Goal: Task Accomplishment & Management: Manage account settings

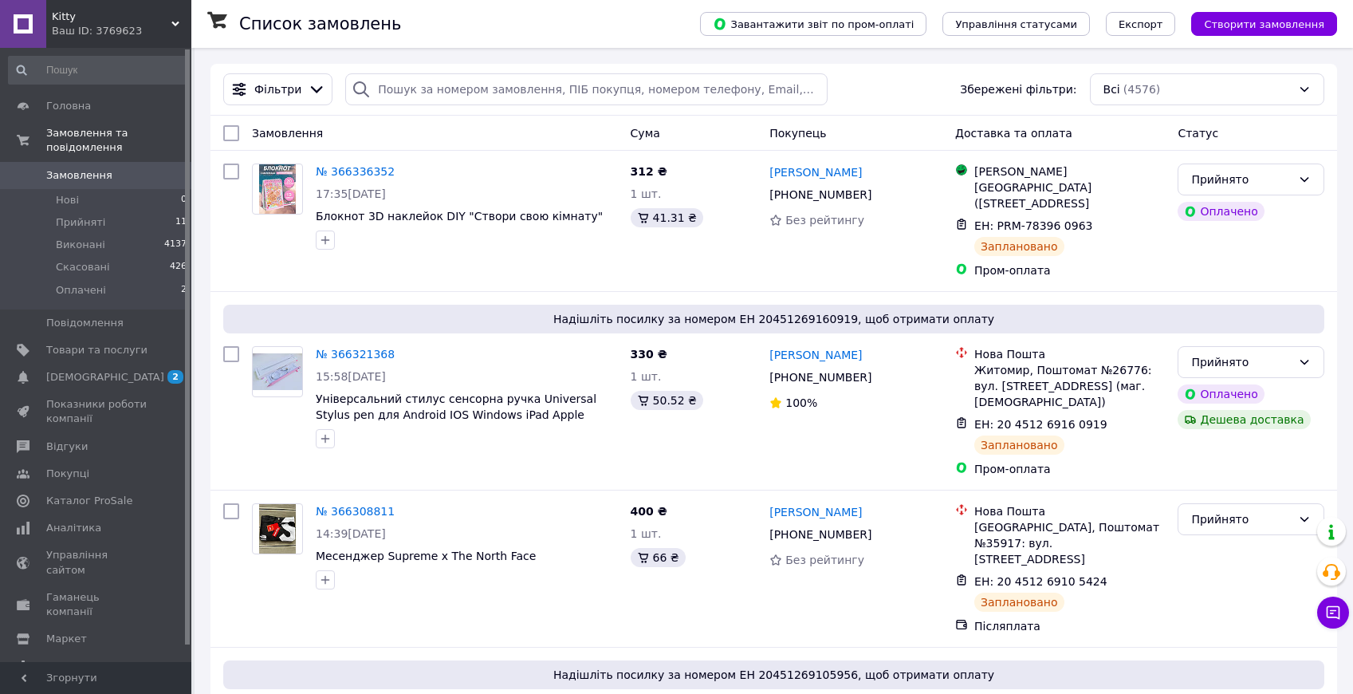
scroll to position [21, 0]
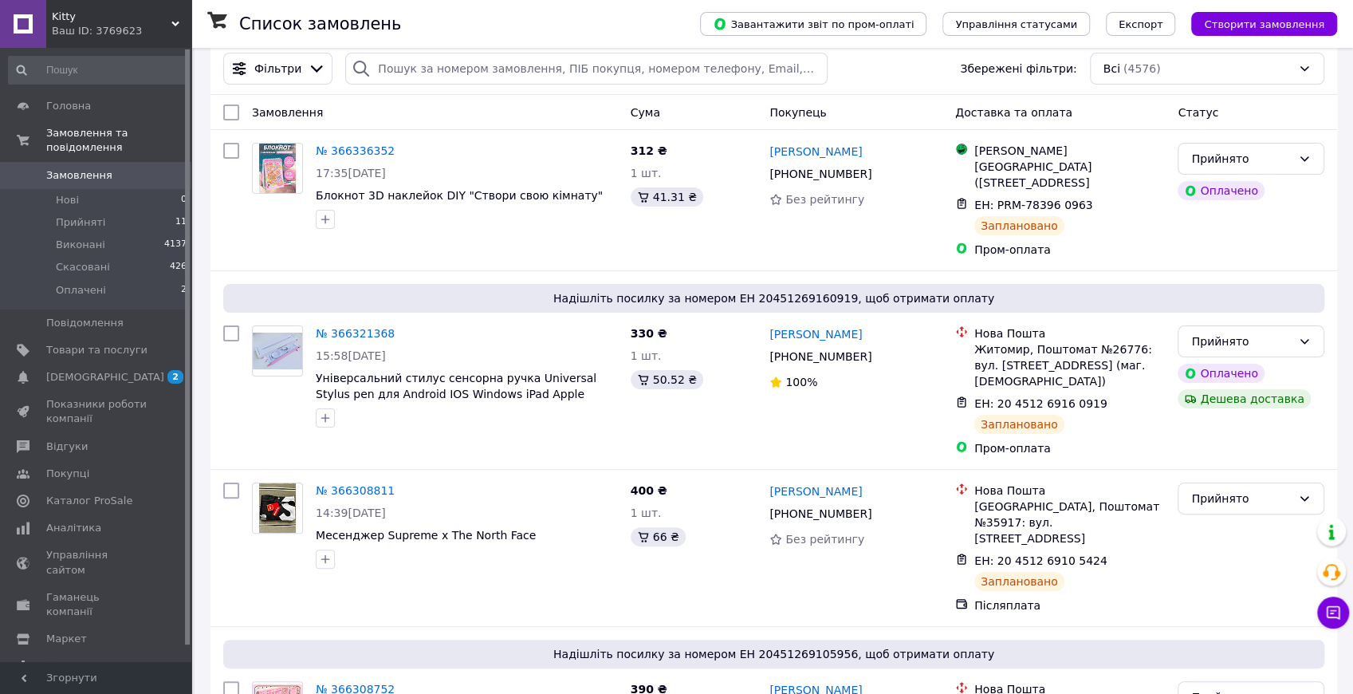
click at [62, 168] on span "Замовлення" at bounding box center [79, 175] width 66 height 14
click at [70, 521] on span "Аналітика" at bounding box center [73, 528] width 55 height 14
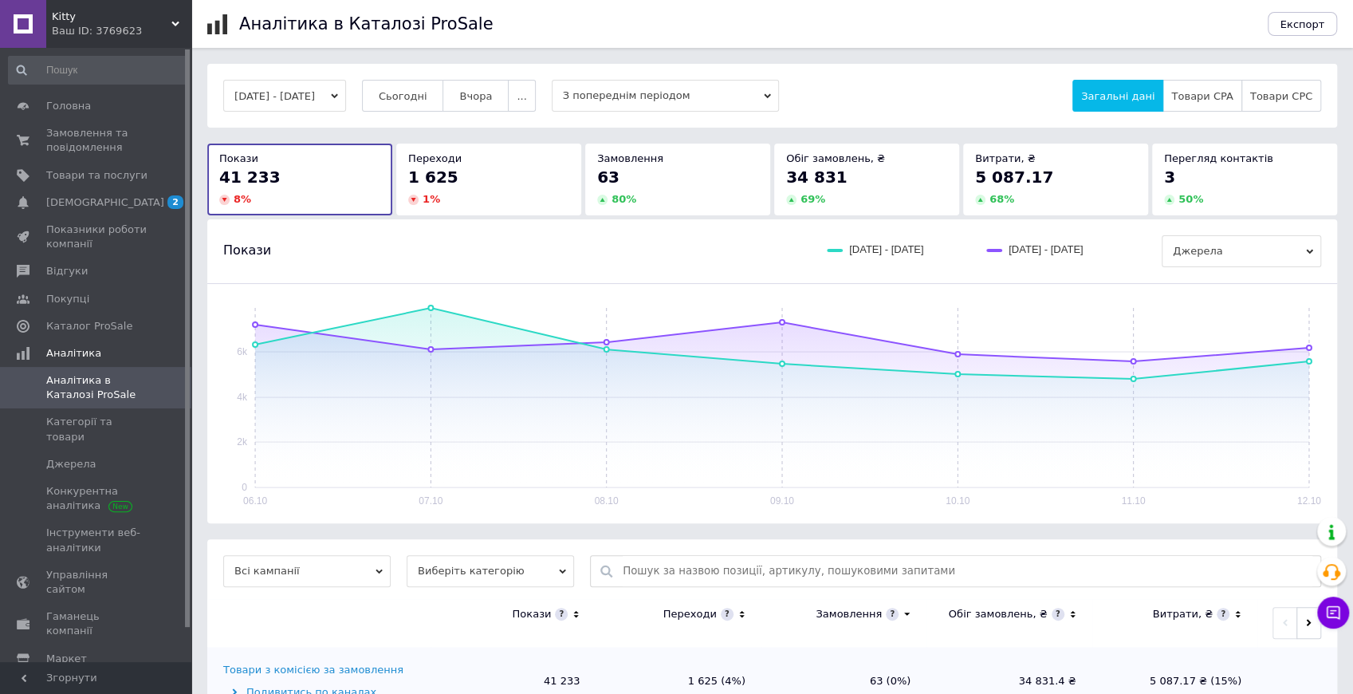
click at [346, 94] on button "06.10.2025 - 12.10.2025" at bounding box center [284, 96] width 123 height 32
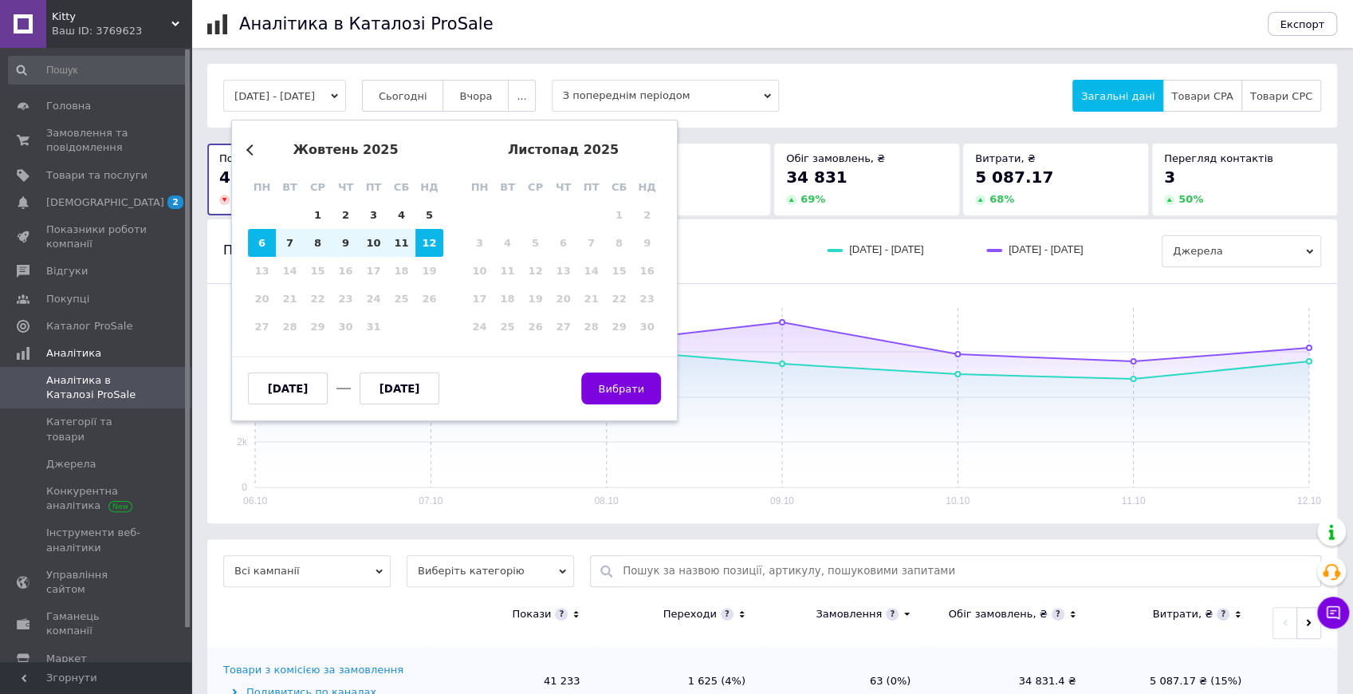
click at [249, 151] on button "Previous Month" at bounding box center [251, 149] width 11 height 11
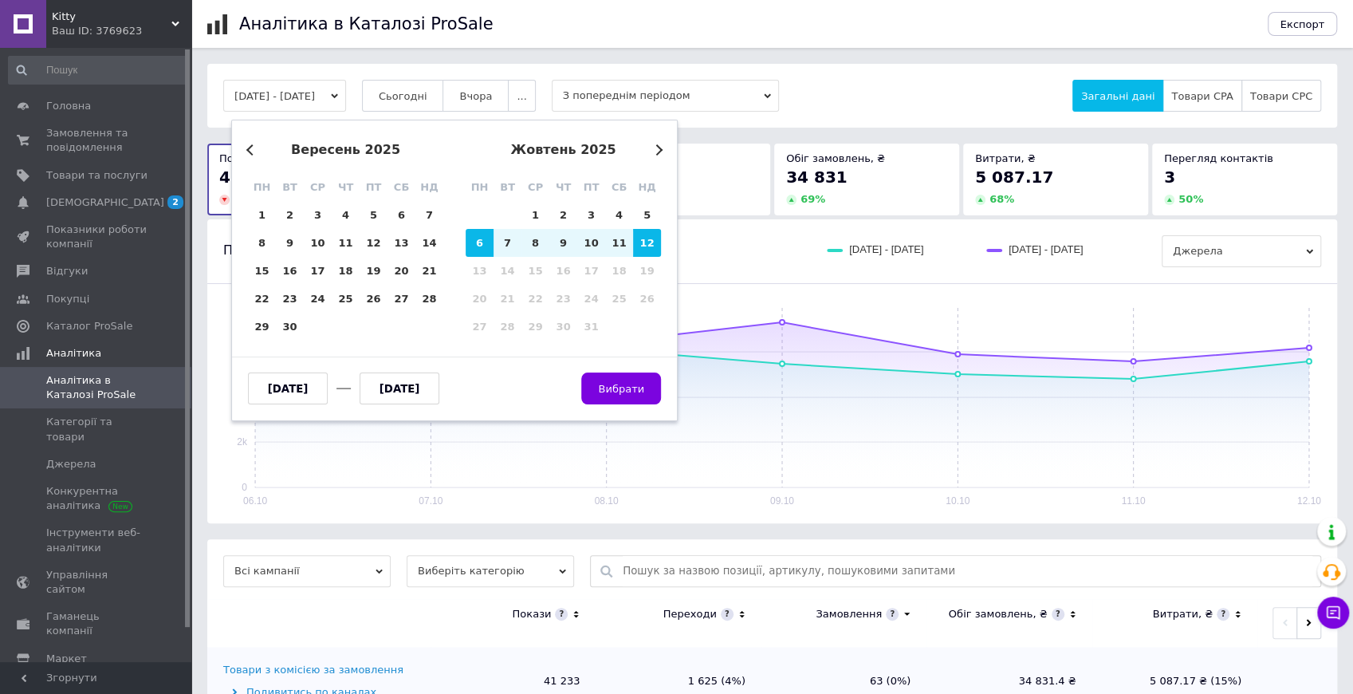
click at [249, 151] on button "Previous Month" at bounding box center [251, 149] width 11 height 11
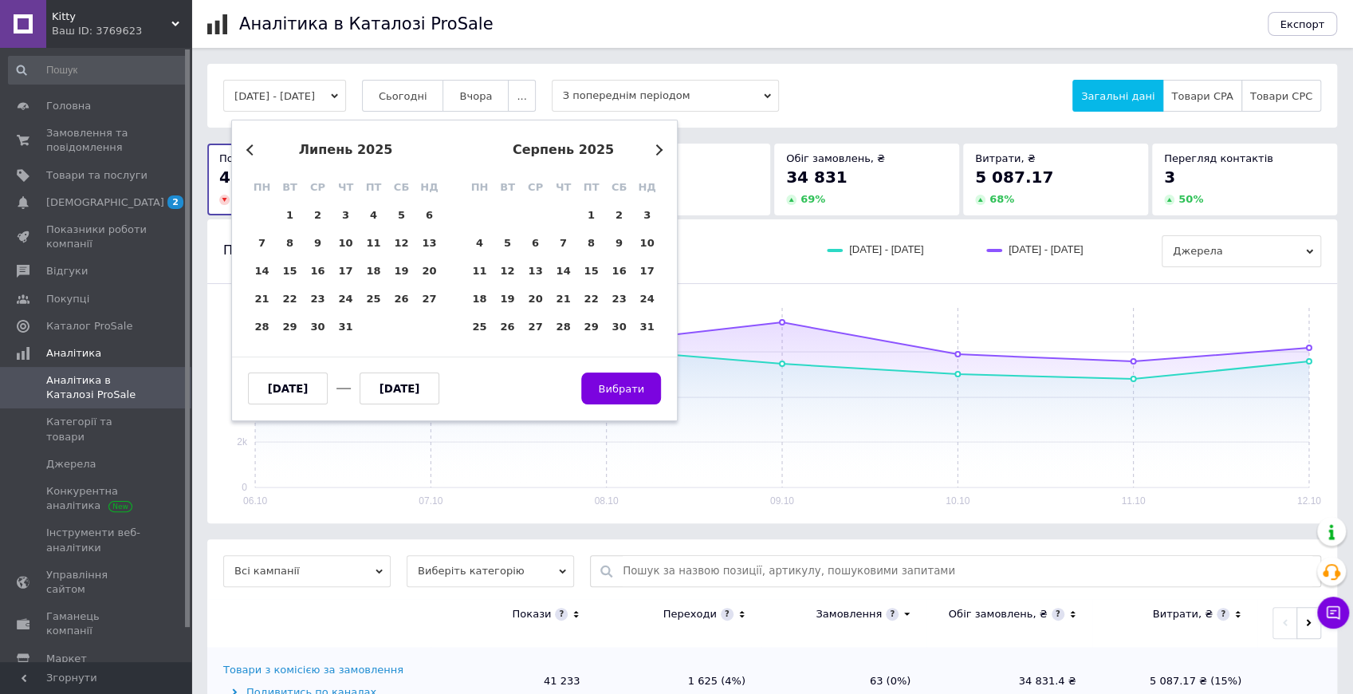
click at [249, 151] on button "Previous Month" at bounding box center [251, 149] width 11 height 11
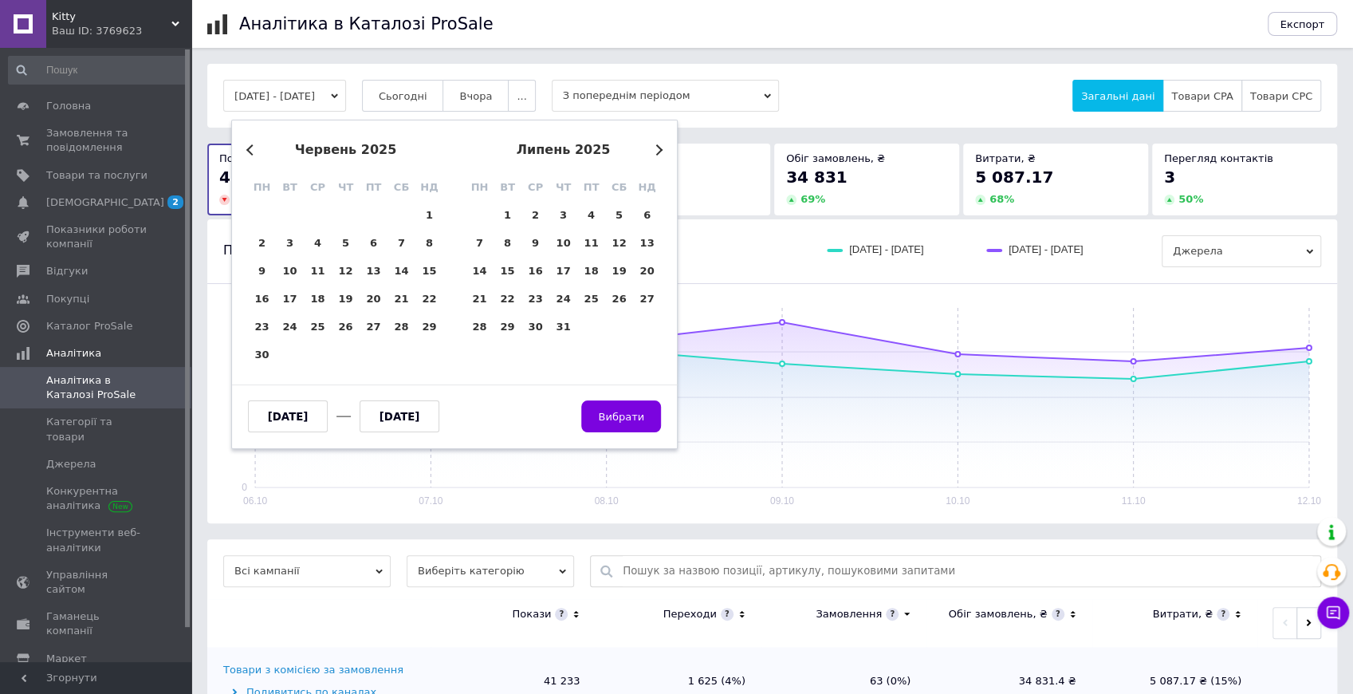
click at [249, 151] on button "Previous Month" at bounding box center [251, 149] width 11 height 11
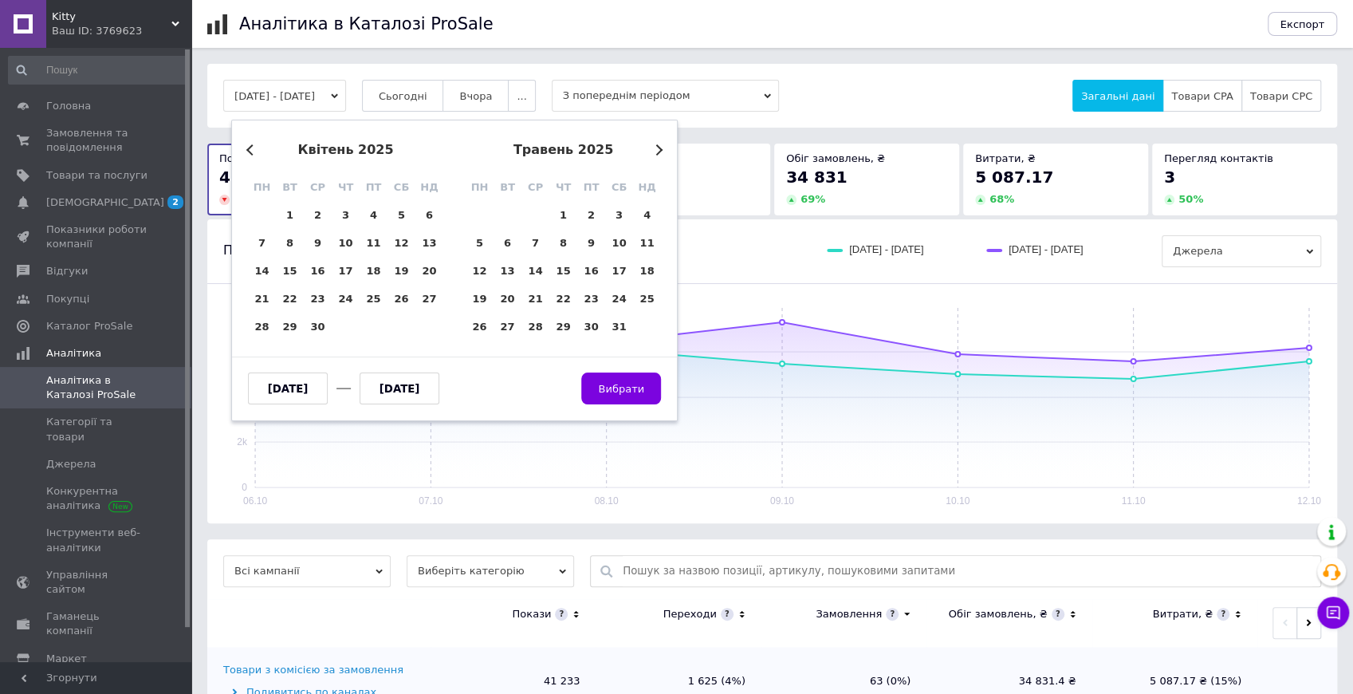
click at [249, 151] on button "Previous Month" at bounding box center [251, 149] width 11 height 11
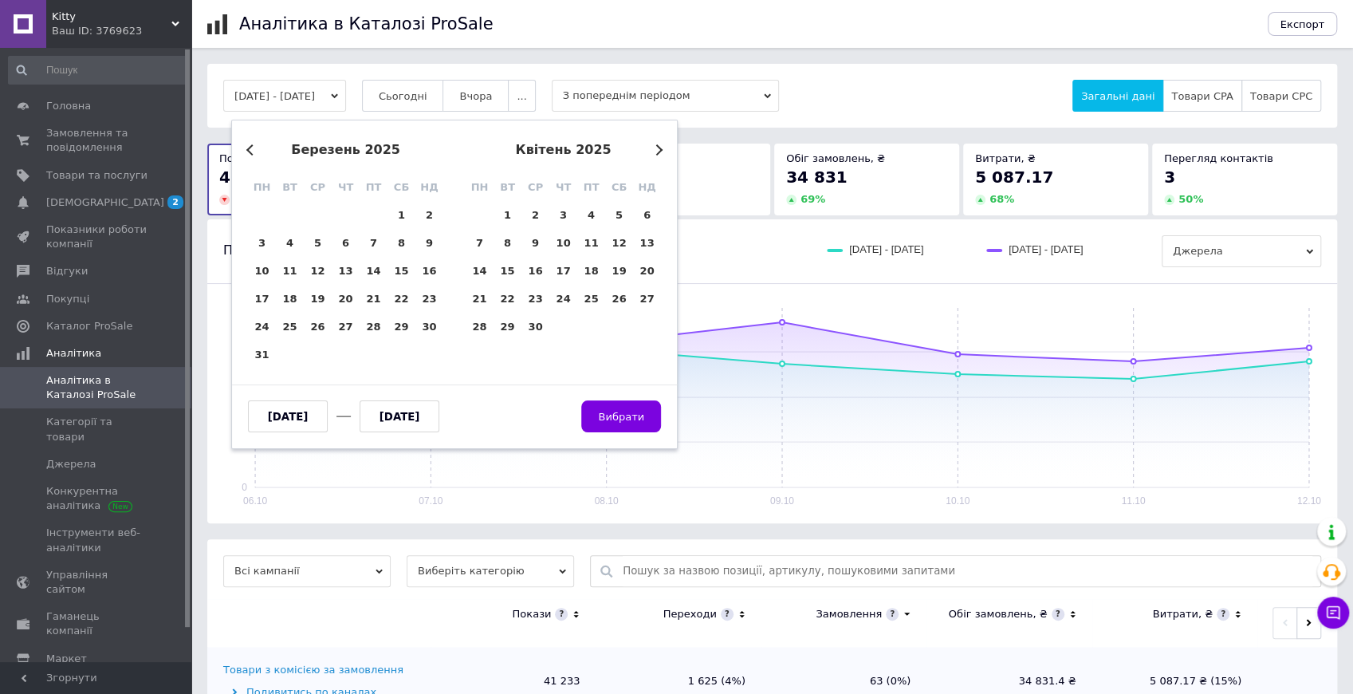
click at [249, 151] on button "Previous Month" at bounding box center [251, 149] width 11 height 11
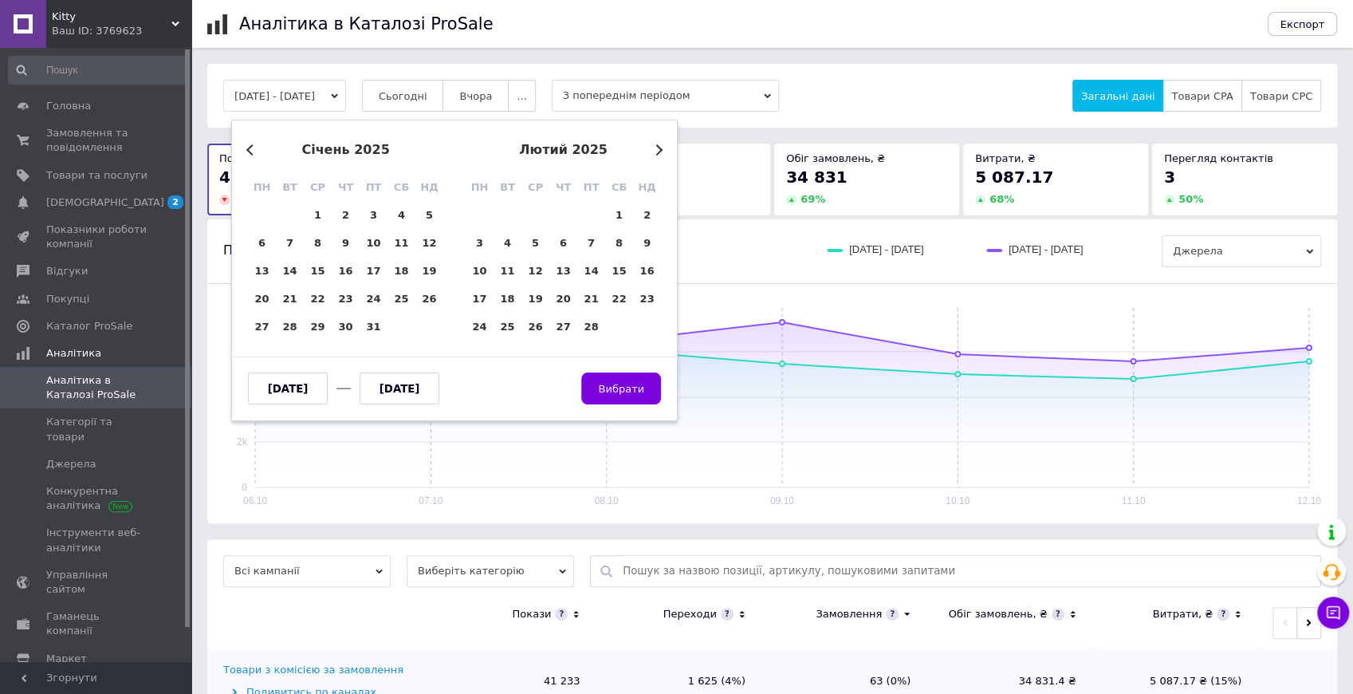
click at [249, 151] on button "Previous Month" at bounding box center [251, 149] width 11 height 11
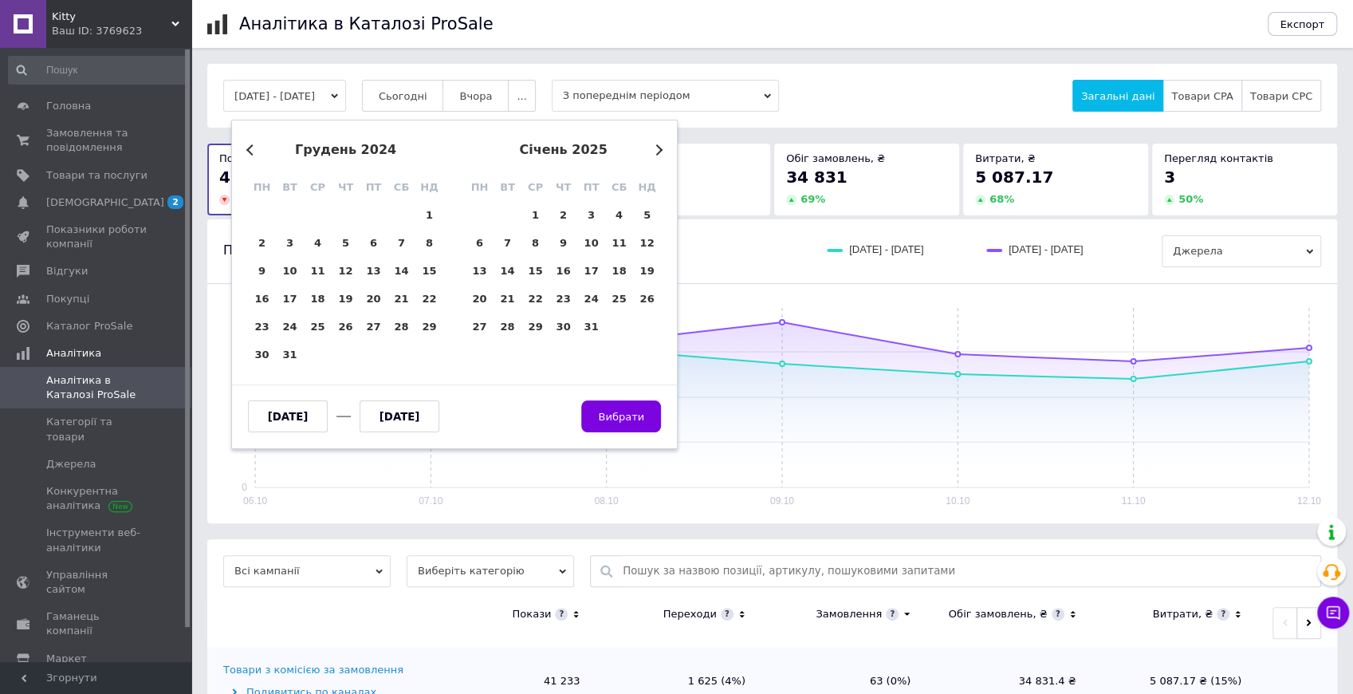
click at [249, 151] on button "Previous Month" at bounding box center [251, 149] width 11 height 11
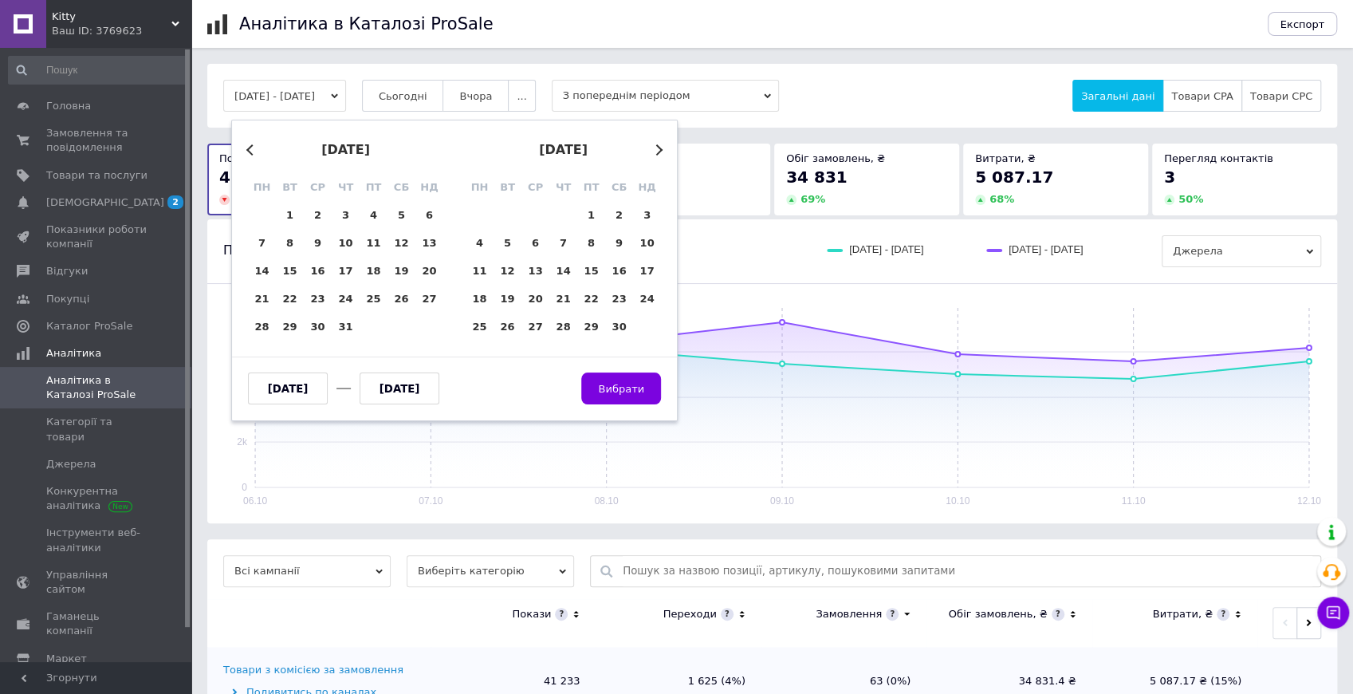
click at [249, 151] on button "Previous Month" at bounding box center [251, 149] width 11 height 11
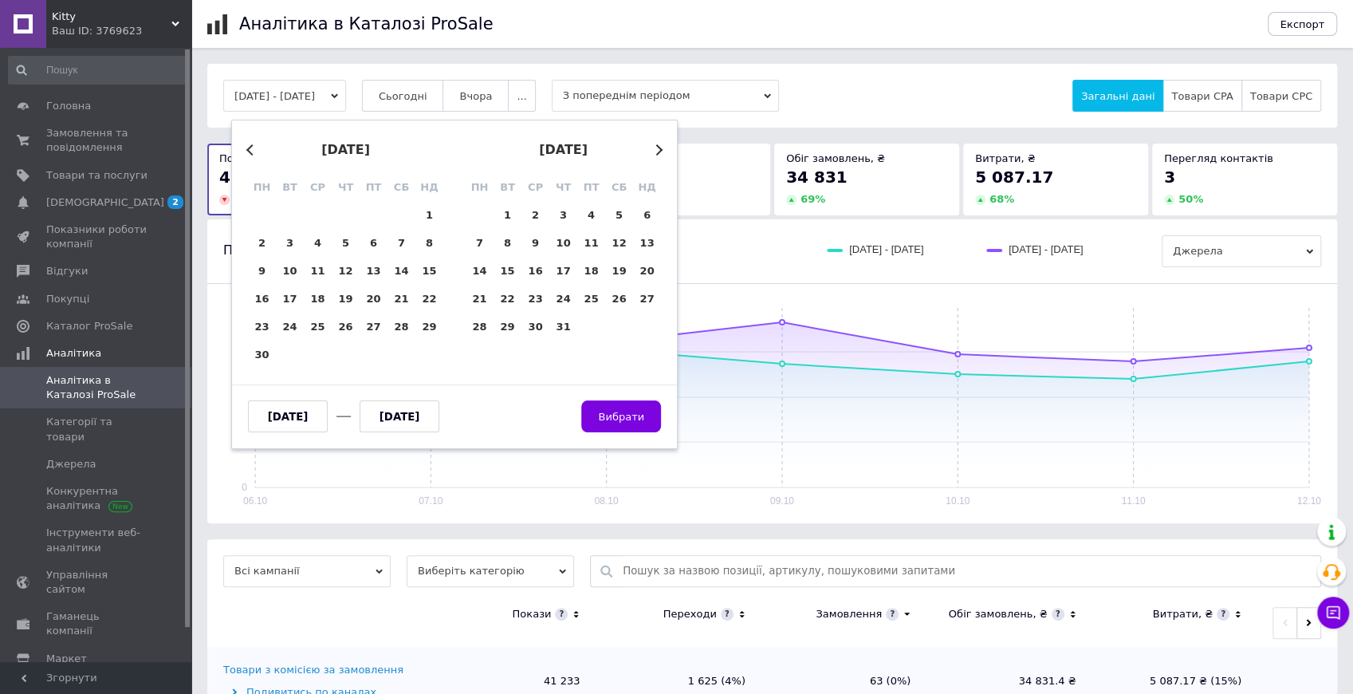
click at [249, 151] on button "Previous Month" at bounding box center [251, 149] width 11 height 11
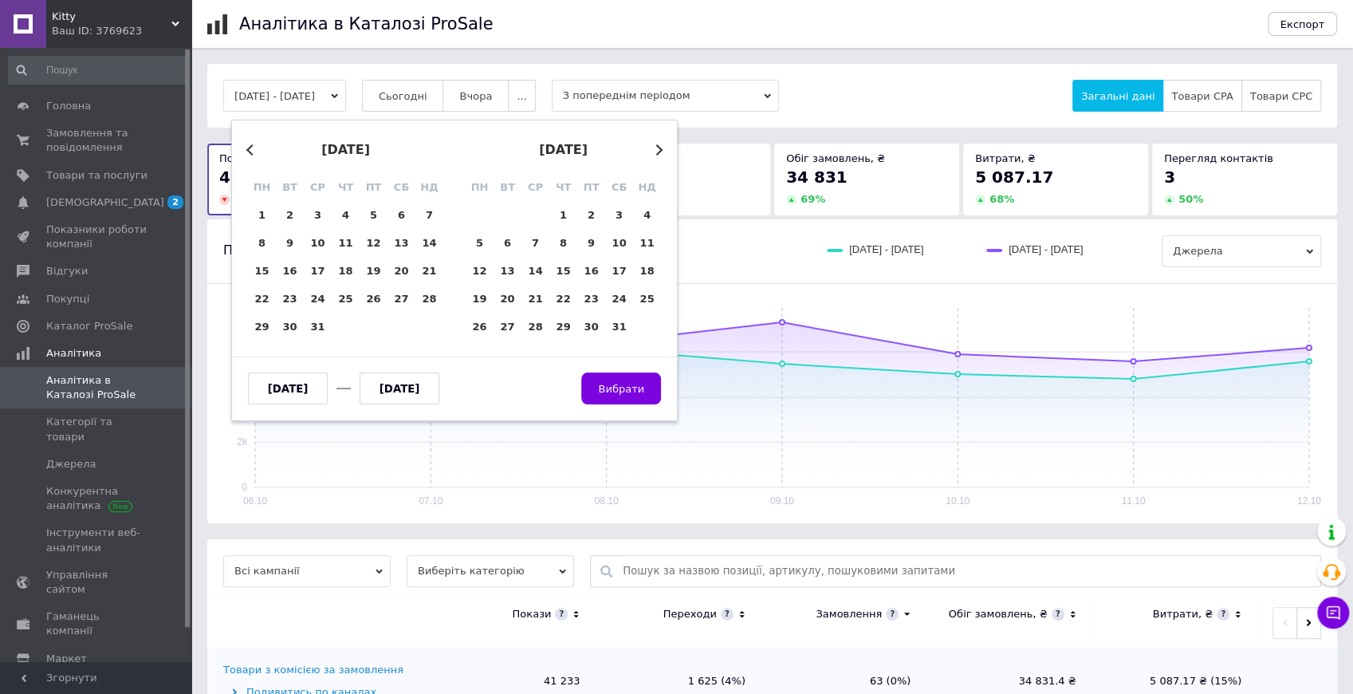
click at [249, 151] on button "Previous Month" at bounding box center [251, 149] width 11 height 11
click at [369, 209] on div "1" at bounding box center [374, 215] width 28 height 28
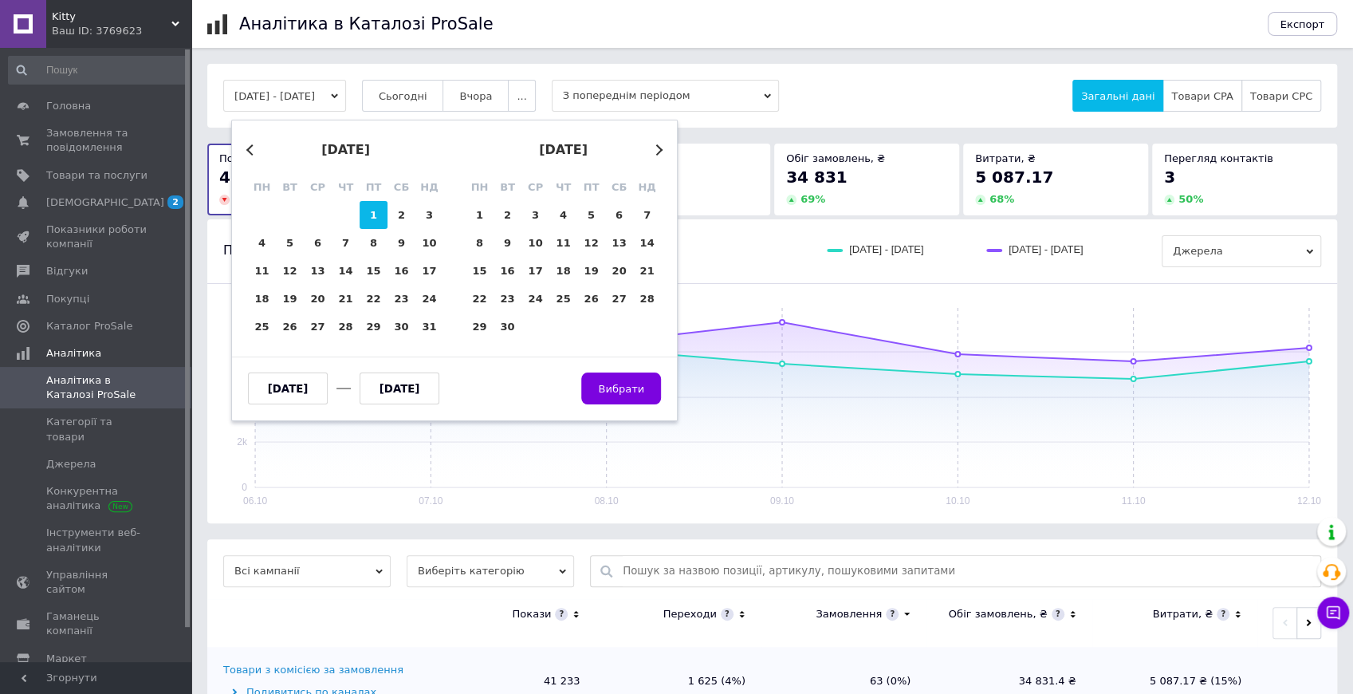
type input "01.03.2024"
click at [659, 150] on button "Next Month" at bounding box center [656, 149] width 11 height 11
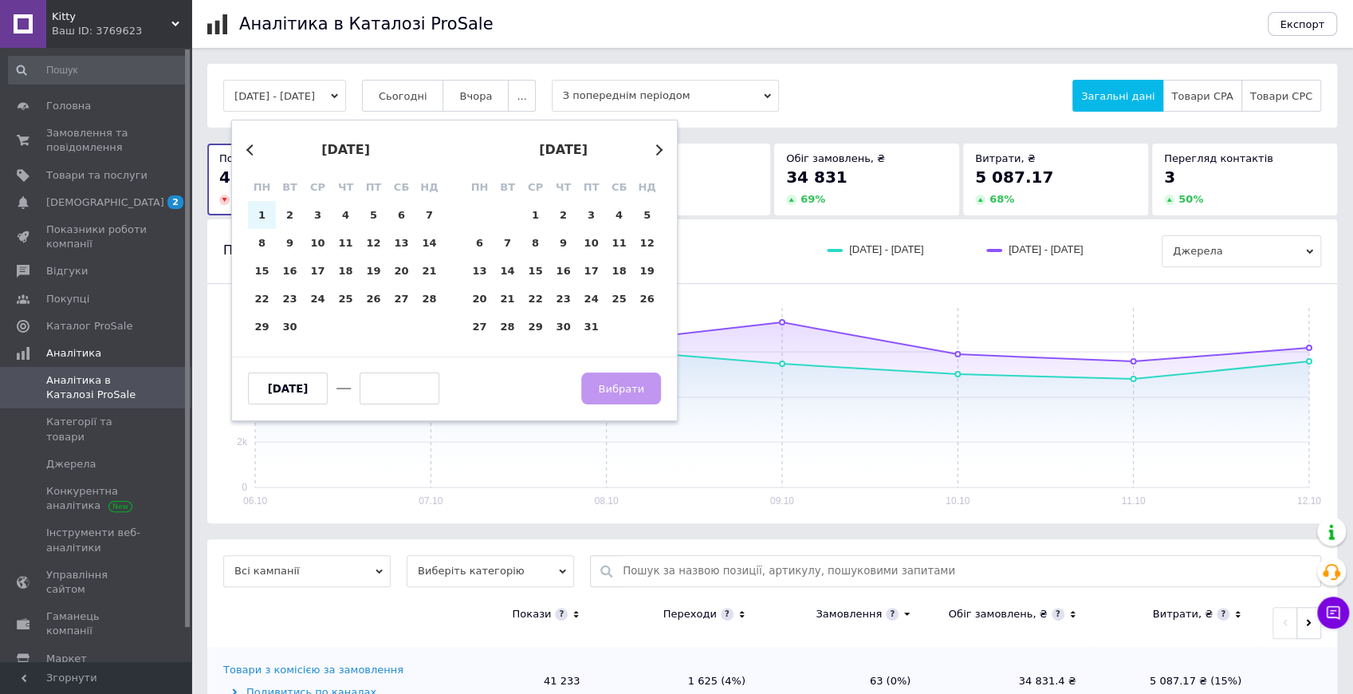
click at [659, 150] on button "Next Month" at bounding box center [656, 149] width 11 height 11
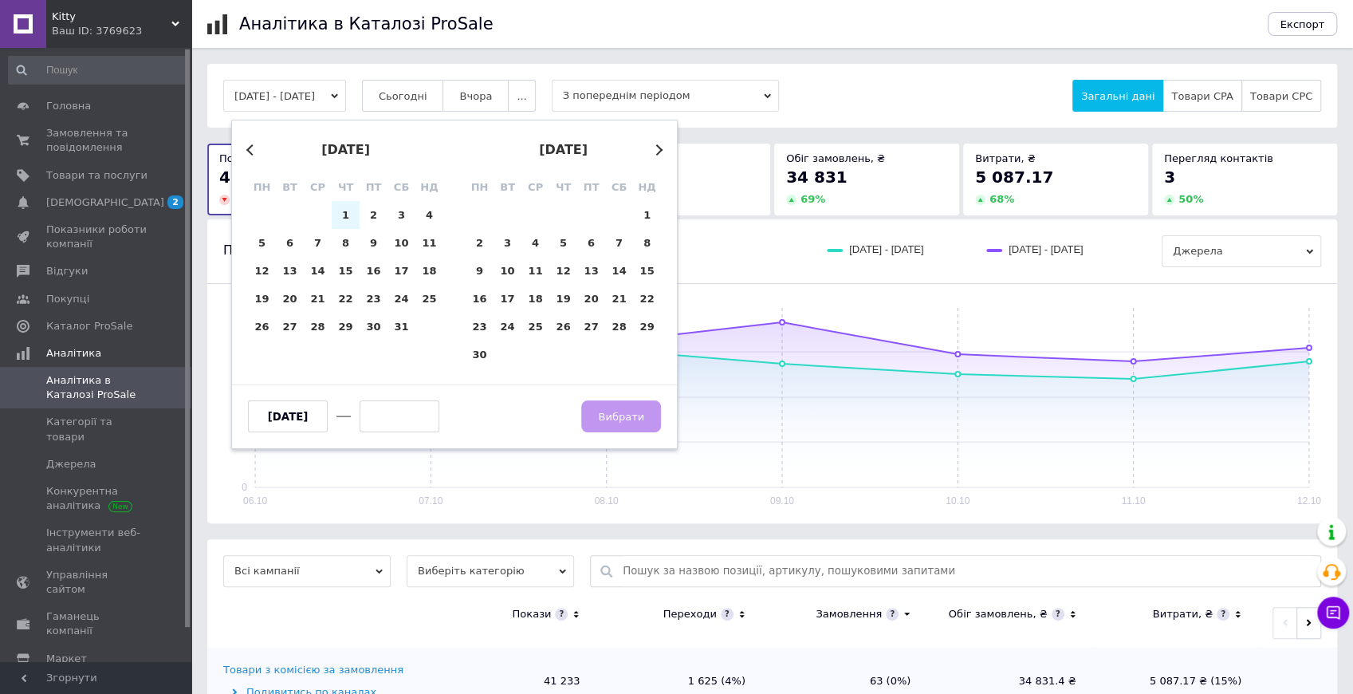
click at [659, 150] on button "Next Month" at bounding box center [656, 149] width 11 height 11
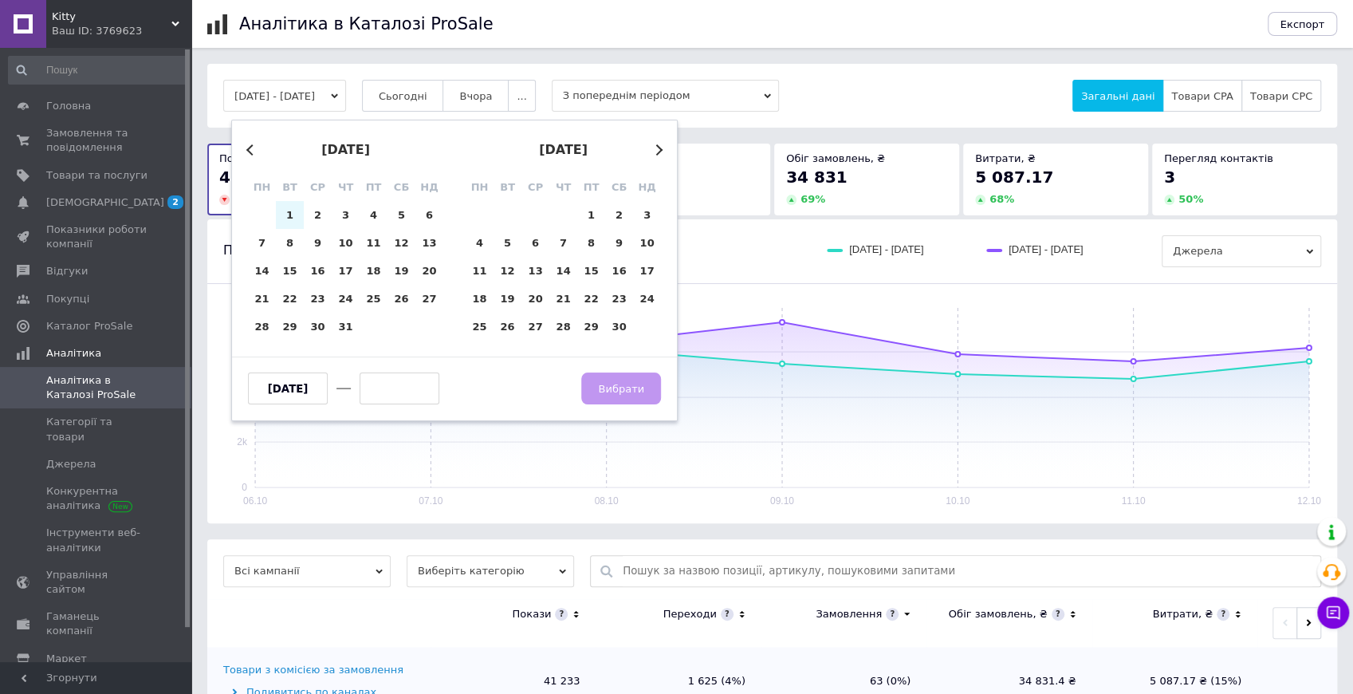
click at [659, 150] on button "Next Month" at bounding box center [656, 149] width 11 height 11
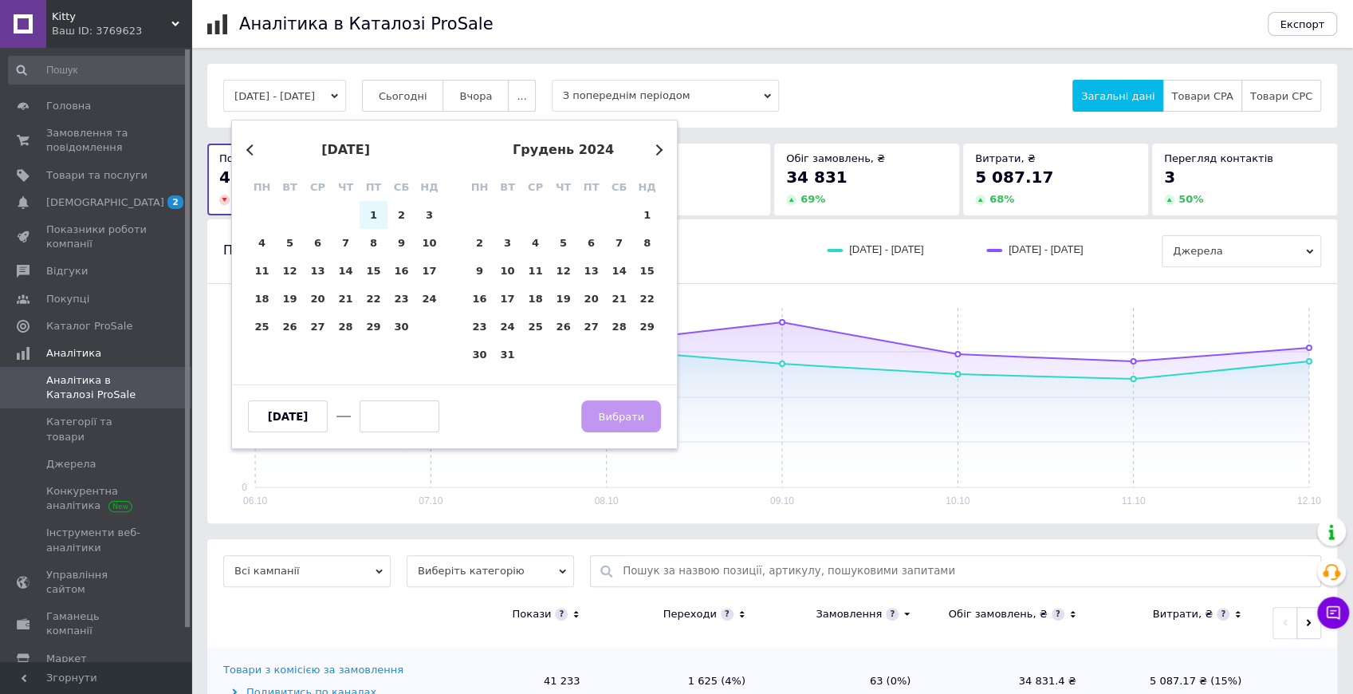
click at [659, 150] on button "Next Month" at bounding box center [656, 149] width 11 height 11
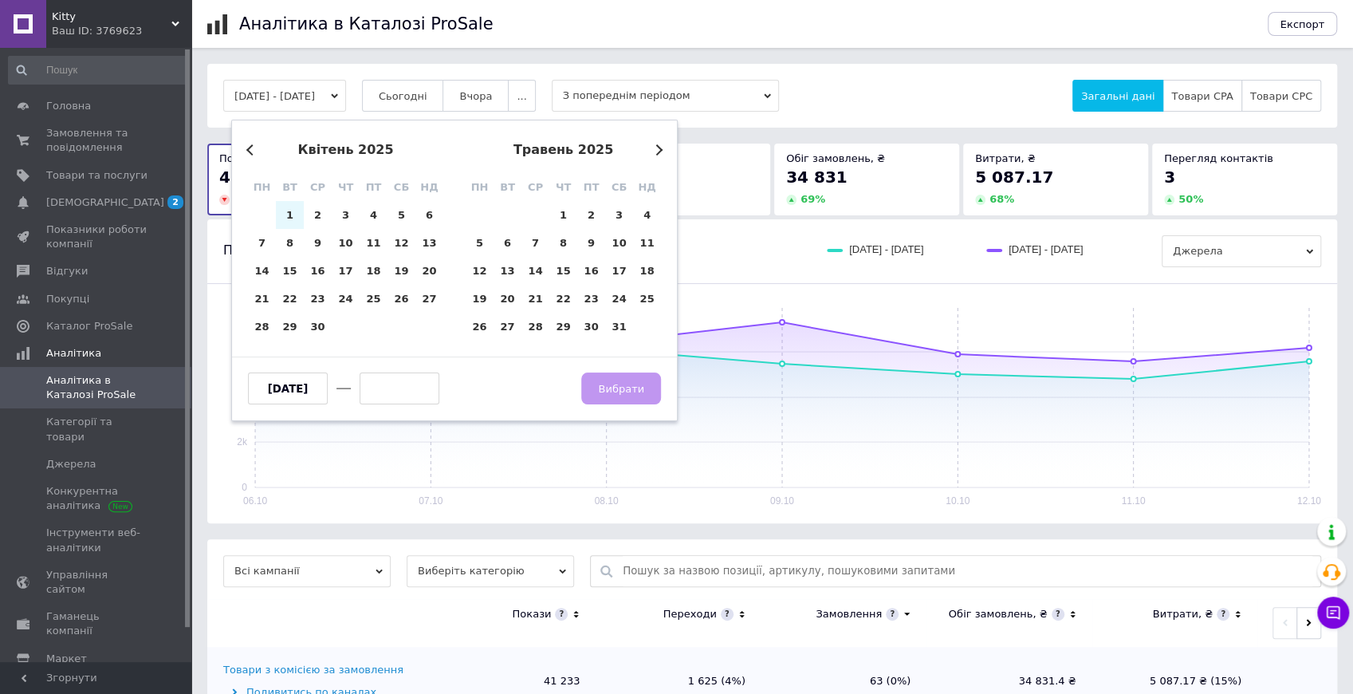
click at [659, 150] on button "Next Month" at bounding box center [656, 149] width 11 height 11
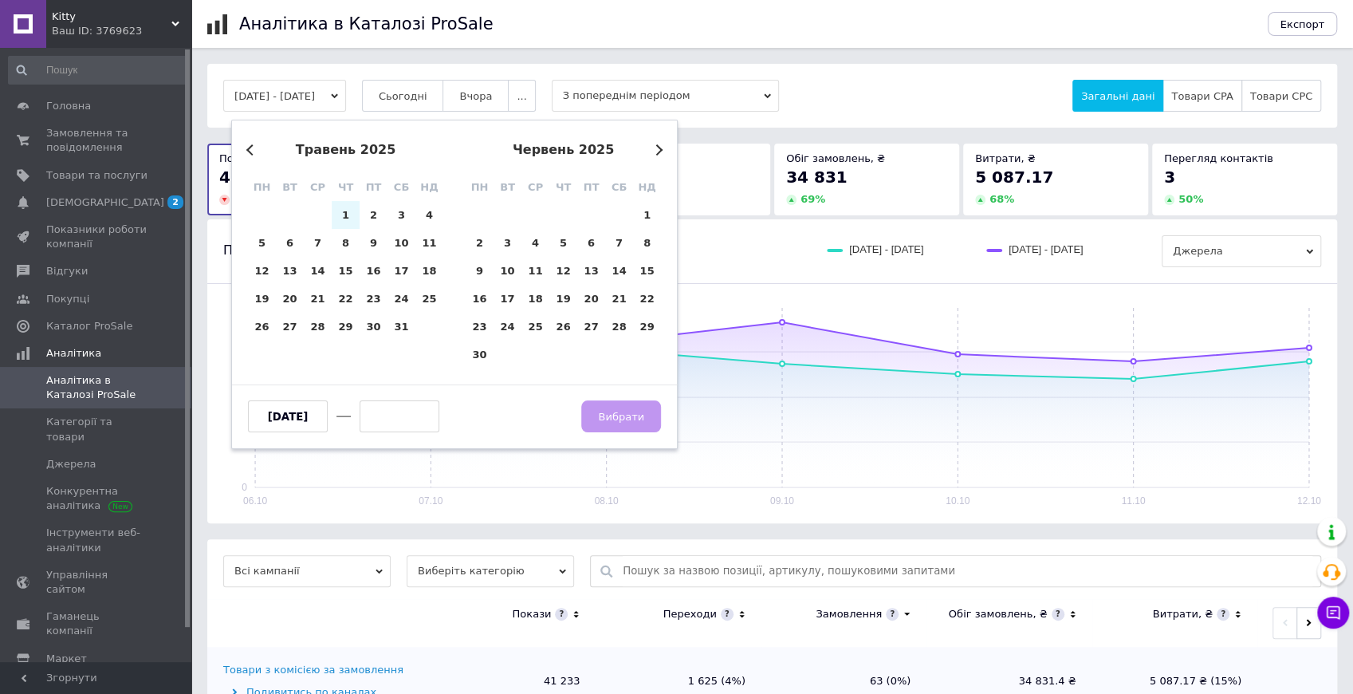
click at [659, 150] on button "Next Month" at bounding box center [656, 149] width 11 height 11
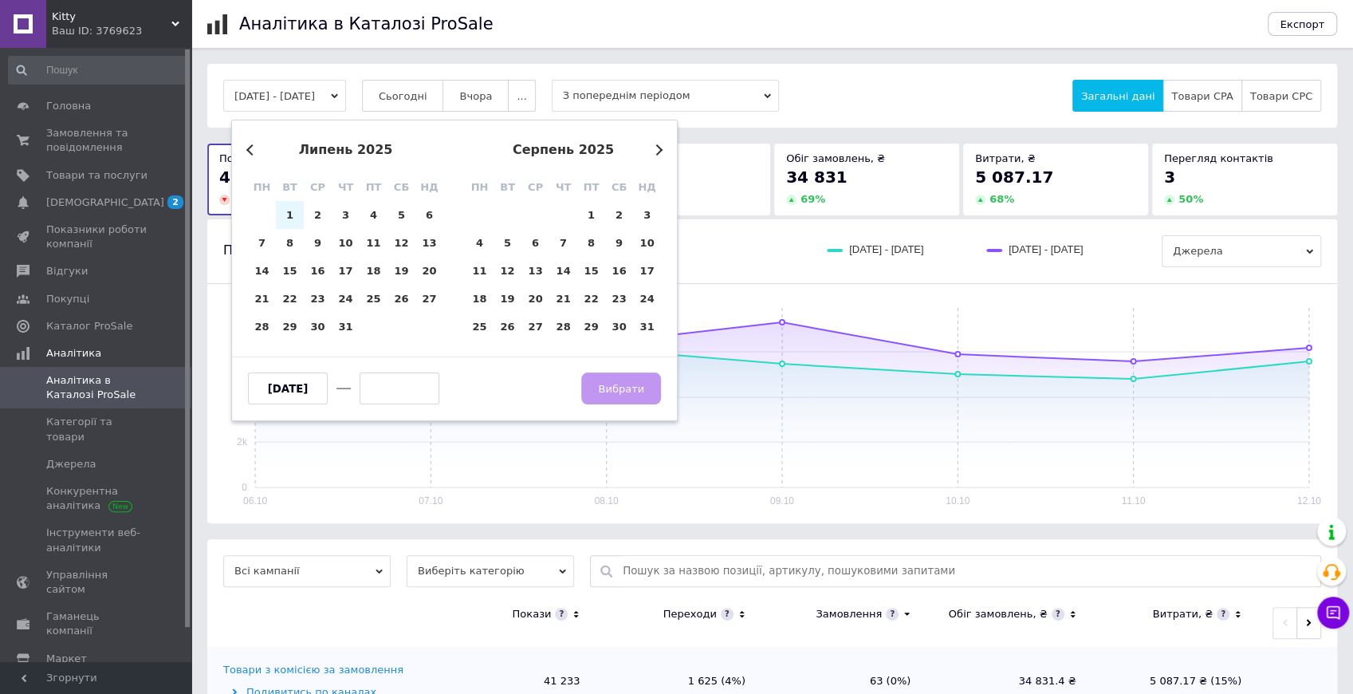
click at [659, 150] on button "Next Month" at bounding box center [656, 149] width 11 height 11
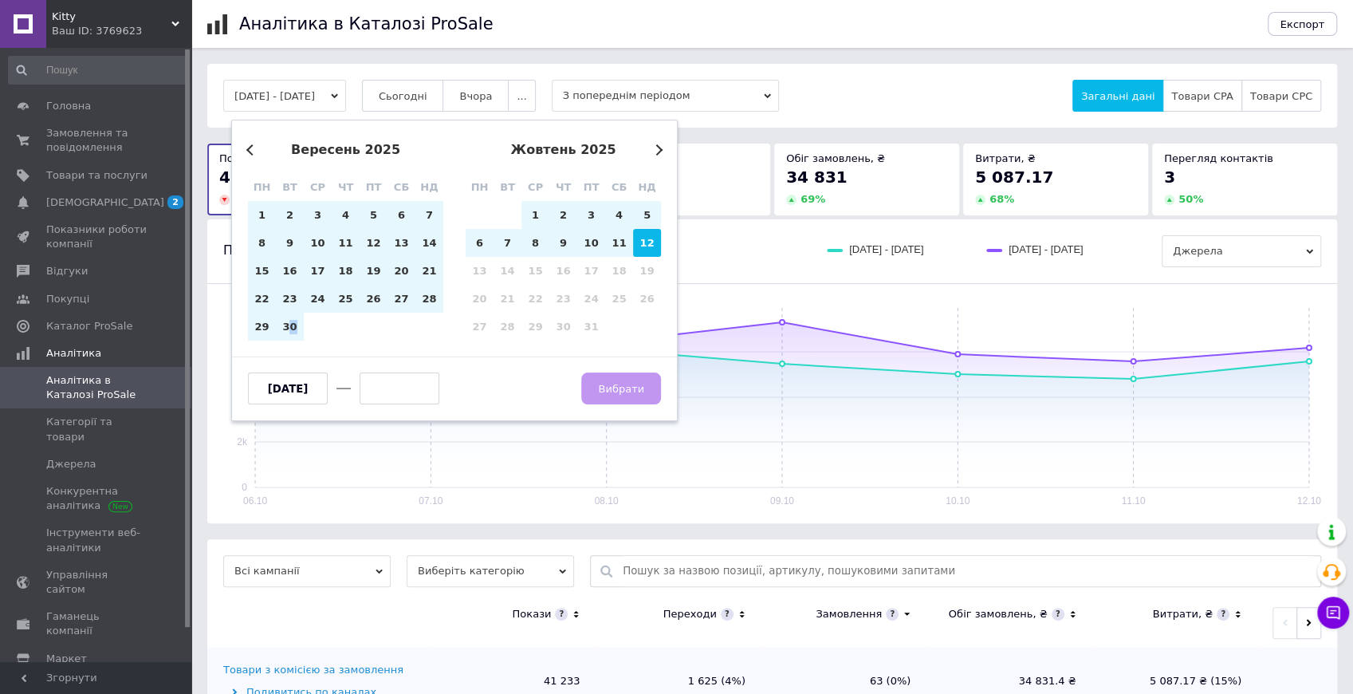
drag, startPoint x: 287, startPoint y: 330, endPoint x: 655, endPoint y: 246, distance: 378.0
click at [655, 246] on div "Previous Month Next Month вересень 2025 пн вт ср чт пт сб нд 1 2 3 4 5 6 7 8 9 …" at bounding box center [454, 270] width 447 height 301
click at [654, 243] on div "12" at bounding box center [647, 243] width 28 height 28
type input "[DATE]"
click at [622, 381] on button "Вибрати" at bounding box center [621, 388] width 80 height 32
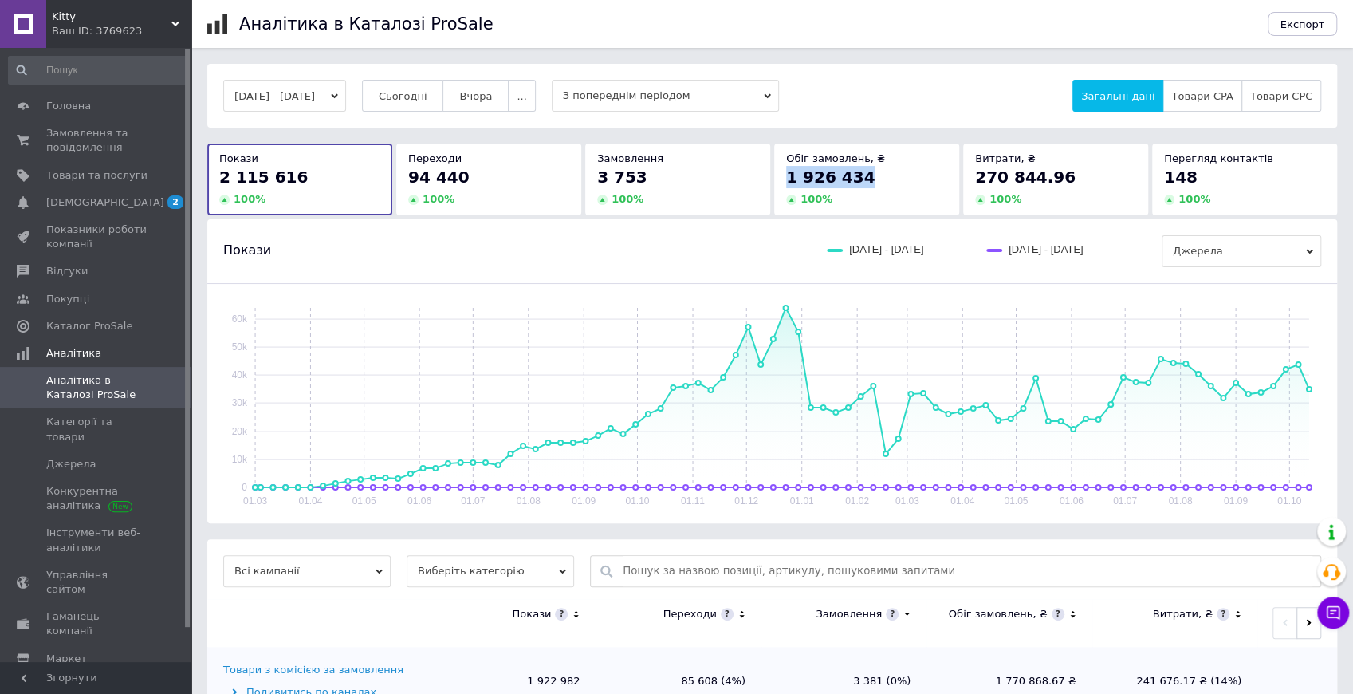
drag, startPoint x: 870, startPoint y: 180, endPoint x: 782, endPoint y: 175, distance: 87.8
click at [782, 175] on div "Обіг замовлень, ₴ 1 926 434 100 %" at bounding box center [866, 179] width 185 height 71
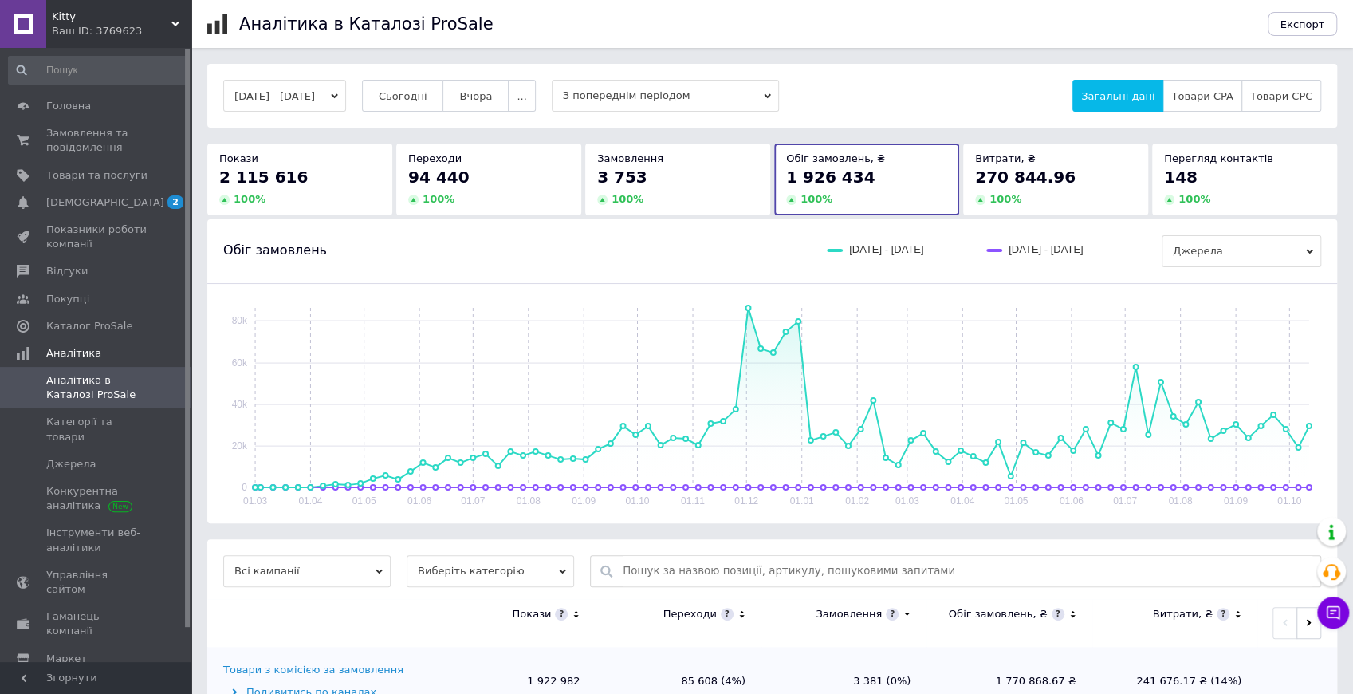
click at [915, 105] on div "01.03.2024 - 12.10.2025 Сьогодні Вчора ... З попереднім періодом Загальні дані …" at bounding box center [772, 96] width 1098 height 32
drag, startPoint x: 883, startPoint y: 176, endPoint x: 785, endPoint y: 174, distance: 98.1
click at [786, 174] on div "1 926 434" at bounding box center [866, 177] width 161 height 22
click at [911, 121] on div "01.03.2024 - 12.10.2025 Сьогодні Вчора ... З попереднім періодом Загальні дані …" at bounding box center [772, 96] width 1130 height 64
drag, startPoint x: 877, startPoint y: 181, endPoint x: 773, endPoint y: 179, distance: 103.7
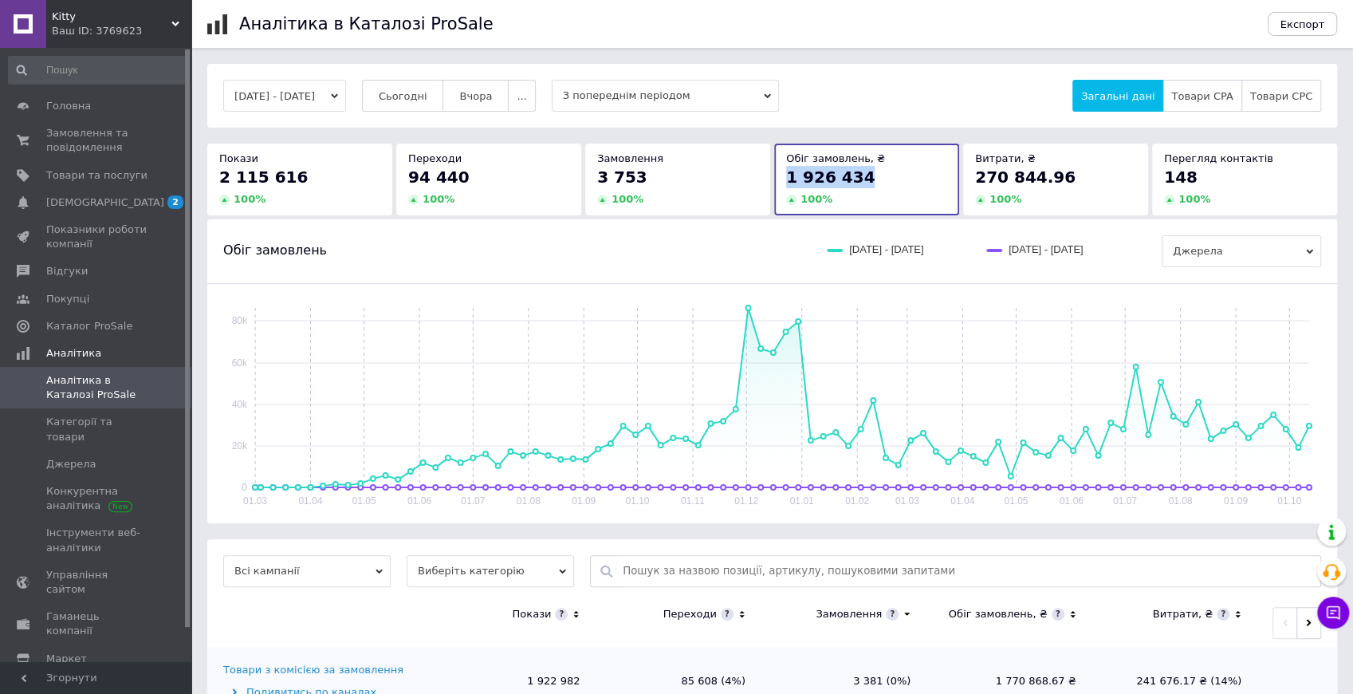
click at [774, 179] on div "Обіг замовлень, ₴ 1 926 434 100 %" at bounding box center [866, 179] width 185 height 71
click at [64, 148] on span "Замовлення та повідомлення" at bounding box center [96, 140] width 101 height 29
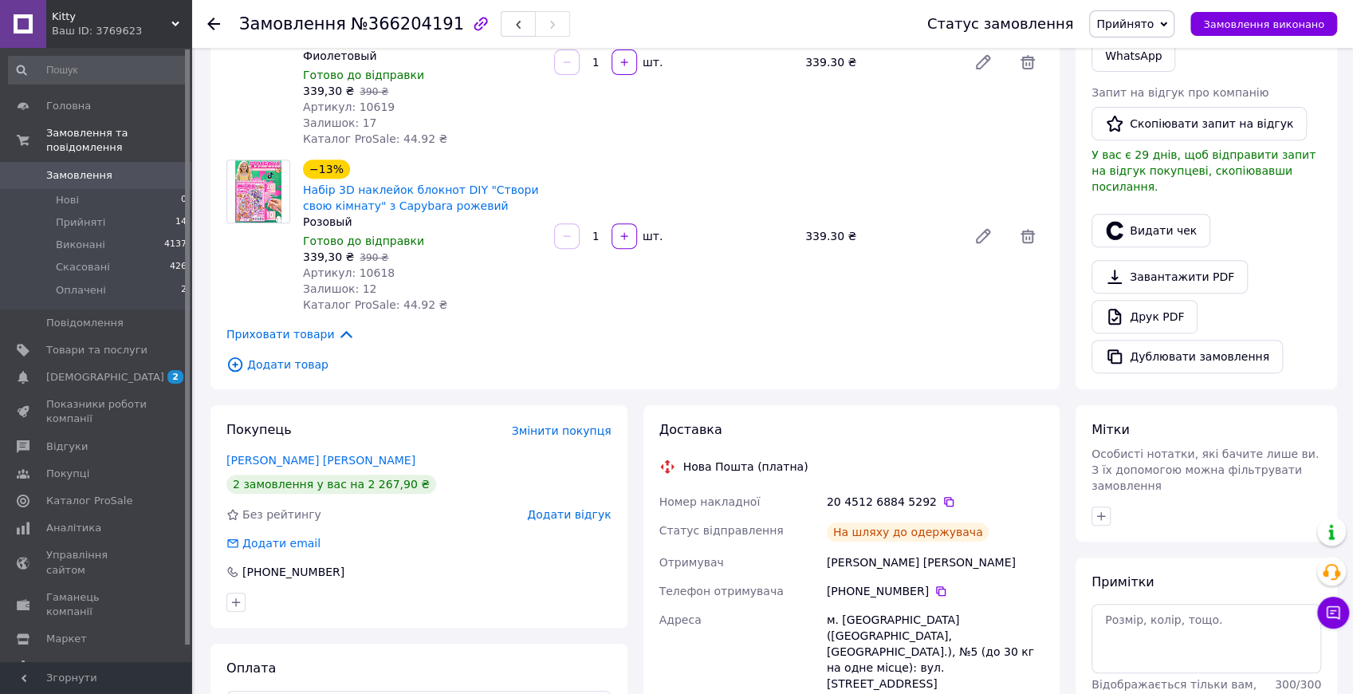
scroll to position [425, 0]
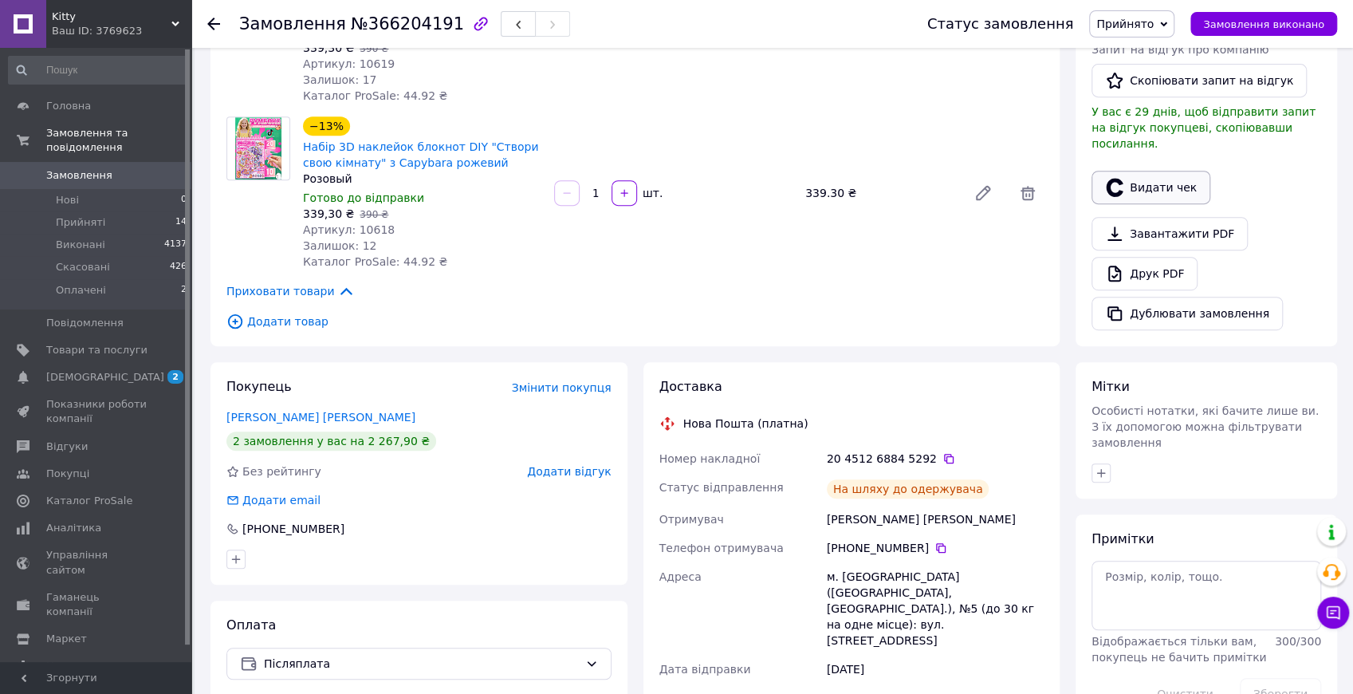
click at [1141, 171] on button "Видати чек" at bounding box center [1151, 187] width 119 height 33
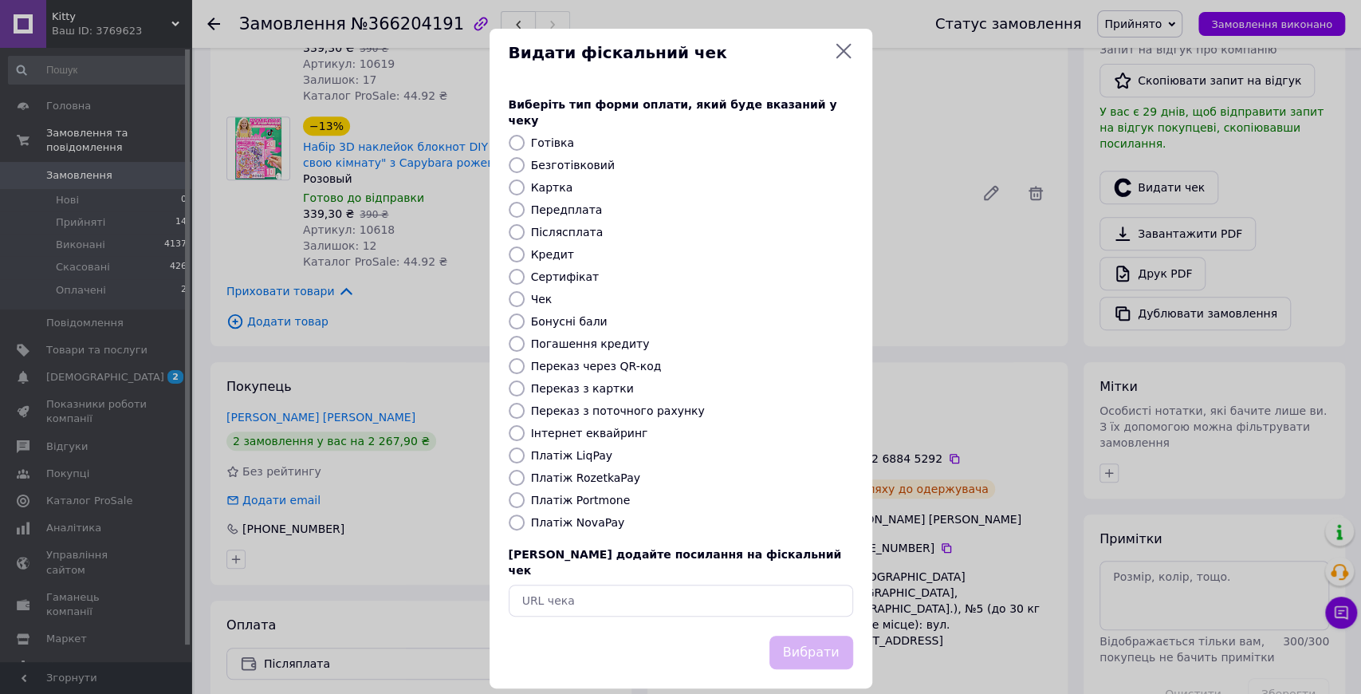
click at [569, 516] on label "Платіж NovaPay" at bounding box center [578, 522] width 94 height 13
click at [525, 514] on input "Платіж NovaPay" at bounding box center [517, 522] width 16 height 16
radio input "true"
click at [812, 636] on button "Вибрати" at bounding box center [811, 653] width 84 height 34
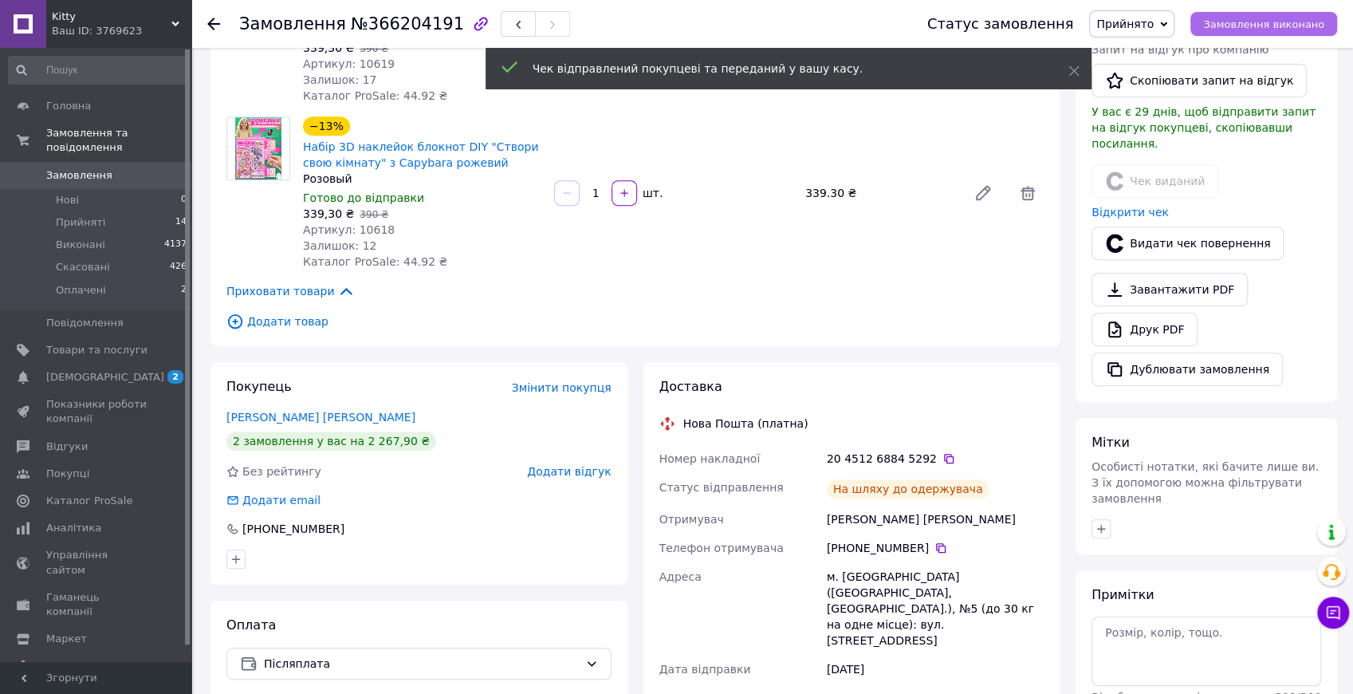
click at [1282, 24] on span "Замовлення виконано" at bounding box center [1263, 24] width 121 height 12
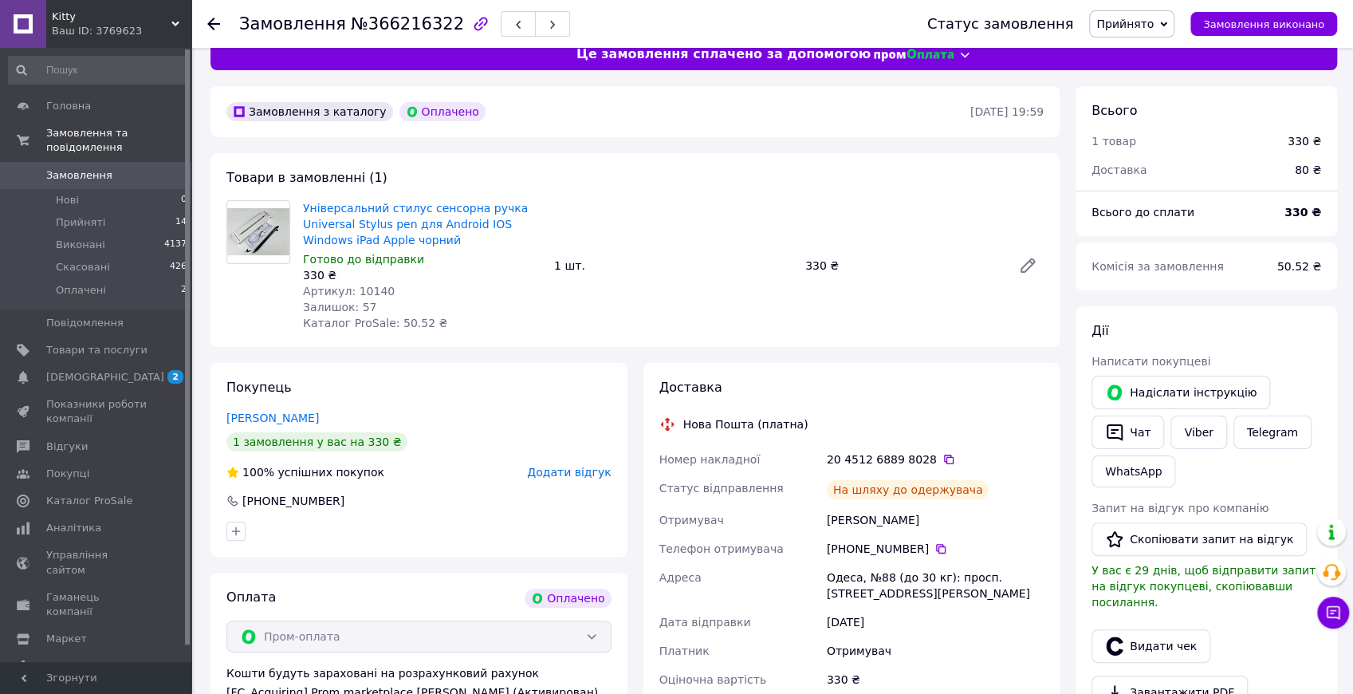
scroll to position [266, 0]
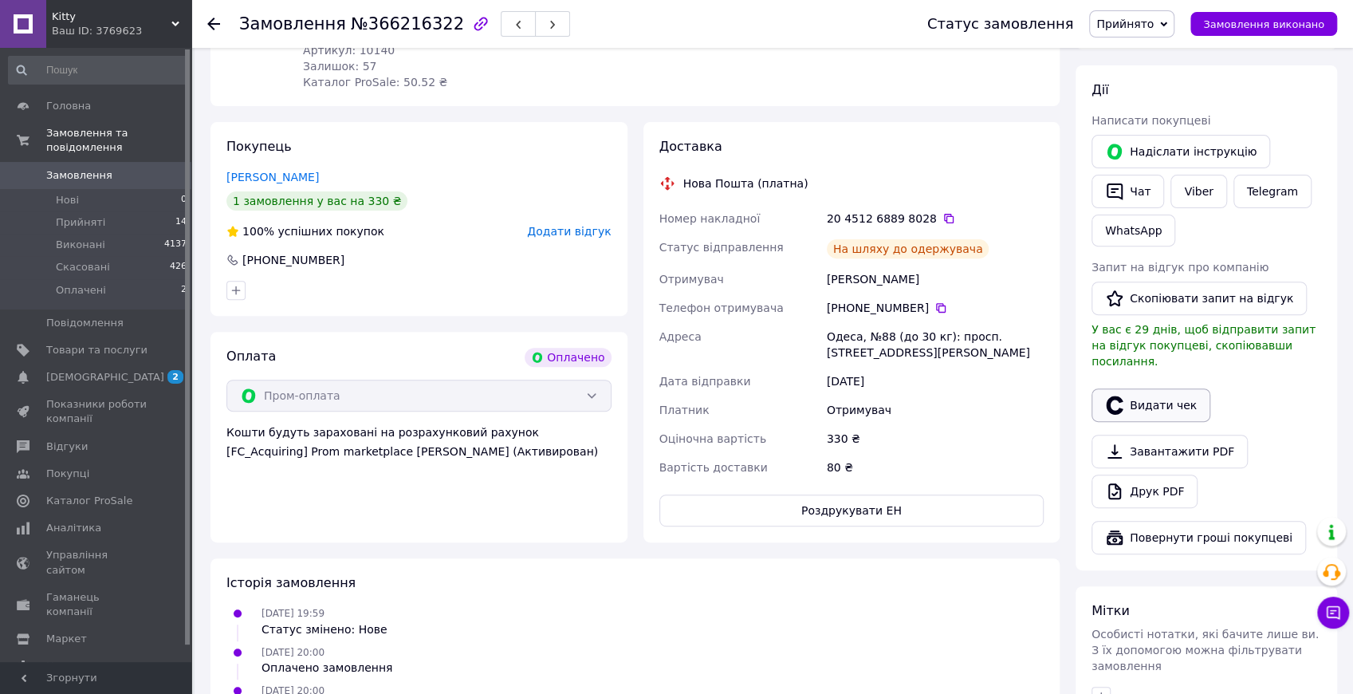
click at [1147, 388] on button "Видати чек" at bounding box center [1151, 404] width 119 height 33
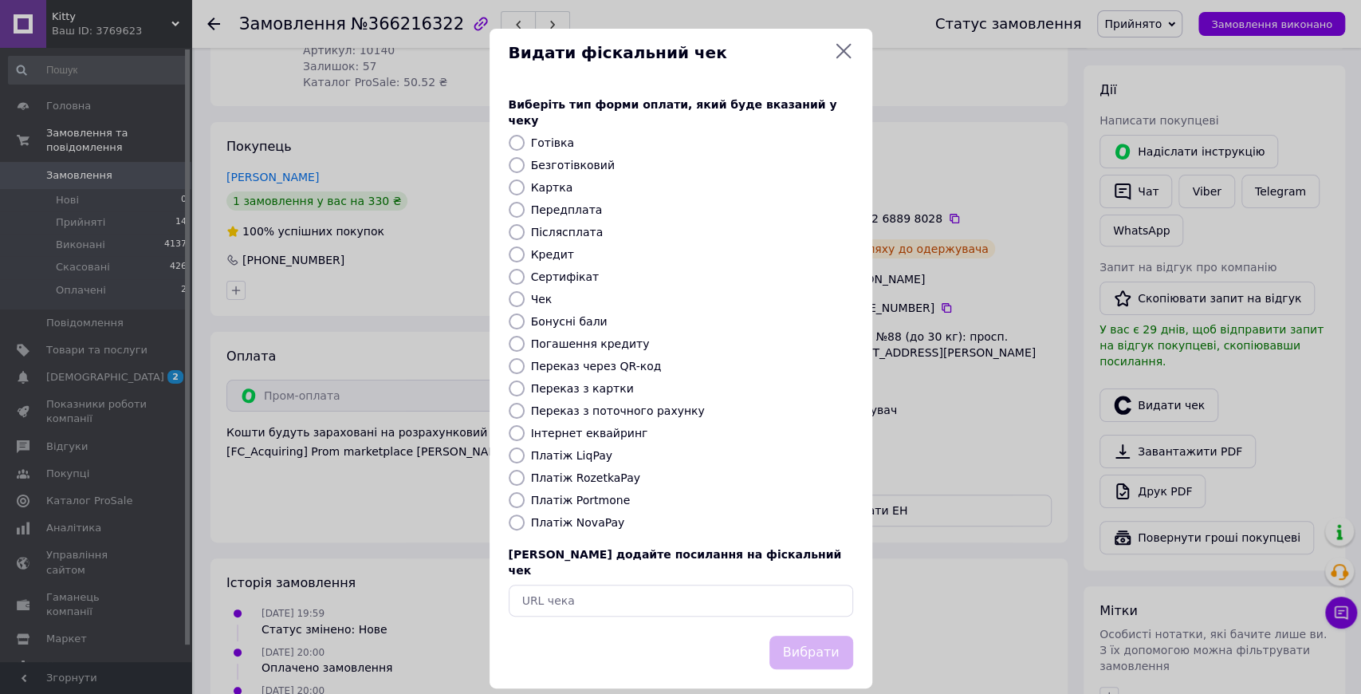
click at [604, 472] on label "Платіж RozetkaPay" at bounding box center [585, 477] width 109 height 13
click at [525, 472] on input "Платіж RozetkaPay" at bounding box center [517, 478] width 16 height 16
radio input "true"
click at [817, 636] on button "Вибрати" at bounding box center [811, 653] width 84 height 34
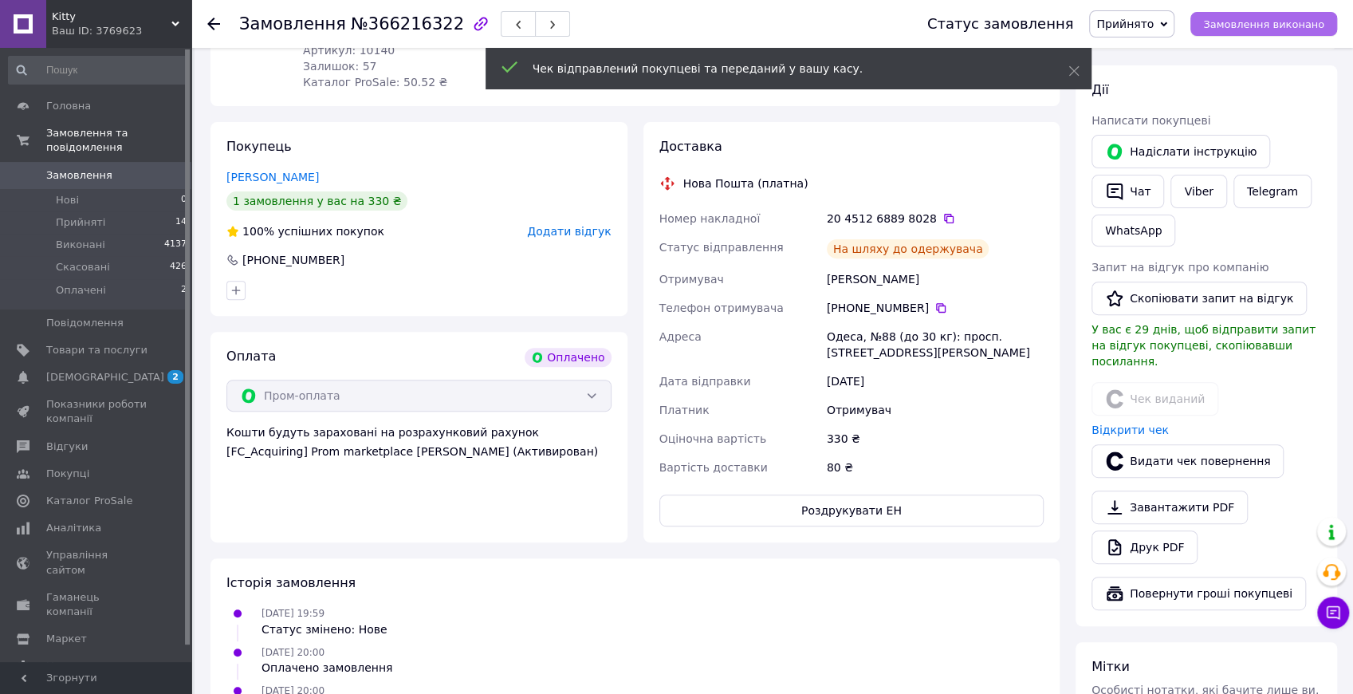
click at [1253, 26] on span "Замовлення виконано" at bounding box center [1263, 24] width 121 height 12
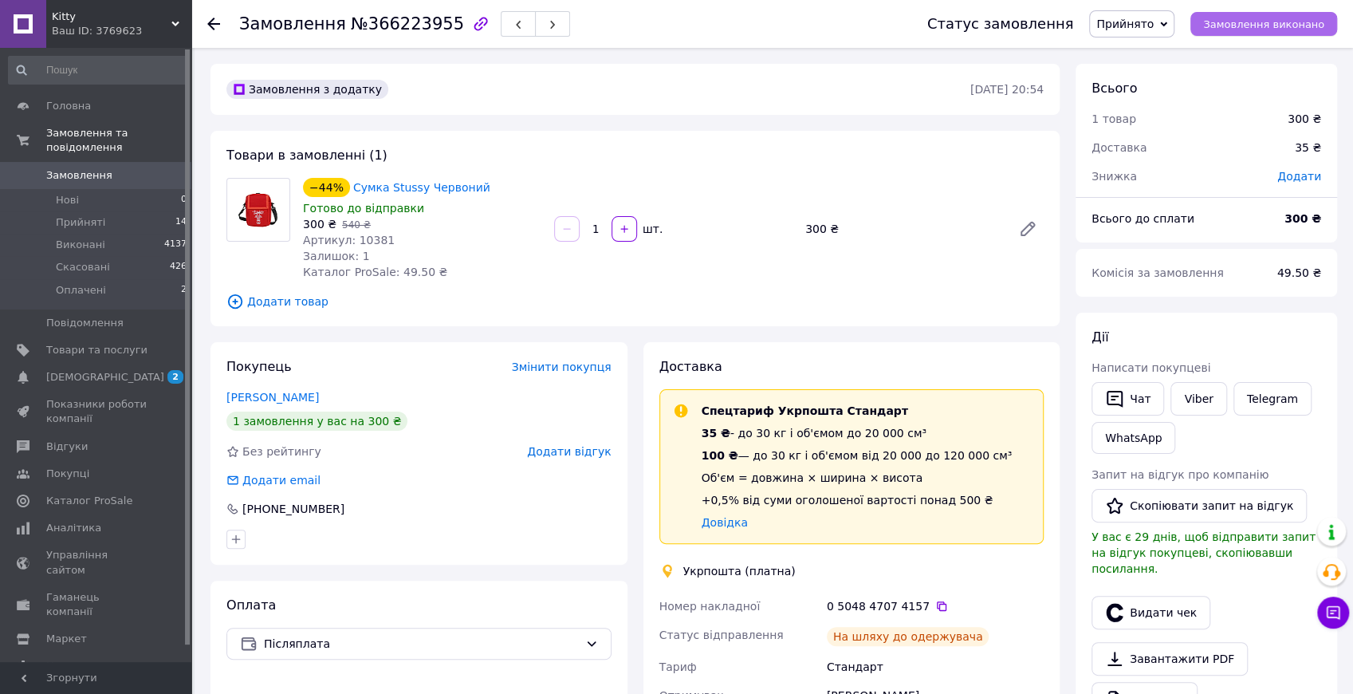
click at [1250, 29] on span "Замовлення виконано" at bounding box center [1263, 24] width 121 height 12
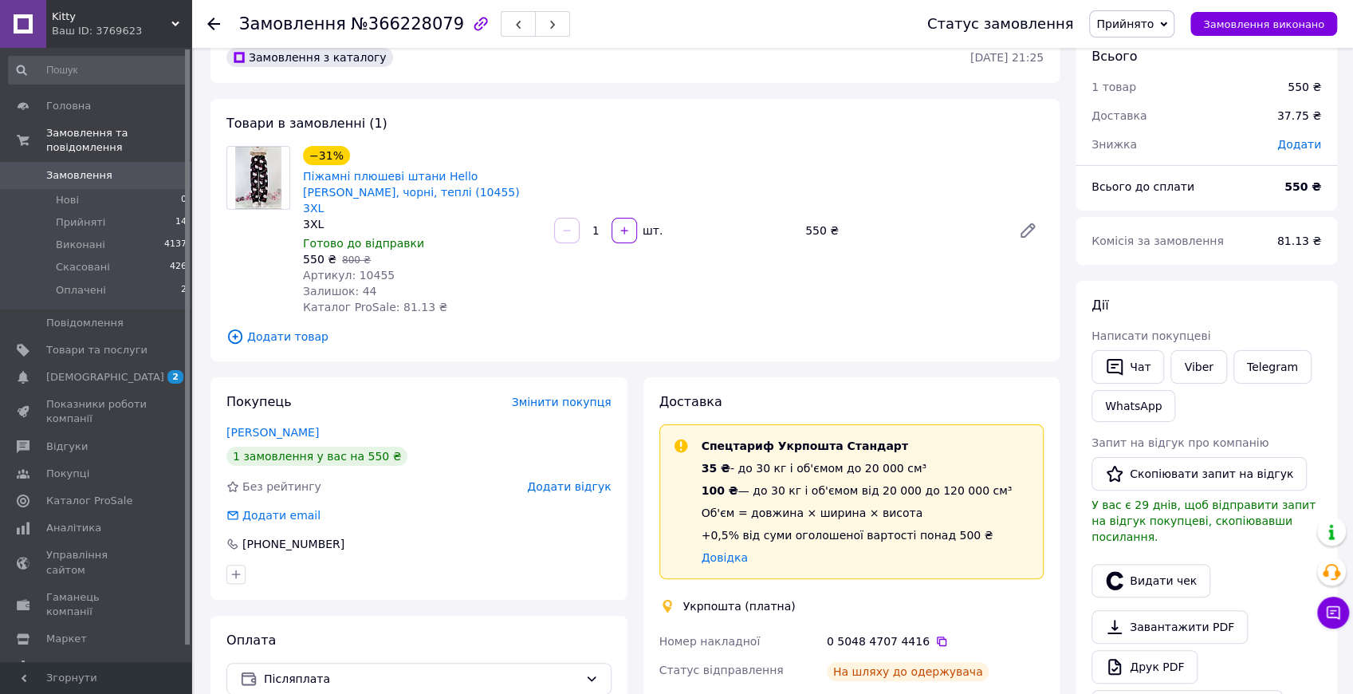
scroll to position [266, 0]
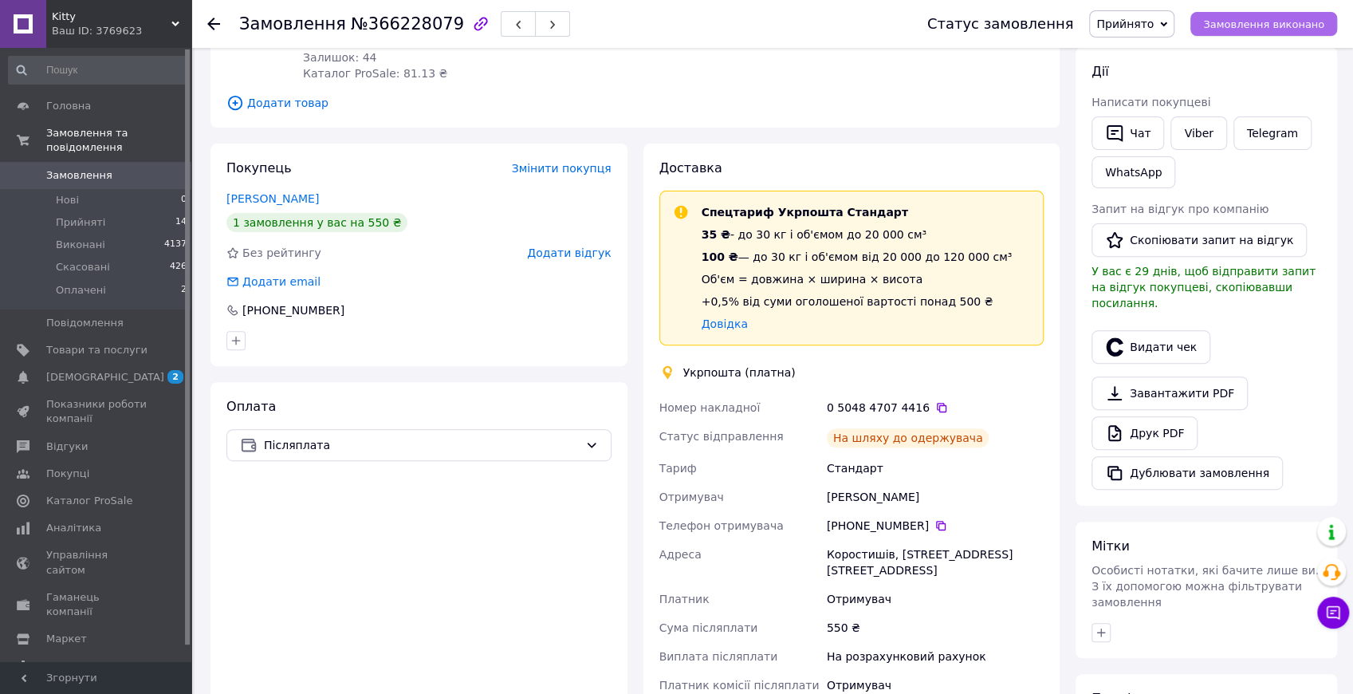
click at [1253, 22] on span "Замовлення виконано" at bounding box center [1263, 24] width 121 height 12
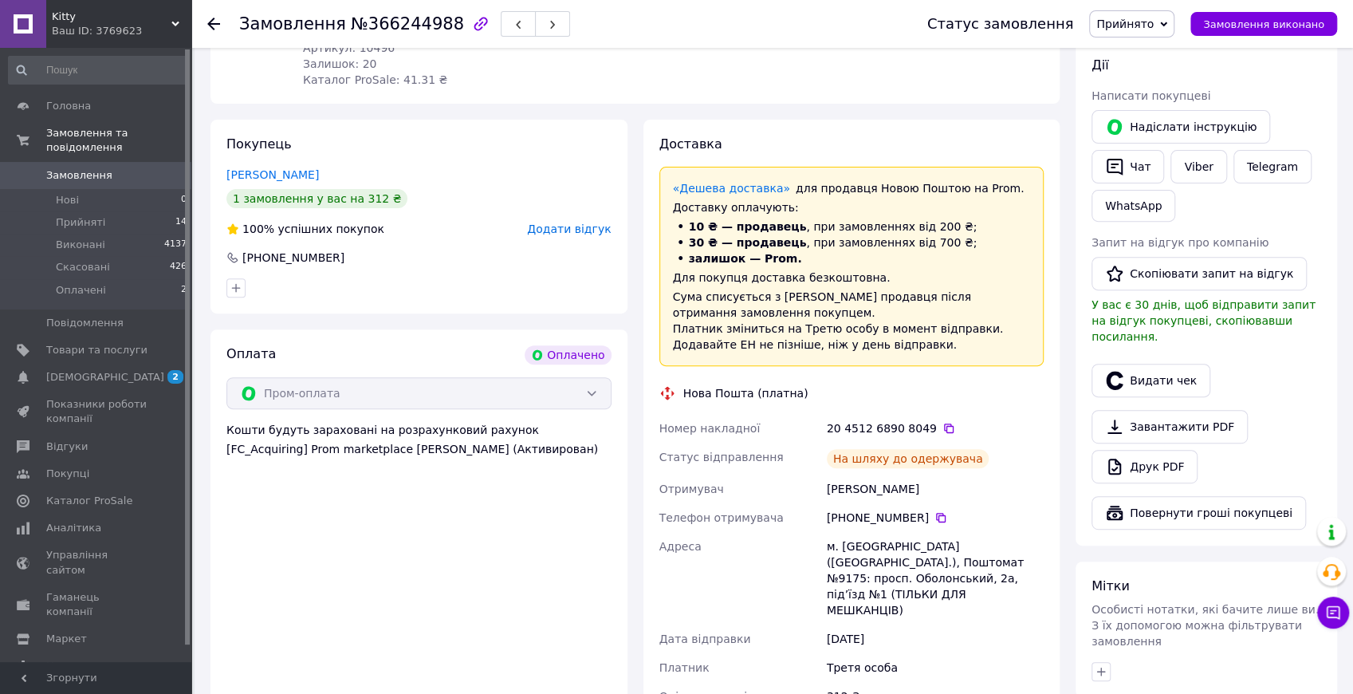
scroll to position [372, 0]
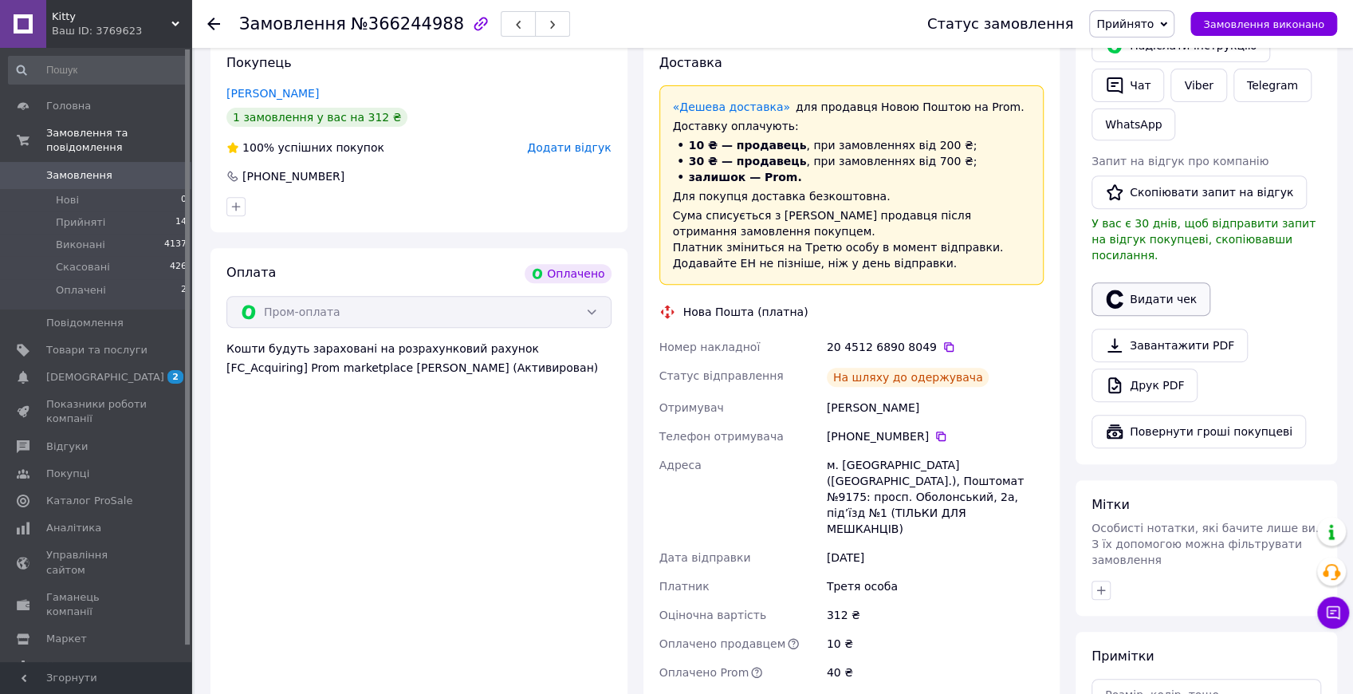
click at [1151, 282] on button "Видати чек" at bounding box center [1151, 298] width 119 height 33
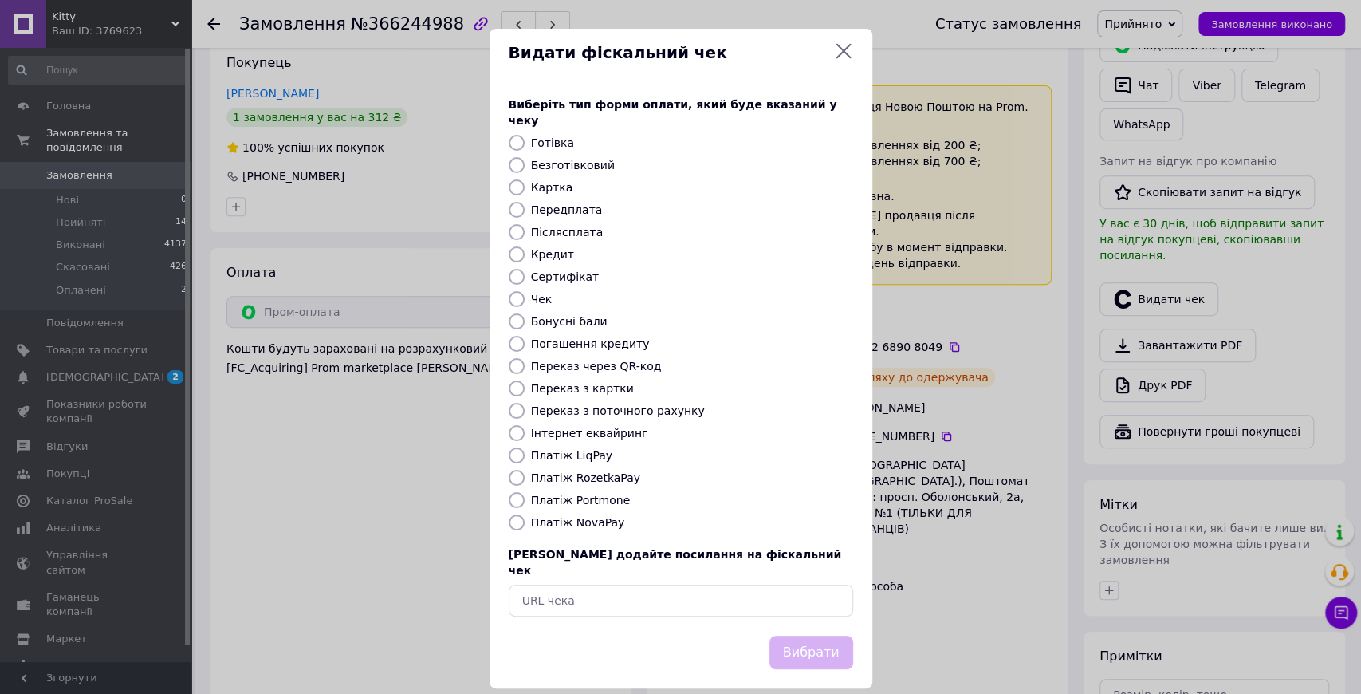
click at [573, 471] on label "Платіж RozetkaPay" at bounding box center [585, 477] width 109 height 13
click at [525, 470] on input "Платіж RozetkaPay" at bounding box center [517, 478] width 16 height 16
radio input "true"
click at [834, 636] on button "Вибрати" at bounding box center [811, 653] width 84 height 34
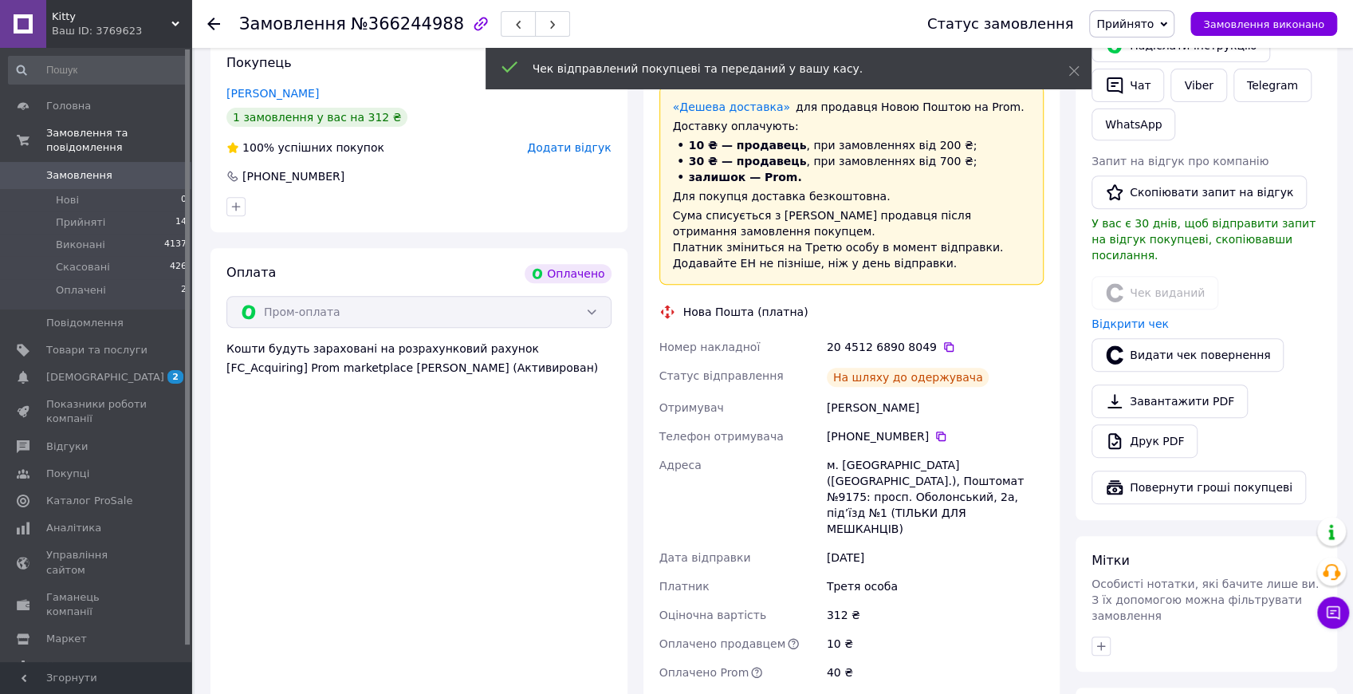
click at [1272, 26] on span "Замовлення виконано" at bounding box center [1263, 24] width 121 height 12
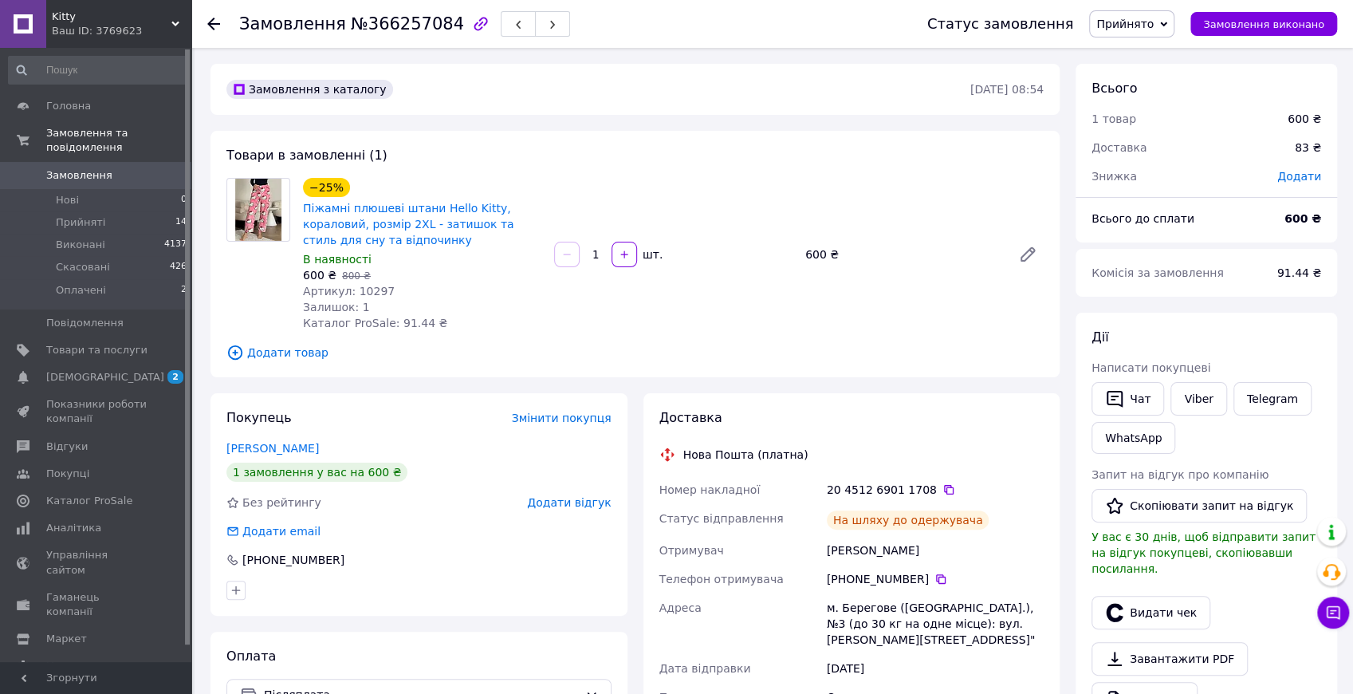
scroll to position [212, 0]
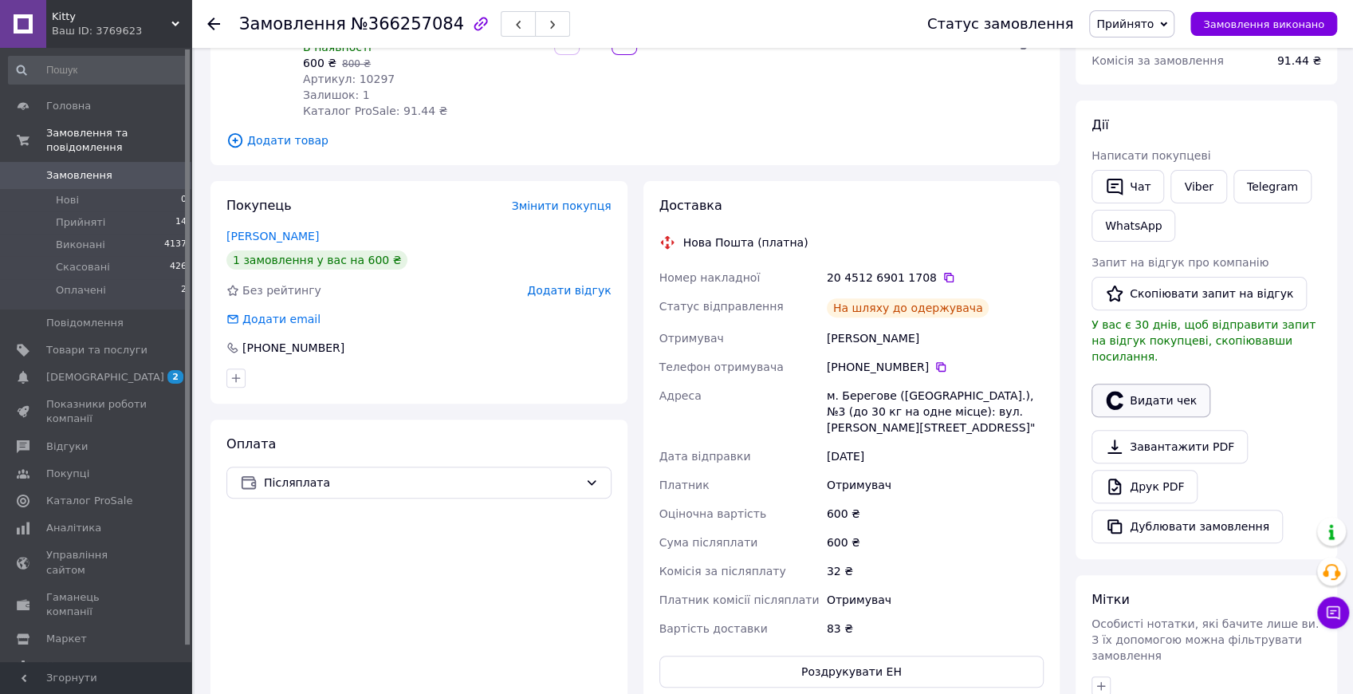
click at [1171, 384] on button "Видати чек" at bounding box center [1151, 400] width 119 height 33
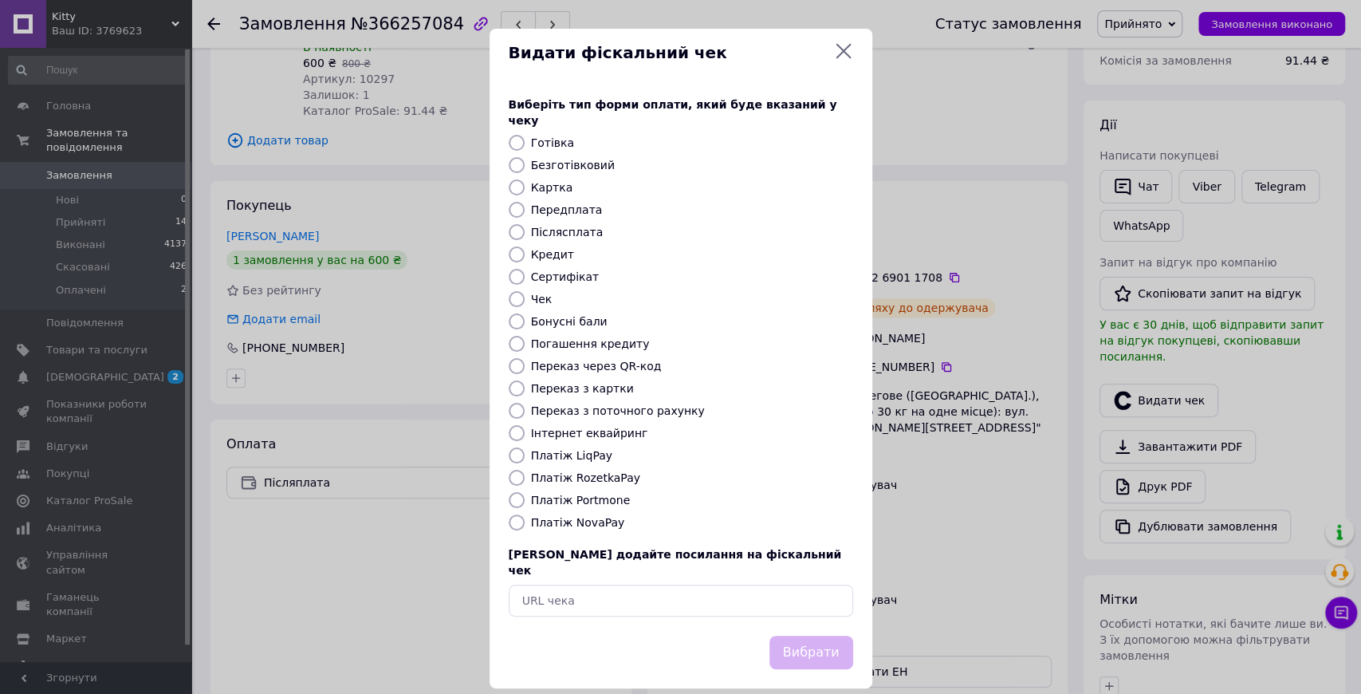
click at [512, 518] on input "Платіж NovaPay" at bounding box center [517, 522] width 16 height 16
radio input "true"
click at [815, 636] on button "Вибрати" at bounding box center [811, 653] width 84 height 34
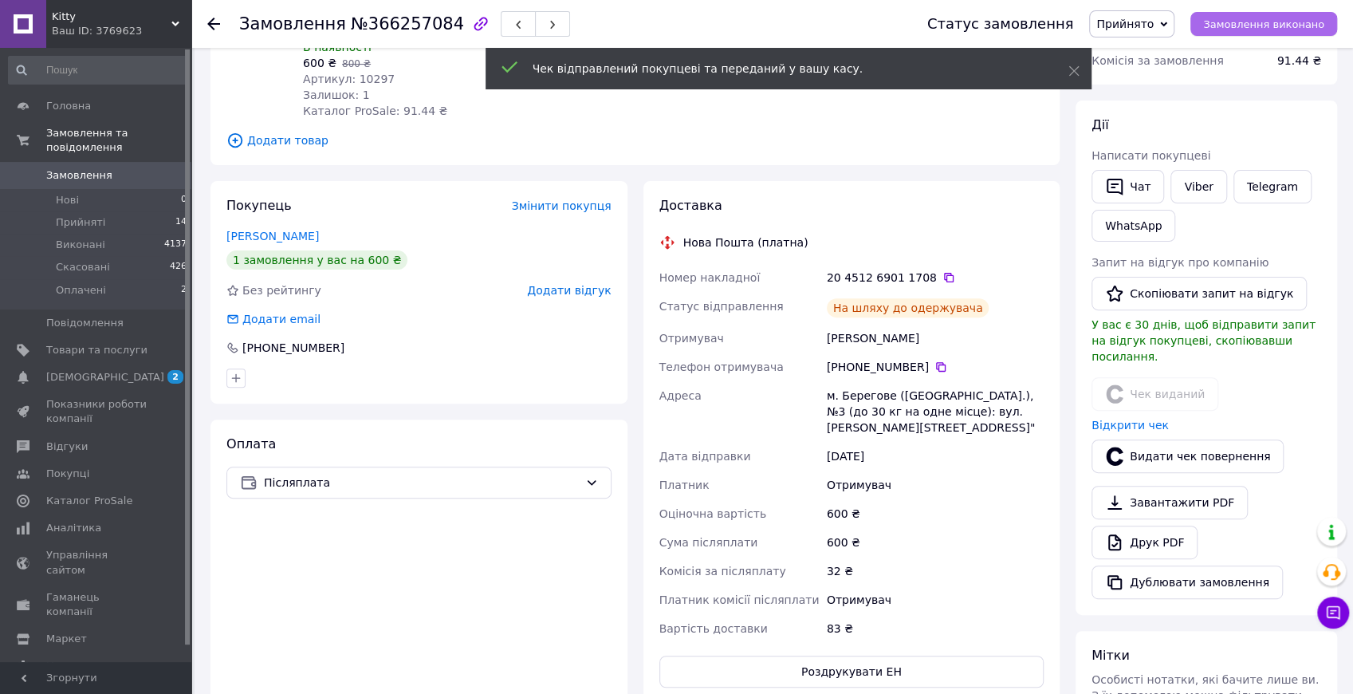
click at [1277, 26] on span "Замовлення виконано" at bounding box center [1263, 24] width 121 height 12
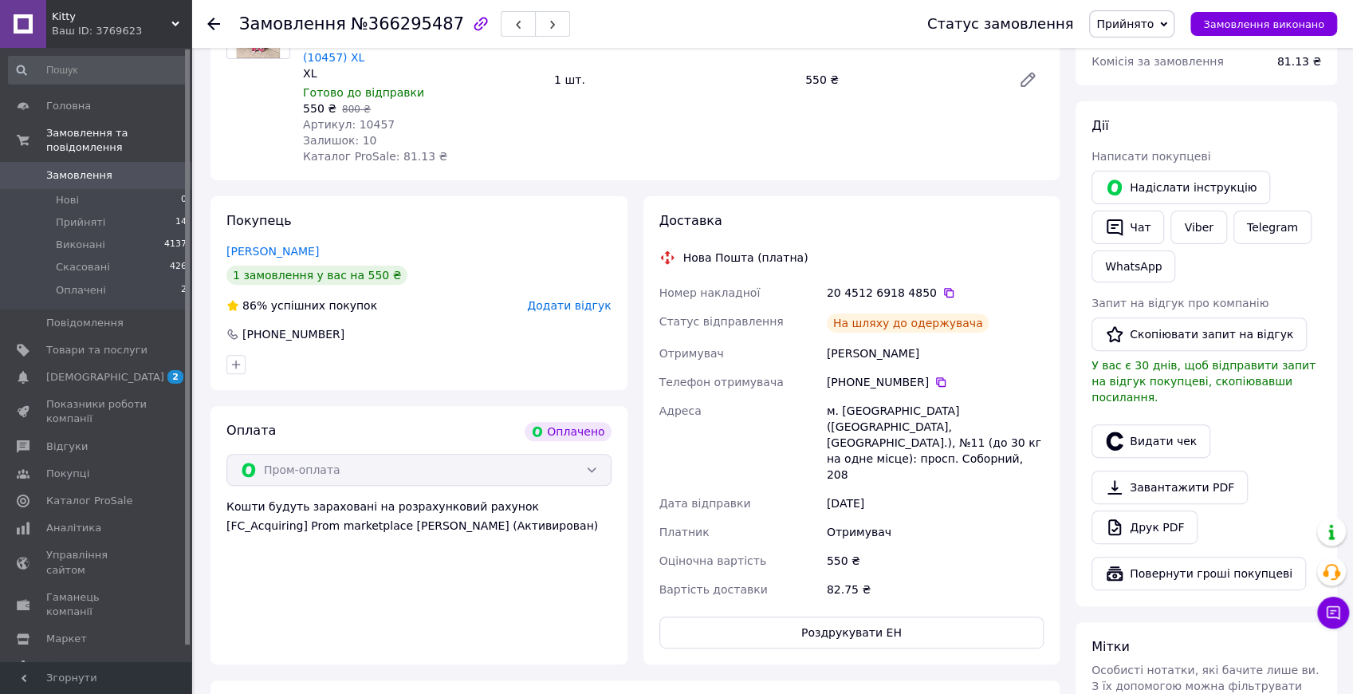
scroll to position [319, 0]
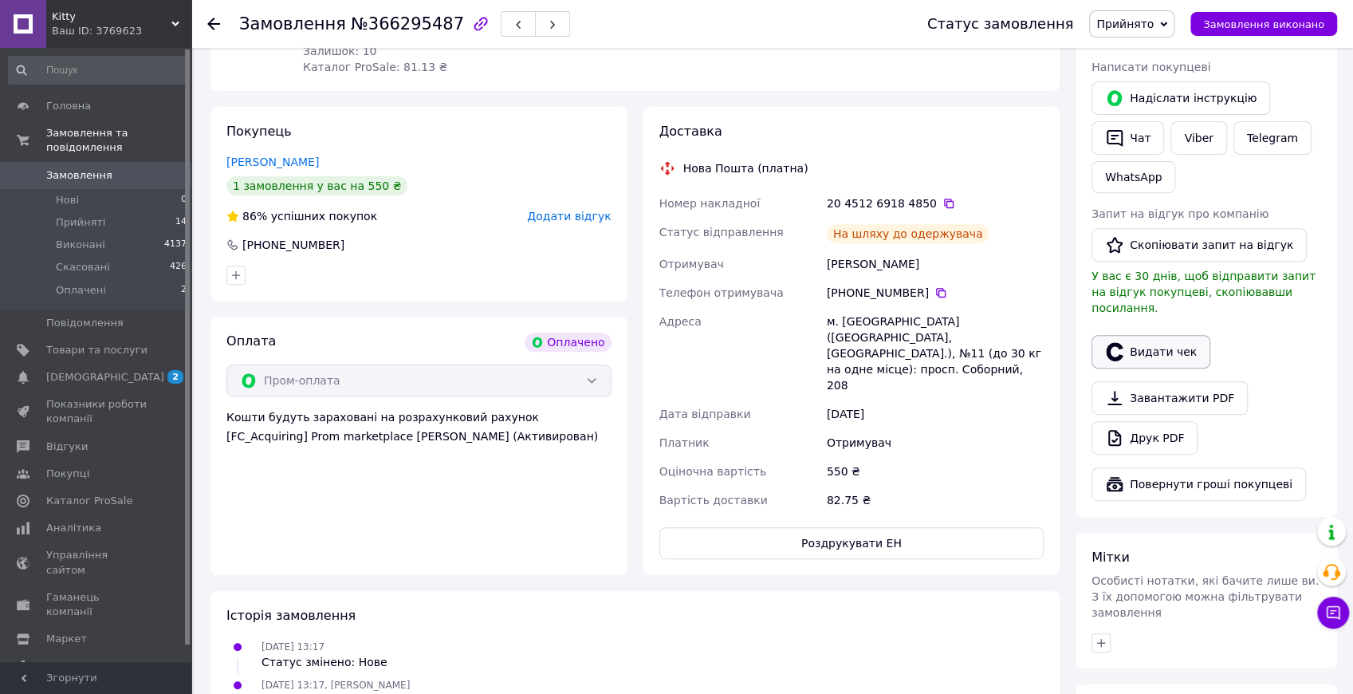
click at [1170, 344] on button "Видати чек" at bounding box center [1151, 351] width 119 height 33
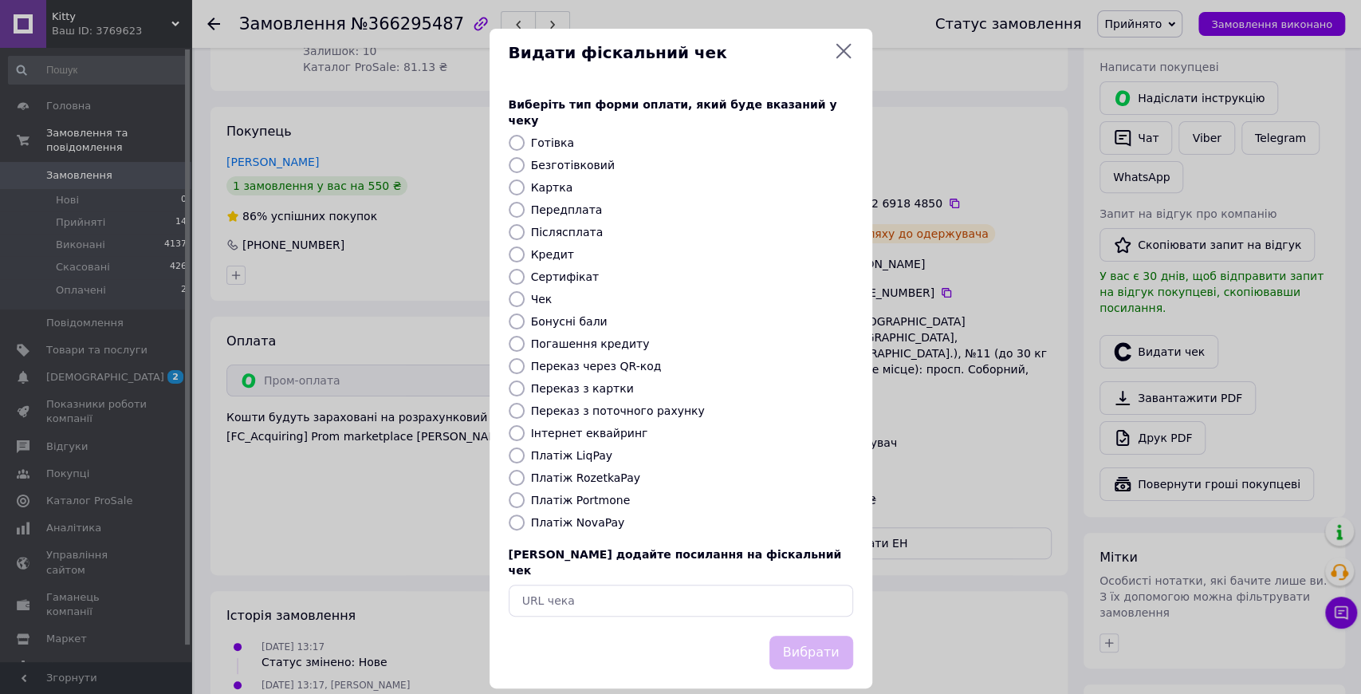
click at [545, 471] on label "Платіж RozetkaPay" at bounding box center [585, 477] width 109 height 13
click at [525, 470] on input "Платіж RozetkaPay" at bounding box center [517, 478] width 16 height 16
radio input "true"
click at [819, 636] on button "Вибрати" at bounding box center [811, 653] width 84 height 34
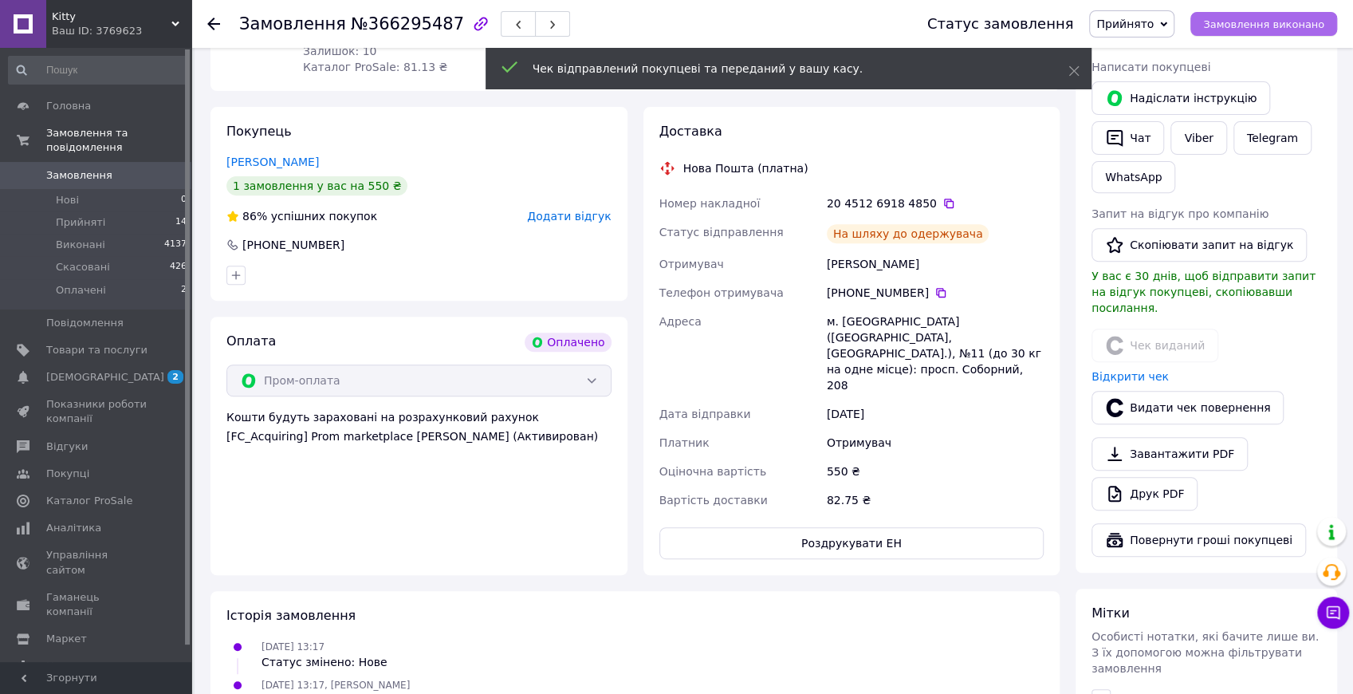
click at [1252, 27] on span "Замовлення виконано" at bounding box center [1263, 24] width 121 height 12
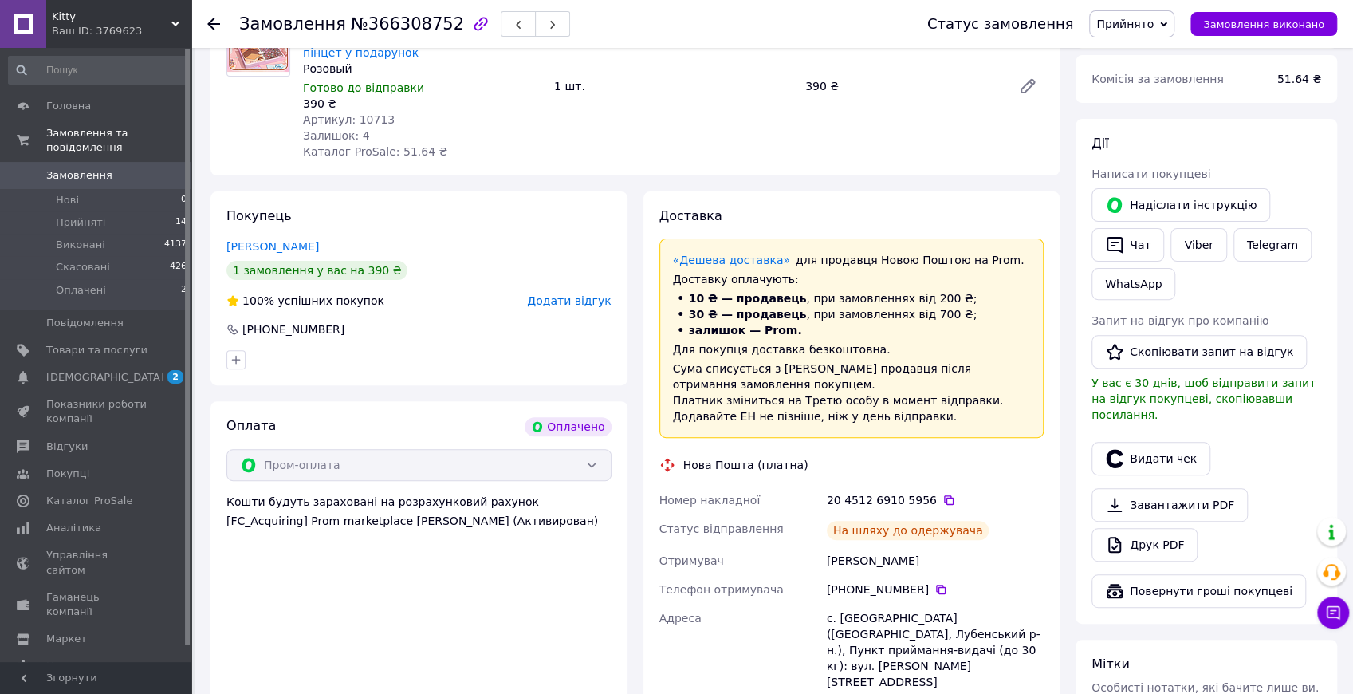
scroll to position [212, 0]
click at [1163, 446] on button "Видати чек" at bounding box center [1151, 458] width 119 height 33
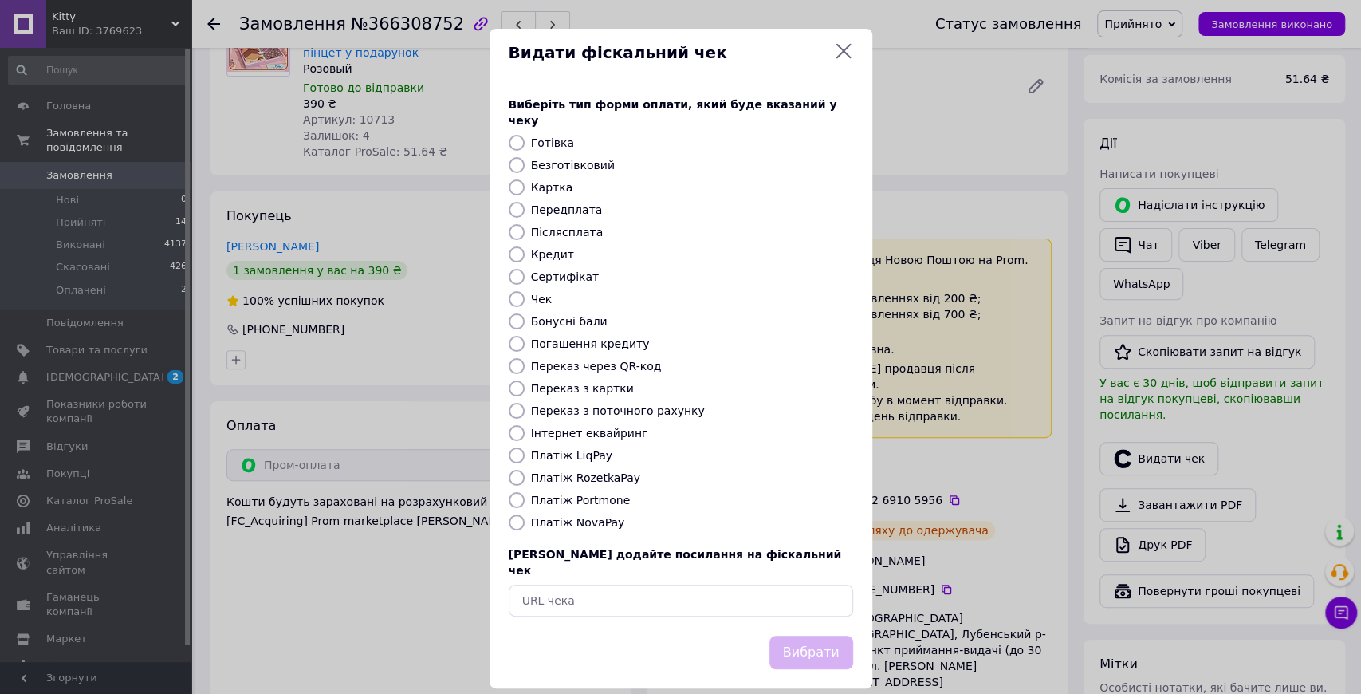
click at [565, 471] on label "Платіж RozetkaPay" at bounding box center [585, 477] width 109 height 13
click at [525, 470] on input "Платіж RozetkaPay" at bounding box center [517, 478] width 16 height 16
radio input "true"
click at [821, 637] on button "Вибрати" at bounding box center [811, 653] width 84 height 34
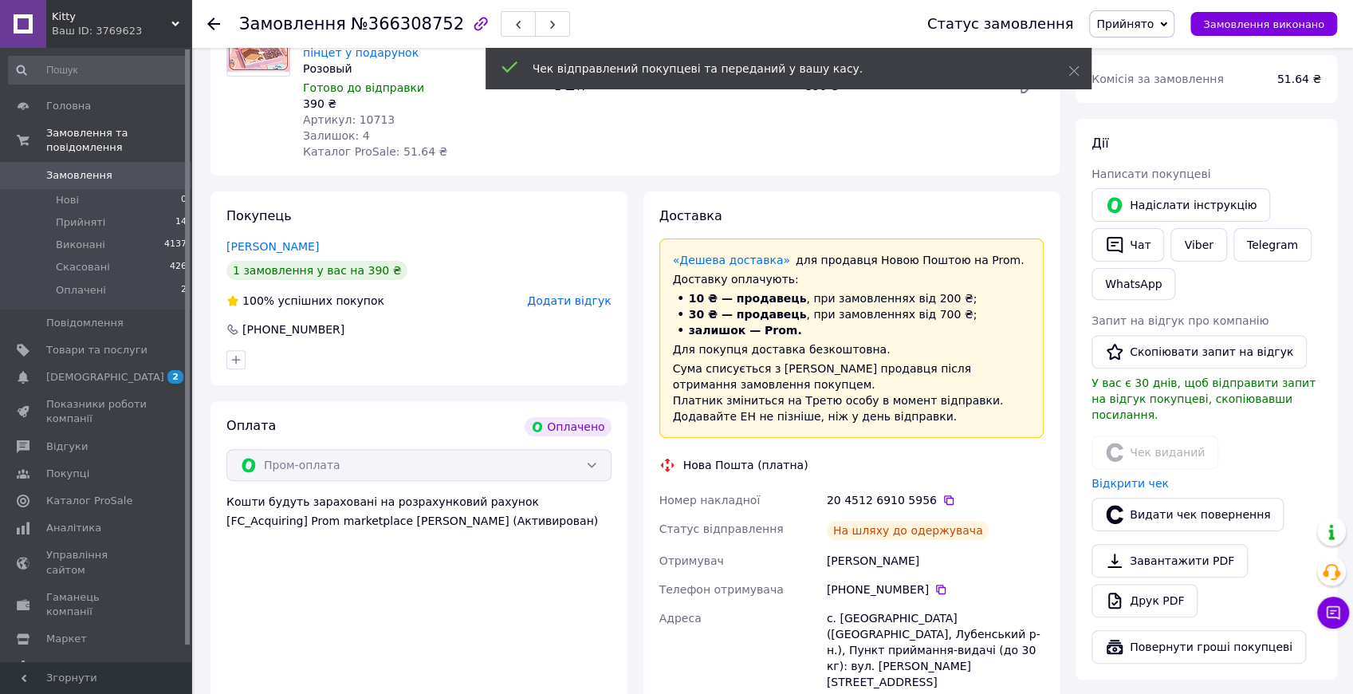
click at [1261, 29] on span "Замовлення виконано" at bounding box center [1263, 24] width 121 height 12
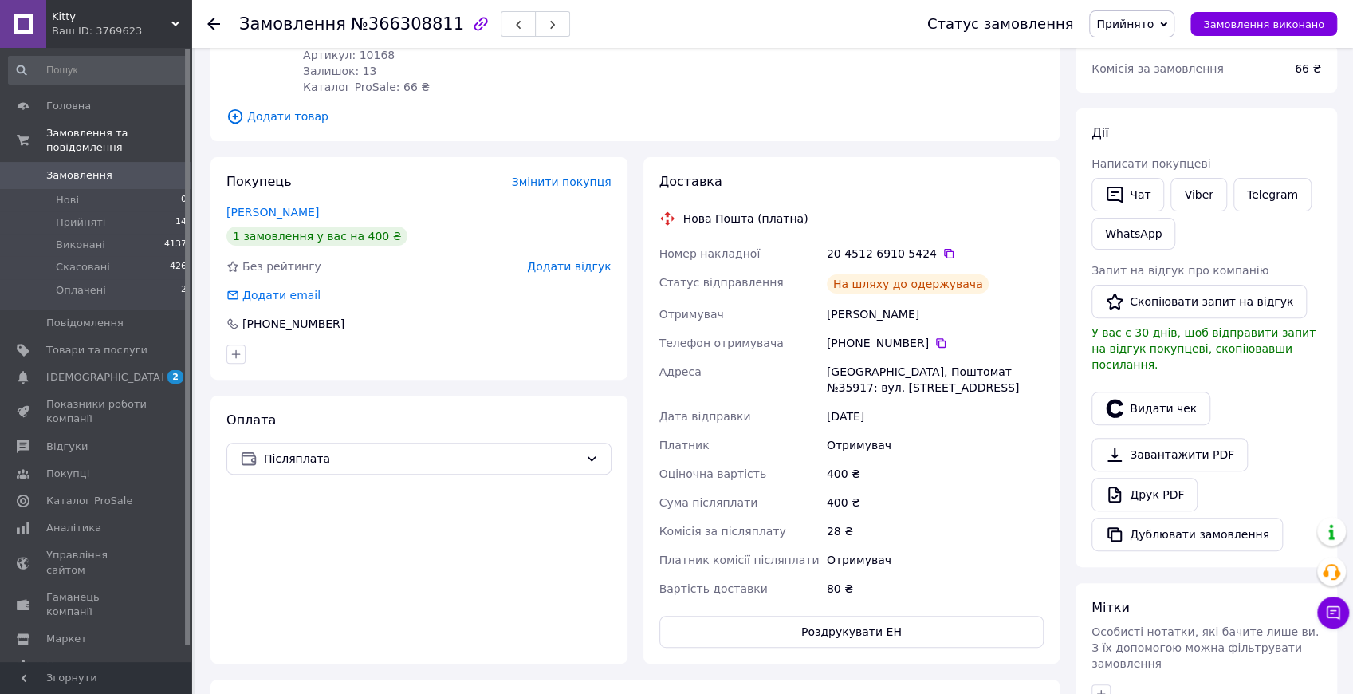
scroll to position [212, 0]
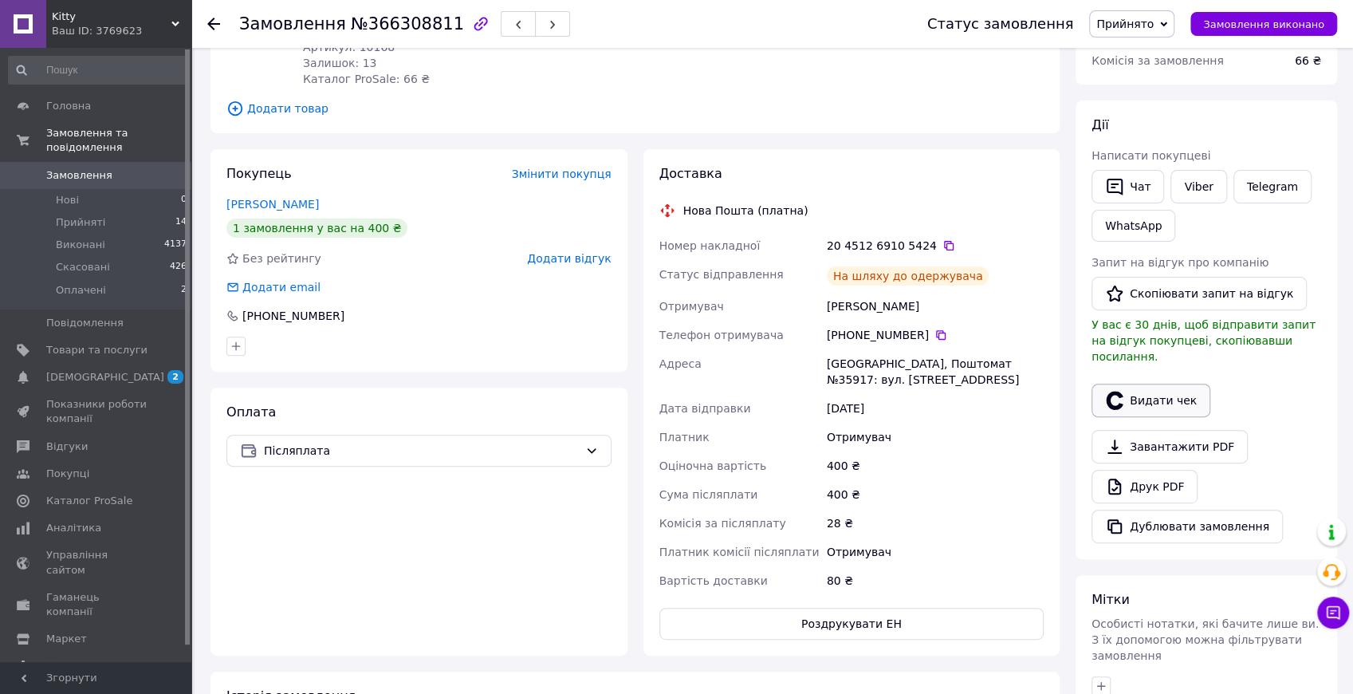
click at [1140, 384] on button "Видати чек" at bounding box center [1151, 400] width 119 height 33
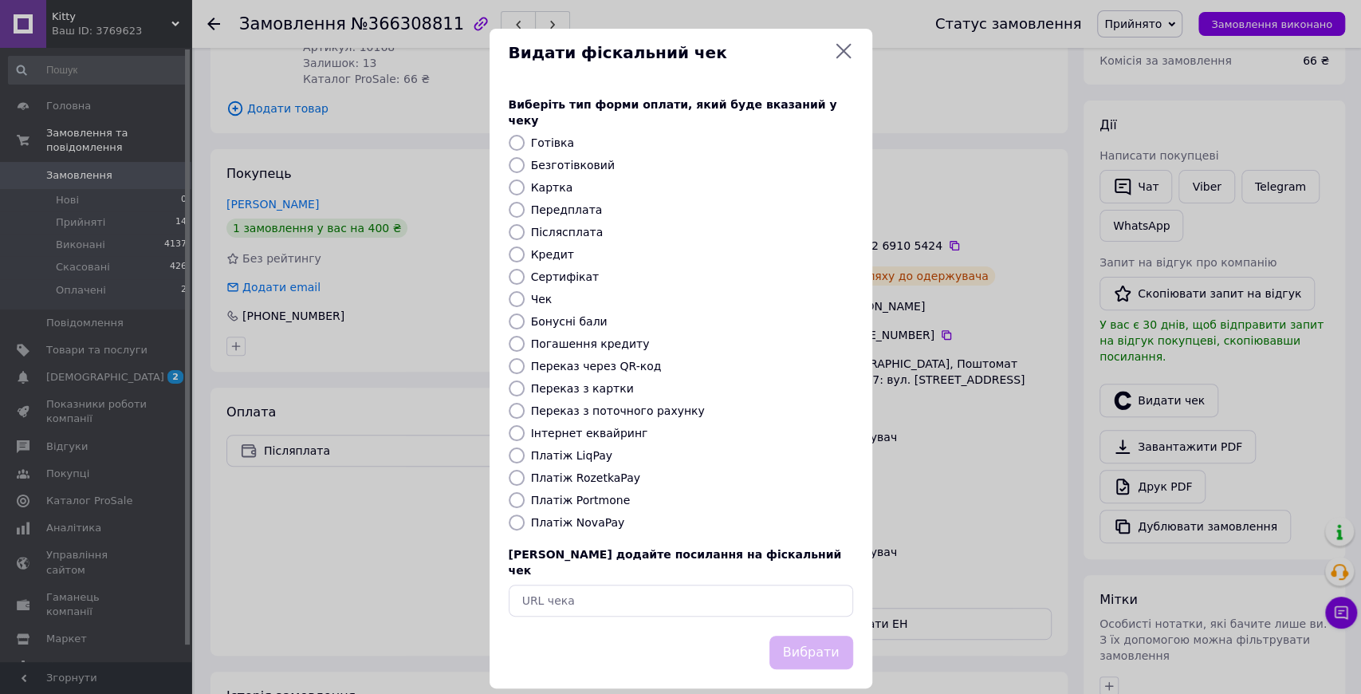
click at [565, 516] on label "Платіж NovaPay" at bounding box center [578, 522] width 94 height 13
click at [525, 514] on input "Платіж NovaPay" at bounding box center [517, 522] width 16 height 16
radio input "true"
click at [842, 636] on button "Вибрати" at bounding box center [811, 653] width 84 height 34
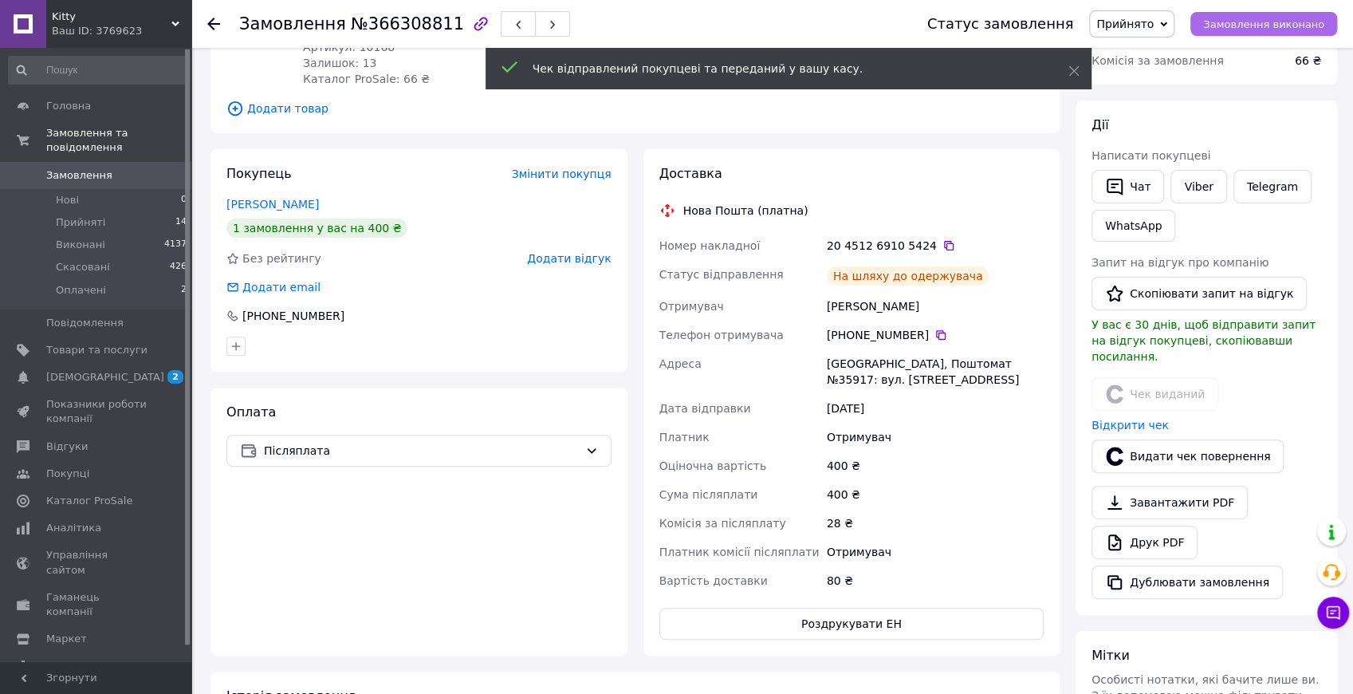
click at [1266, 25] on span "Замовлення виконано" at bounding box center [1263, 24] width 121 height 12
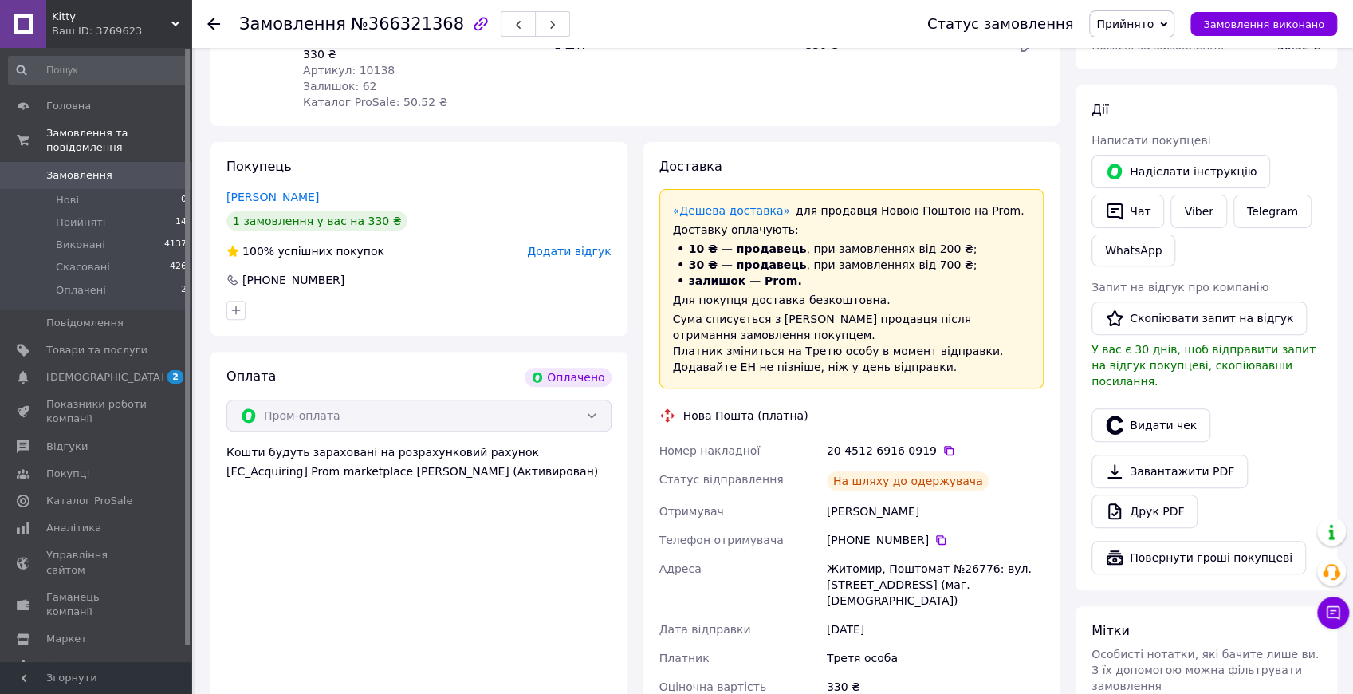
scroll to position [319, 0]
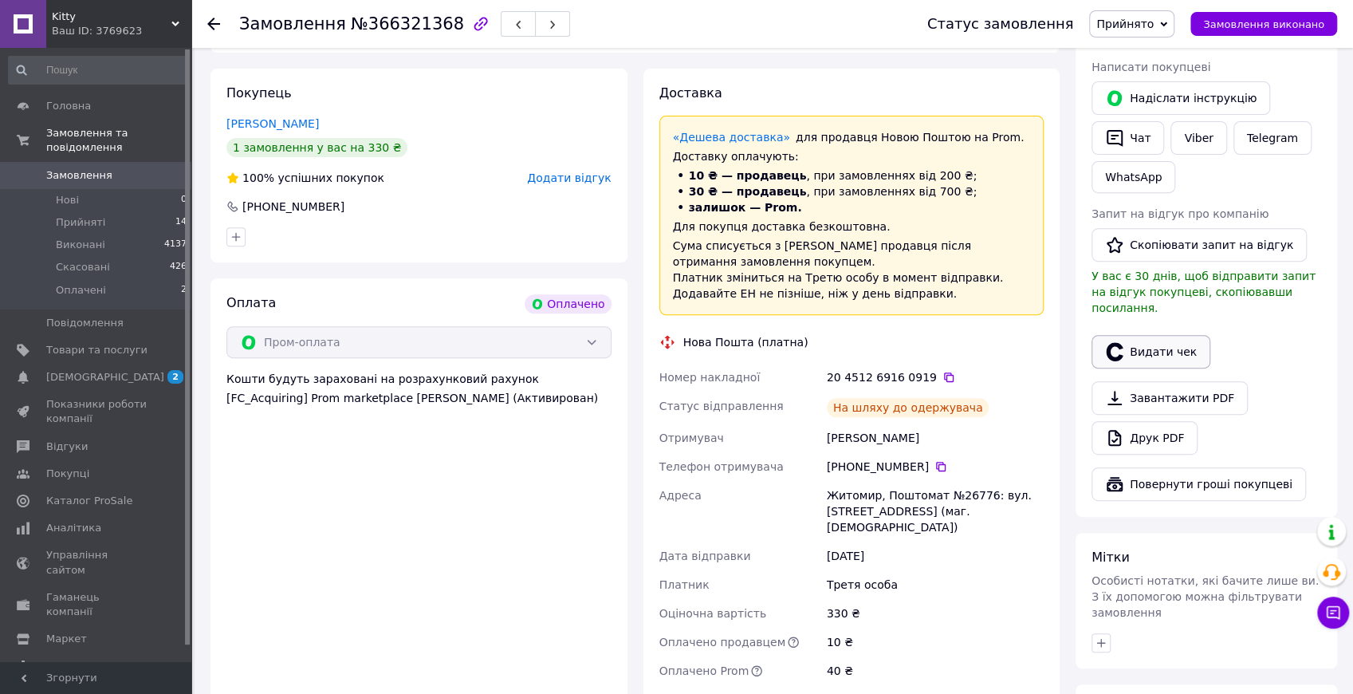
click at [1131, 337] on button "Видати чек" at bounding box center [1151, 351] width 119 height 33
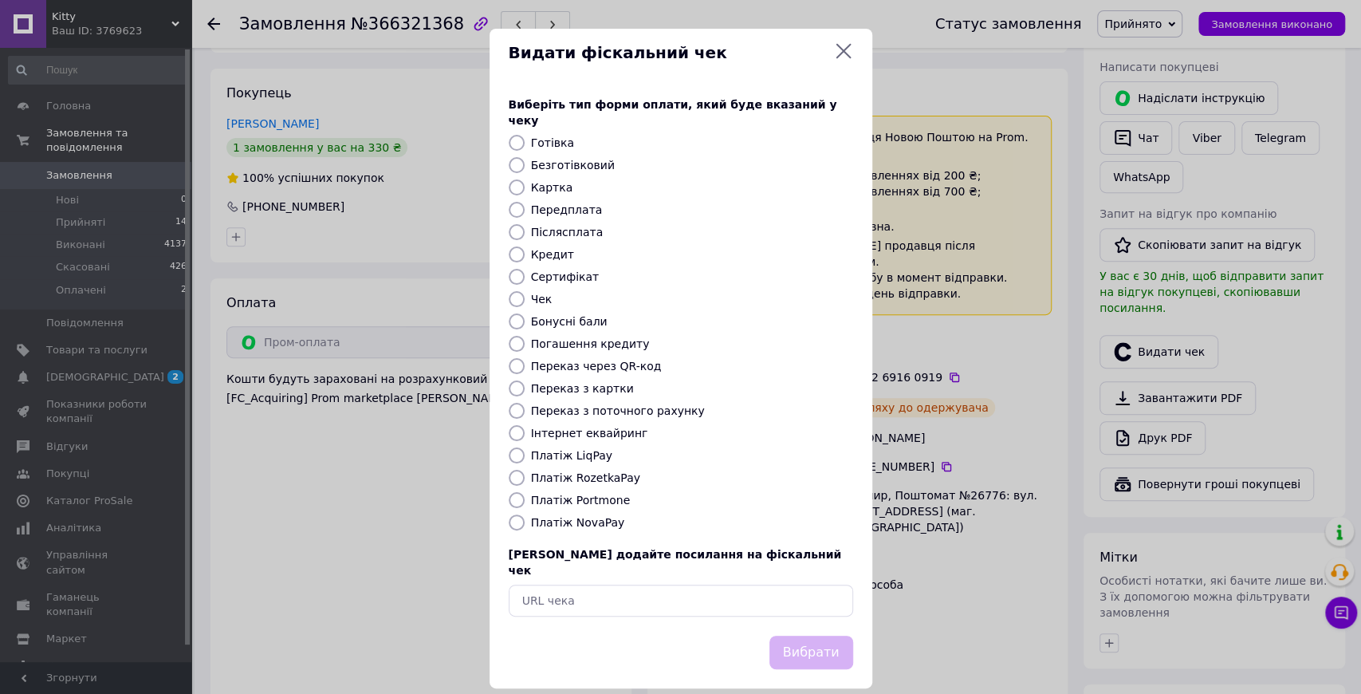
click at [566, 471] on label "Платіж RozetkaPay" at bounding box center [585, 477] width 109 height 13
click at [525, 470] on input "Платіж RozetkaPay" at bounding box center [517, 478] width 16 height 16
radio input "true"
click at [835, 636] on button "Вибрати" at bounding box center [811, 653] width 84 height 34
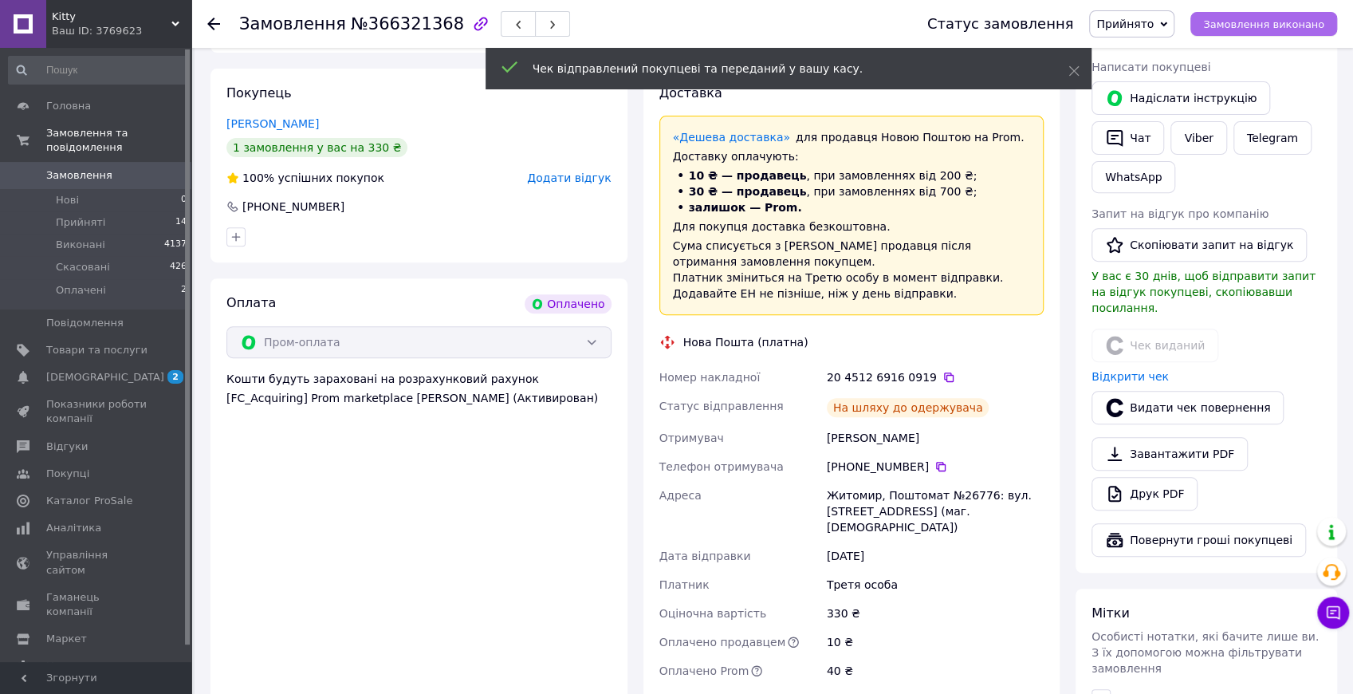
click at [1287, 21] on span "Замовлення виконано" at bounding box center [1263, 24] width 121 height 12
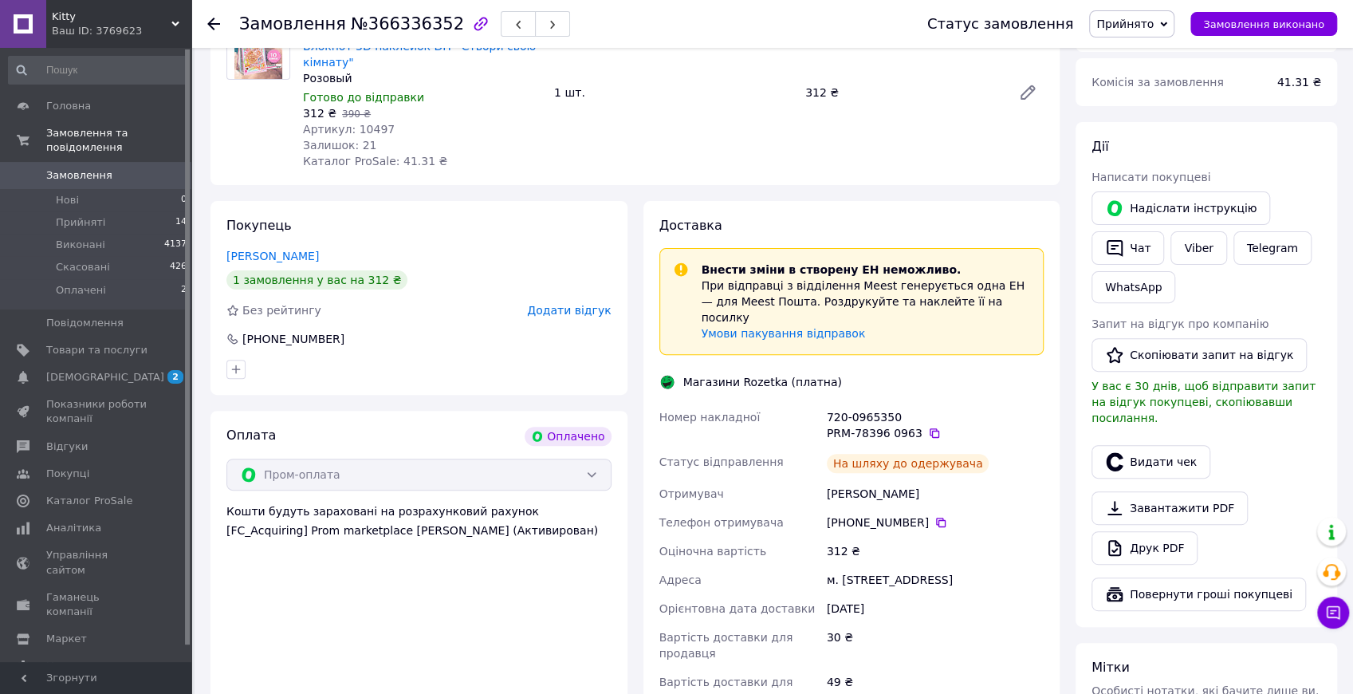
scroll to position [212, 0]
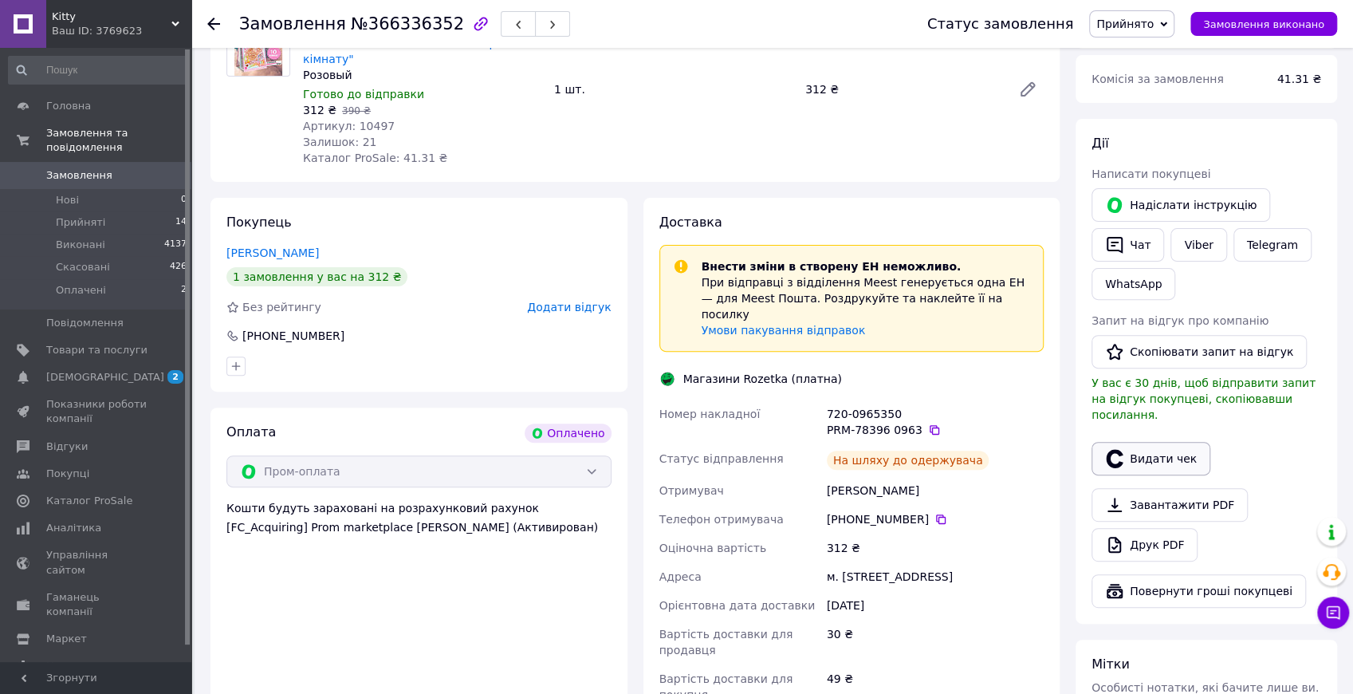
click at [1185, 442] on button "Видати чек" at bounding box center [1151, 458] width 119 height 33
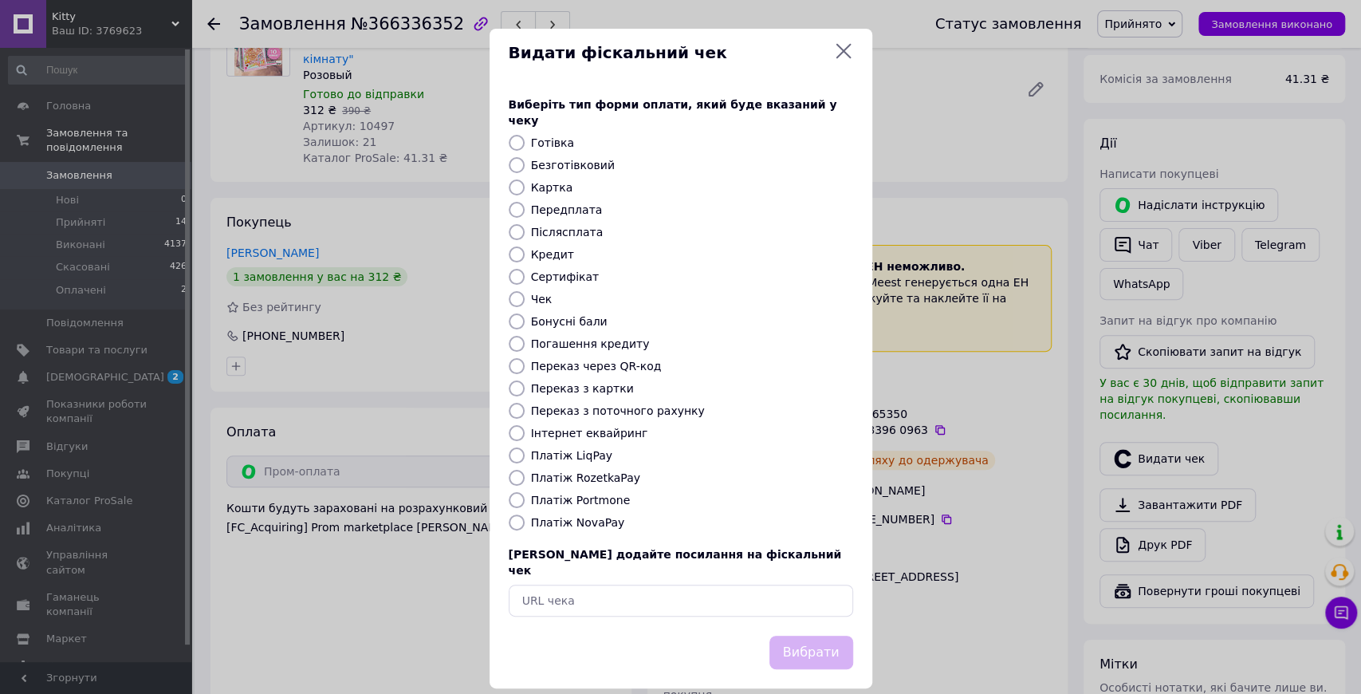
click at [567, 471] on label "Платіж RozetkaPay" at bounding box center [585, 477] width 109 height 13
click at [525, 470] on input "Платіж RozetkaPay" at bounding box center [517, 478] width 16 height 16
radio input "true"
click at [825, 636] on button "Вибрати" at bounding box center [811, 653] width 84 height 34
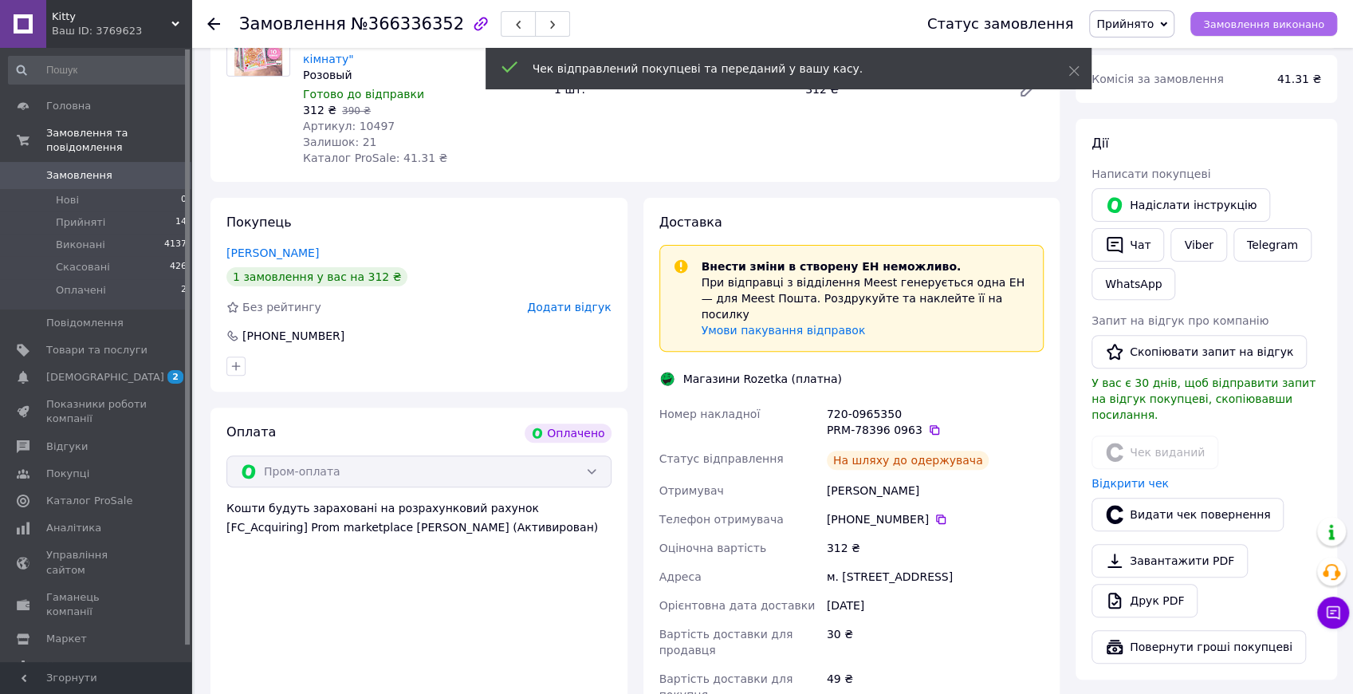
click at [1281, 19] on span "Замовлення виконано" at bounding box center [1263, 24] width 121 height 12
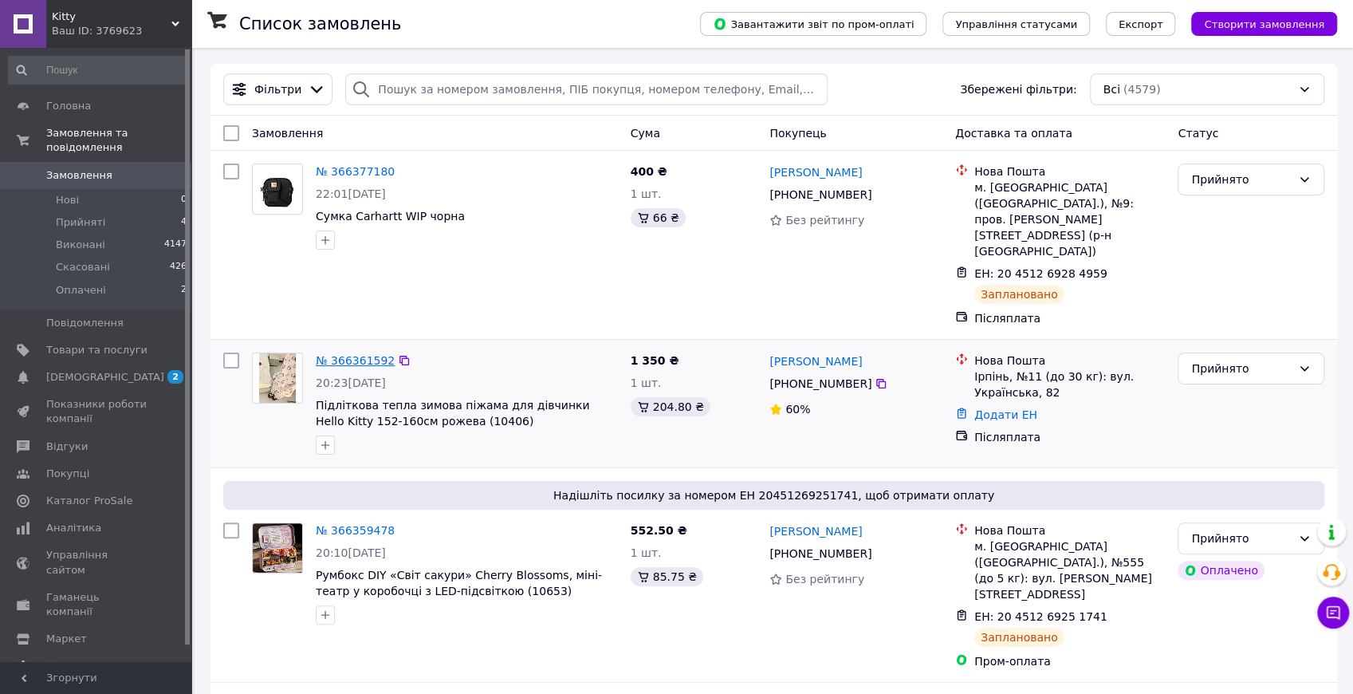
click at [341, 354] on link "№ 366361592" at bounding box center [355, 360] width 79 height 13
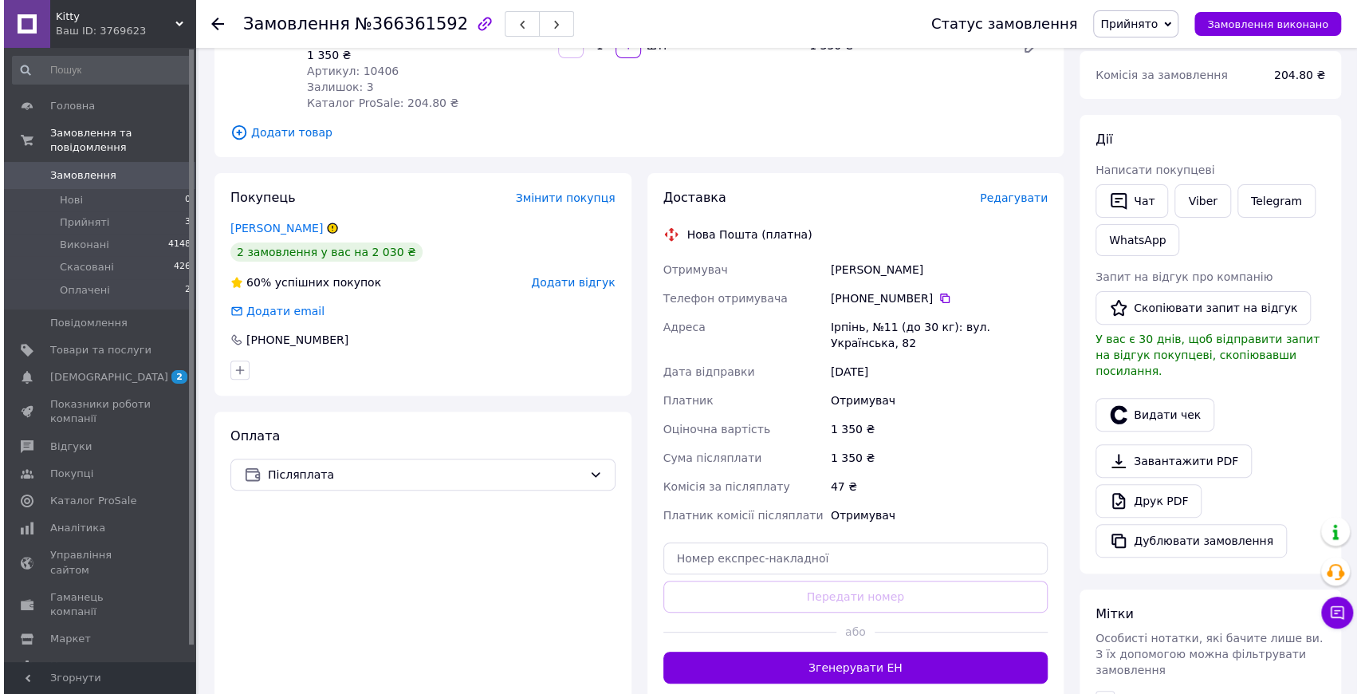
scroll to position [212, 0]
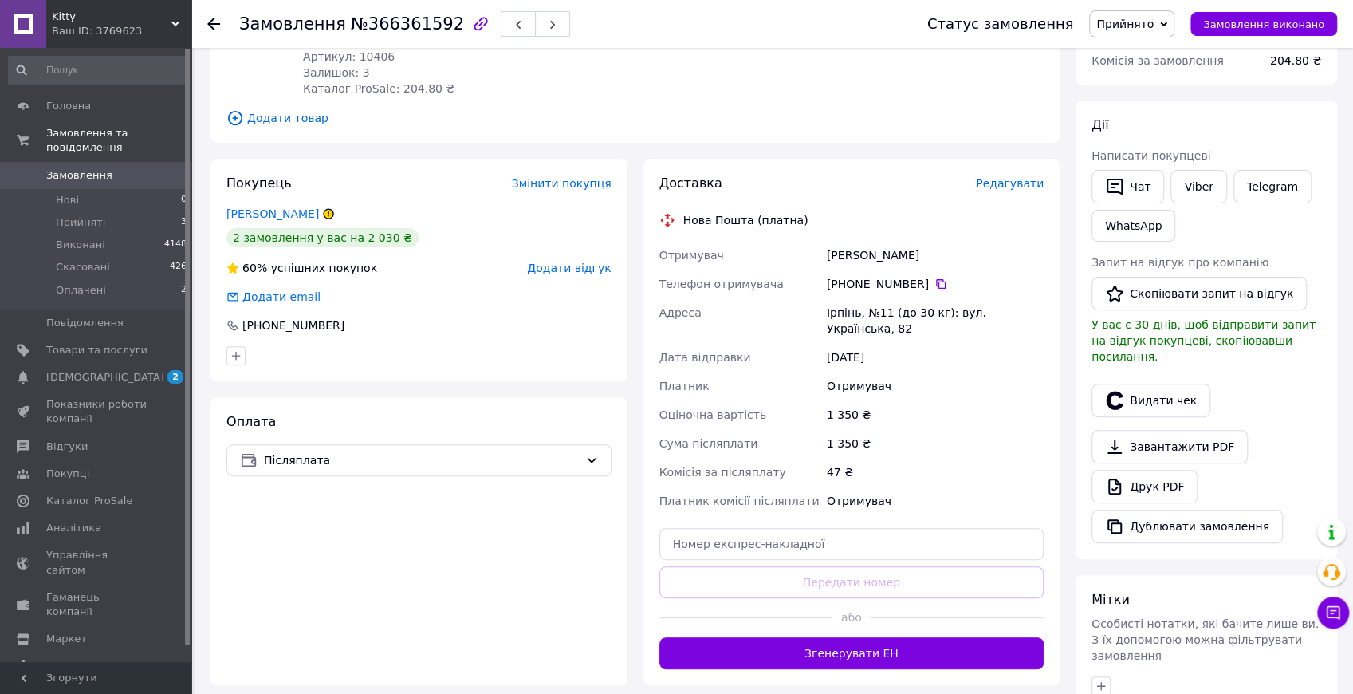
click at [1021, 177] on span "Редагувати" at bounding box center [1010, 183] width 68 height 13
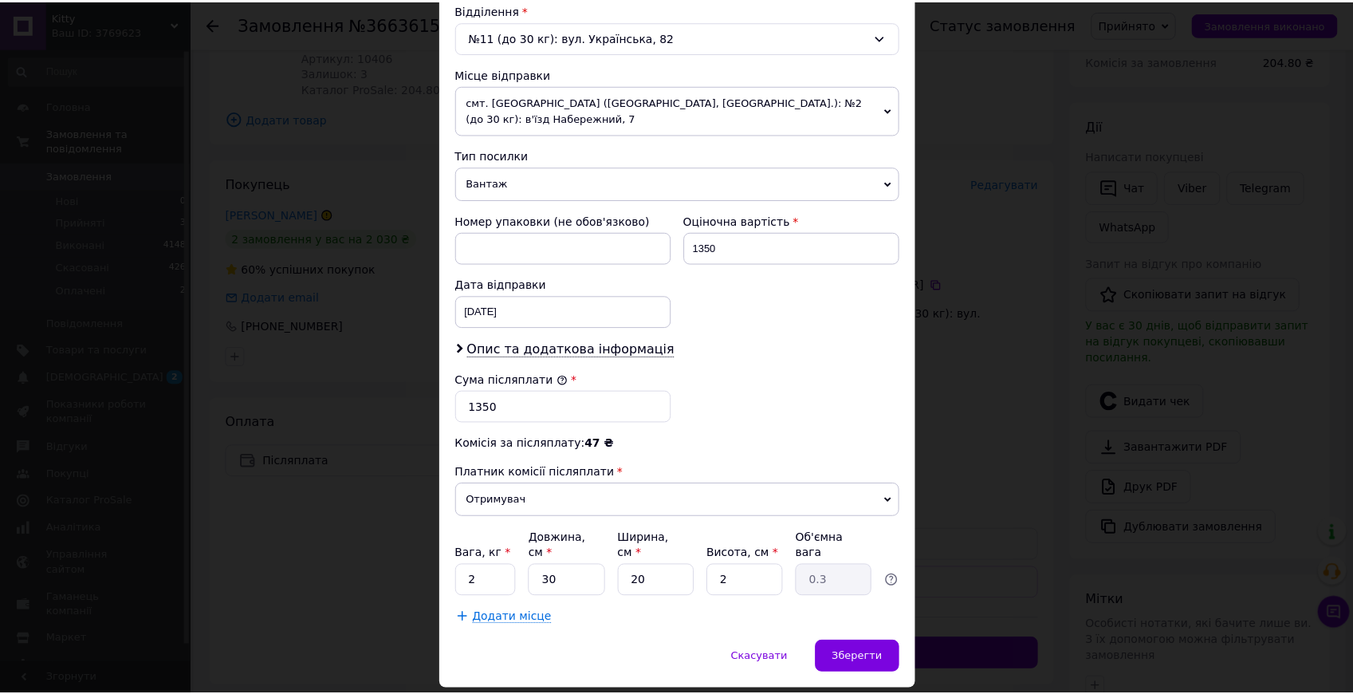
scroll to position [515, 0]
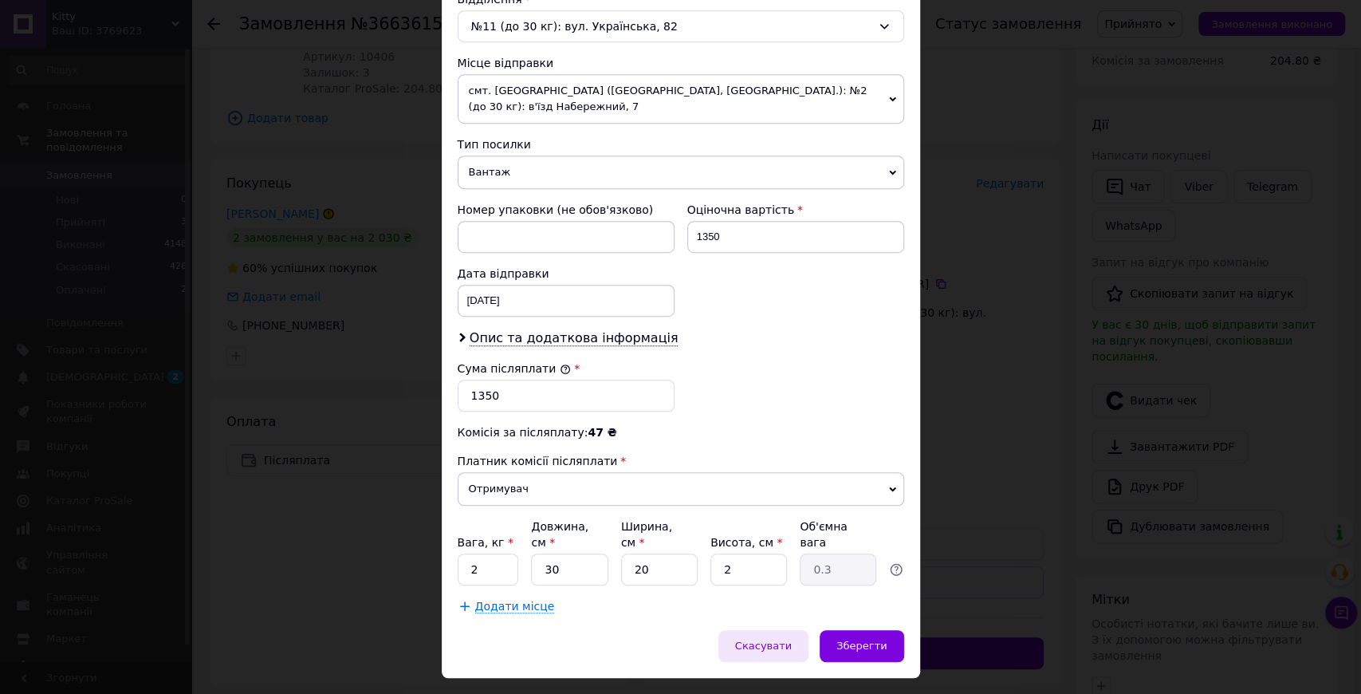
click at [781, 639] on span "Скасувати" at bounding box center [763, 645] width 57 height 12
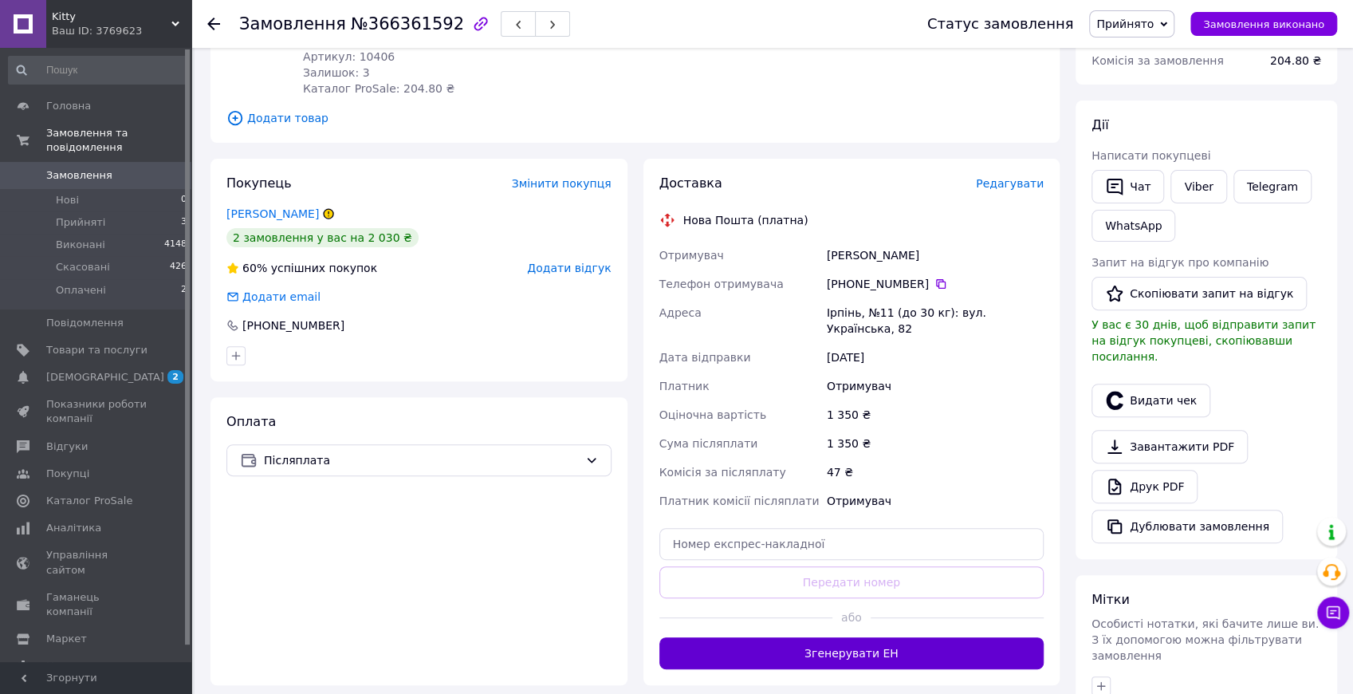
click at [881, 637] on button "Згенерувати ЕН" at bounding box center [851, 653] width 385 height 32
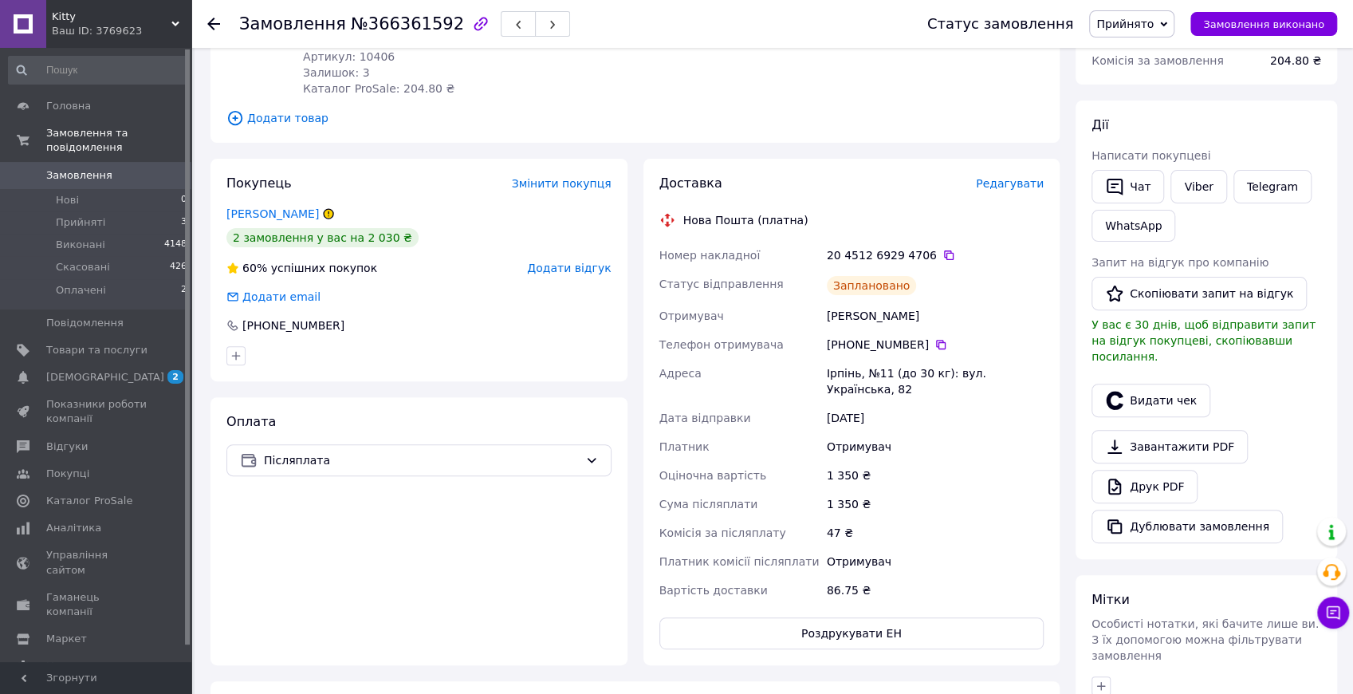
click at [58, 168] on span "Замовлення" at bounding box center [79, 175] width 66 height 14
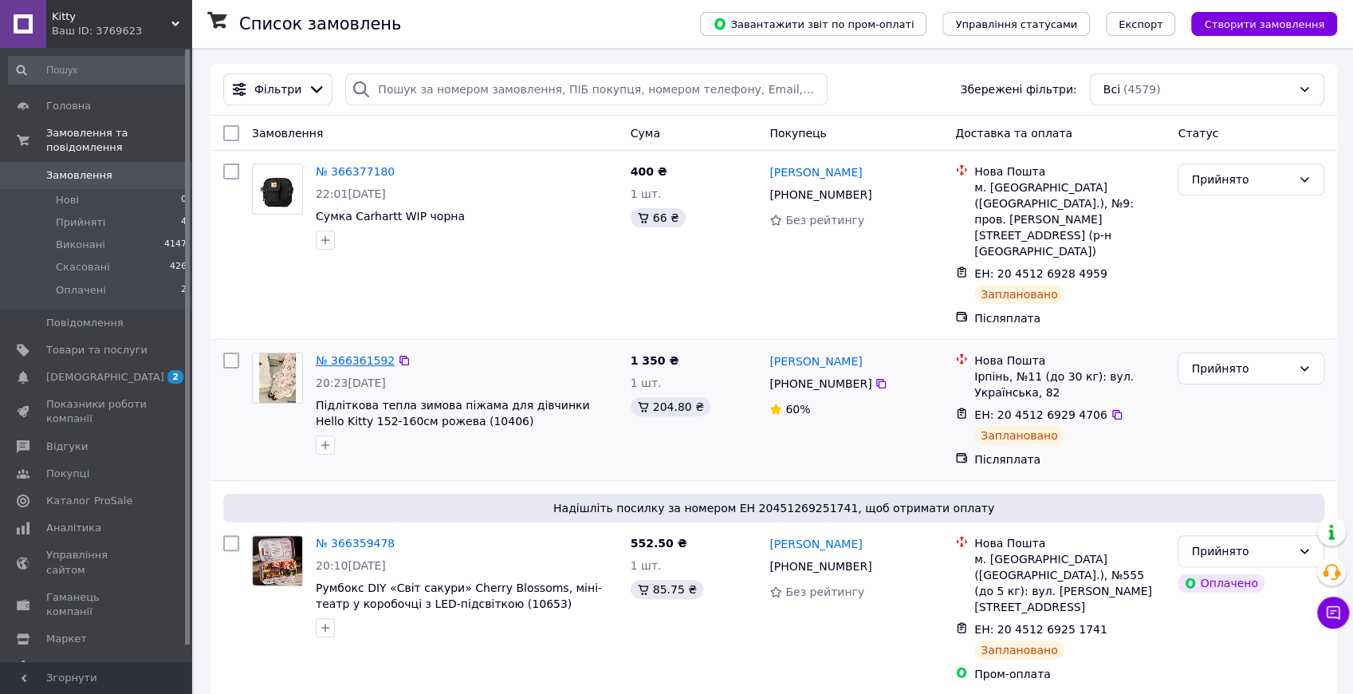
click at [354, 354] on link "№ 366361592" at bounding box center [355, 360] width 79 height 13
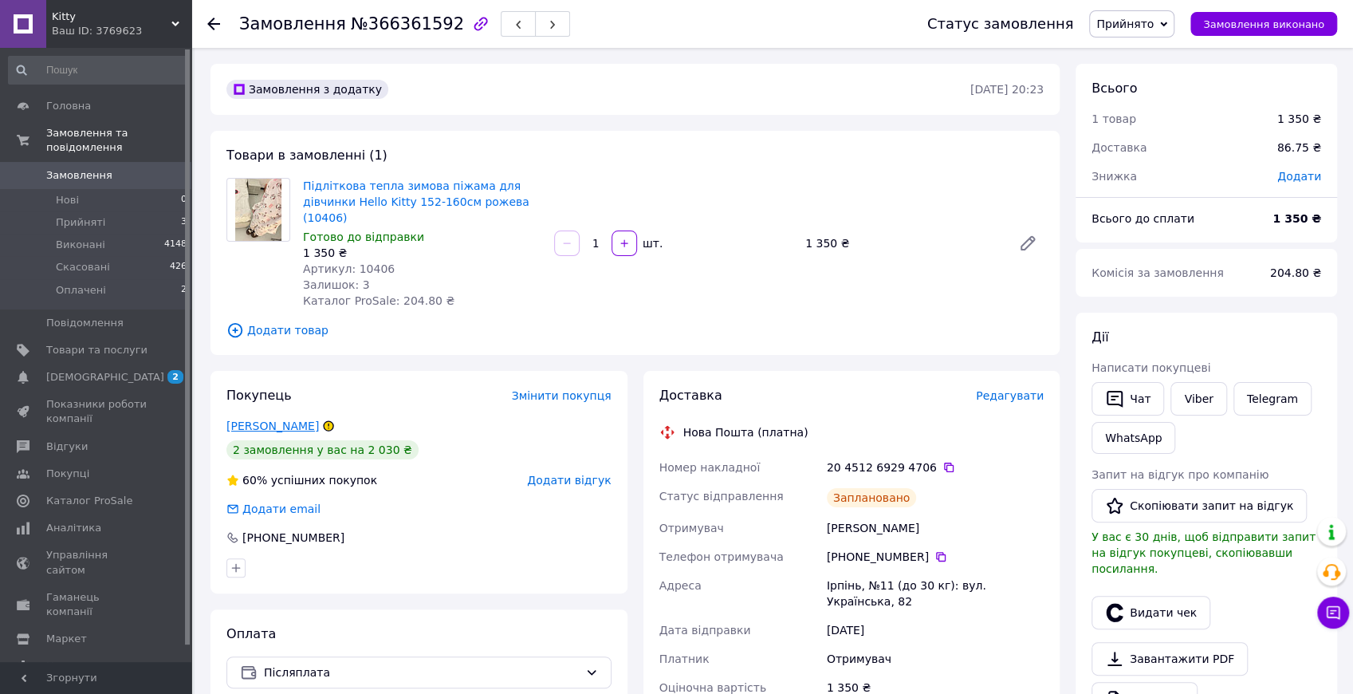
click at [270, 419] on link "Яровенко Лілія" at bounding box center [272, 425] width 92 height 13
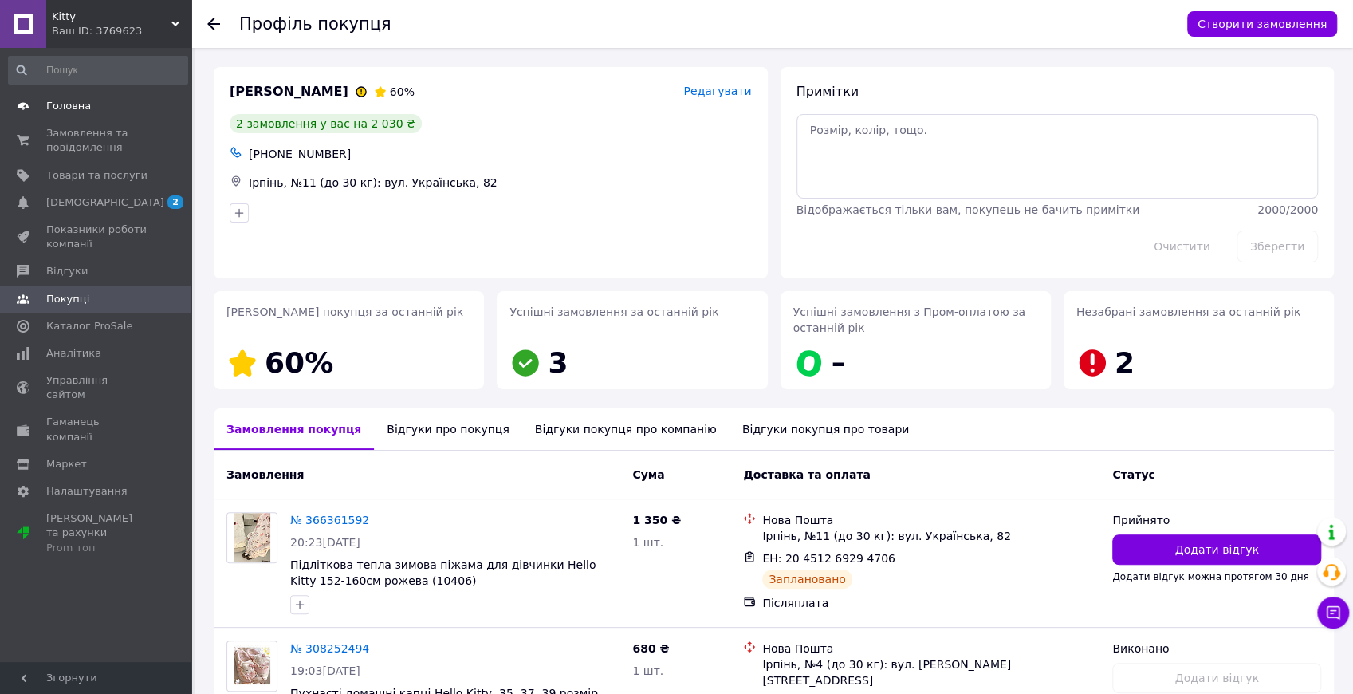
click at [49, 109] on span "Головна" at bounding box center [68, 106] width 45 height 14
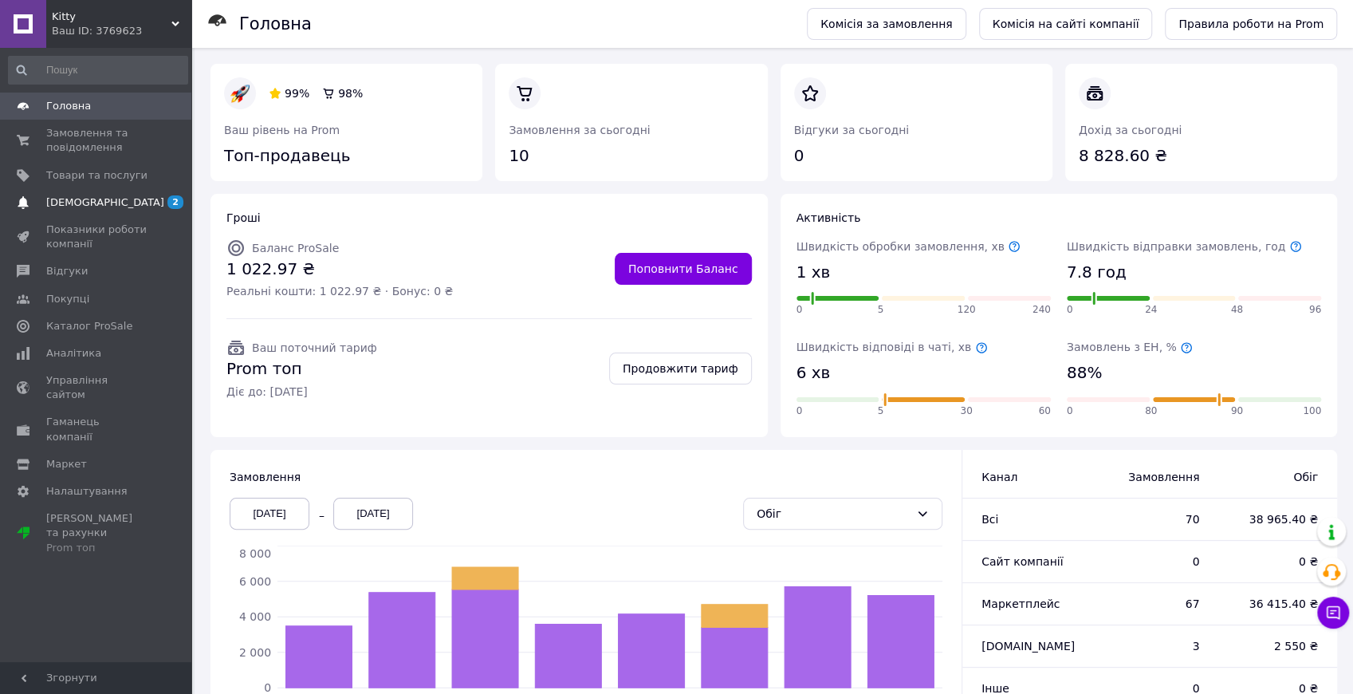
click at [66, 214] on link "Сповіщення 2 0" at bounding box center [98, 202] width 196 height 27
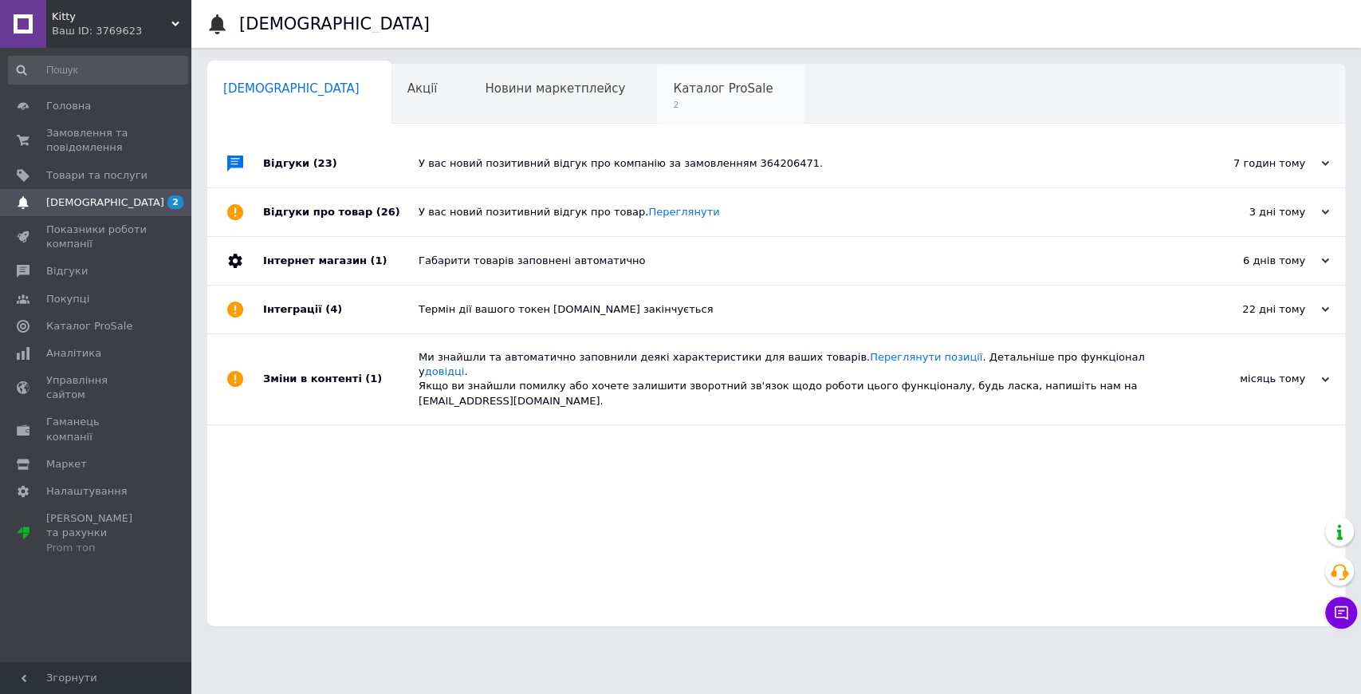
click at [673, 104] on span "2" at bounding box center [723, 105] width 100 height 12
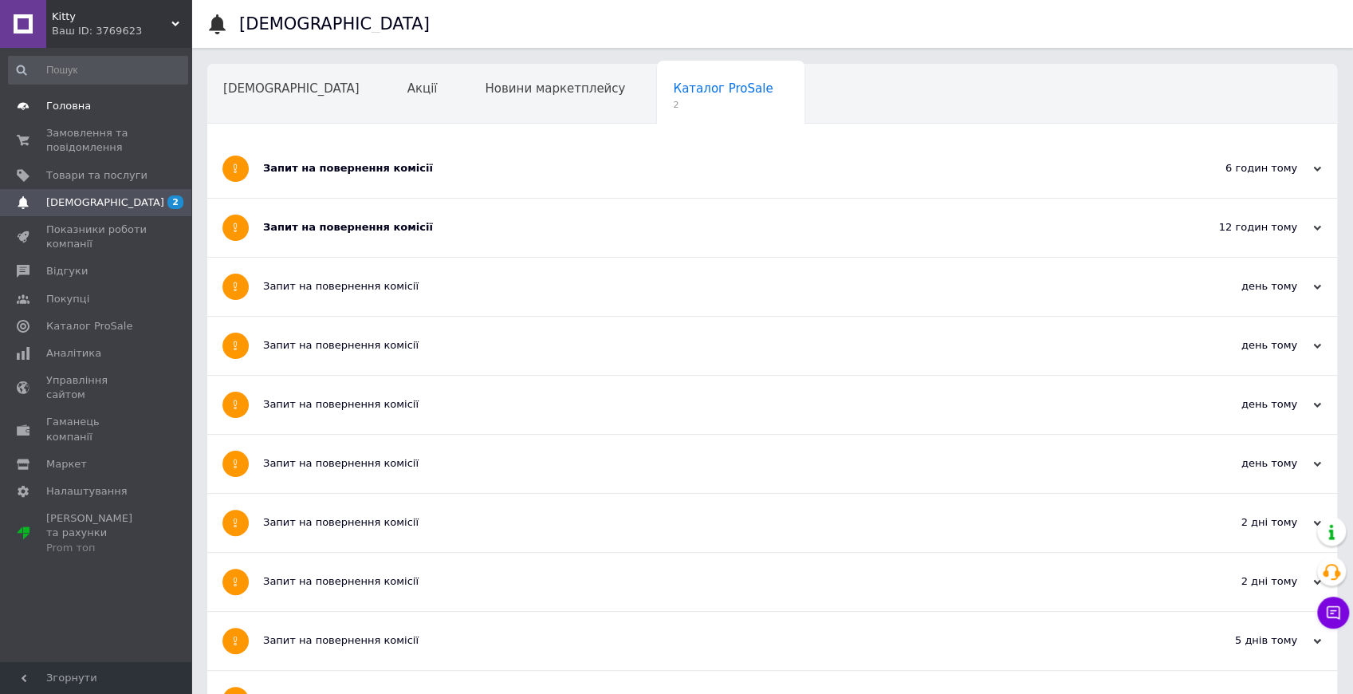
click at [57, 104] on span "Головна" at bounding box center [68, 106] width 45 height 14
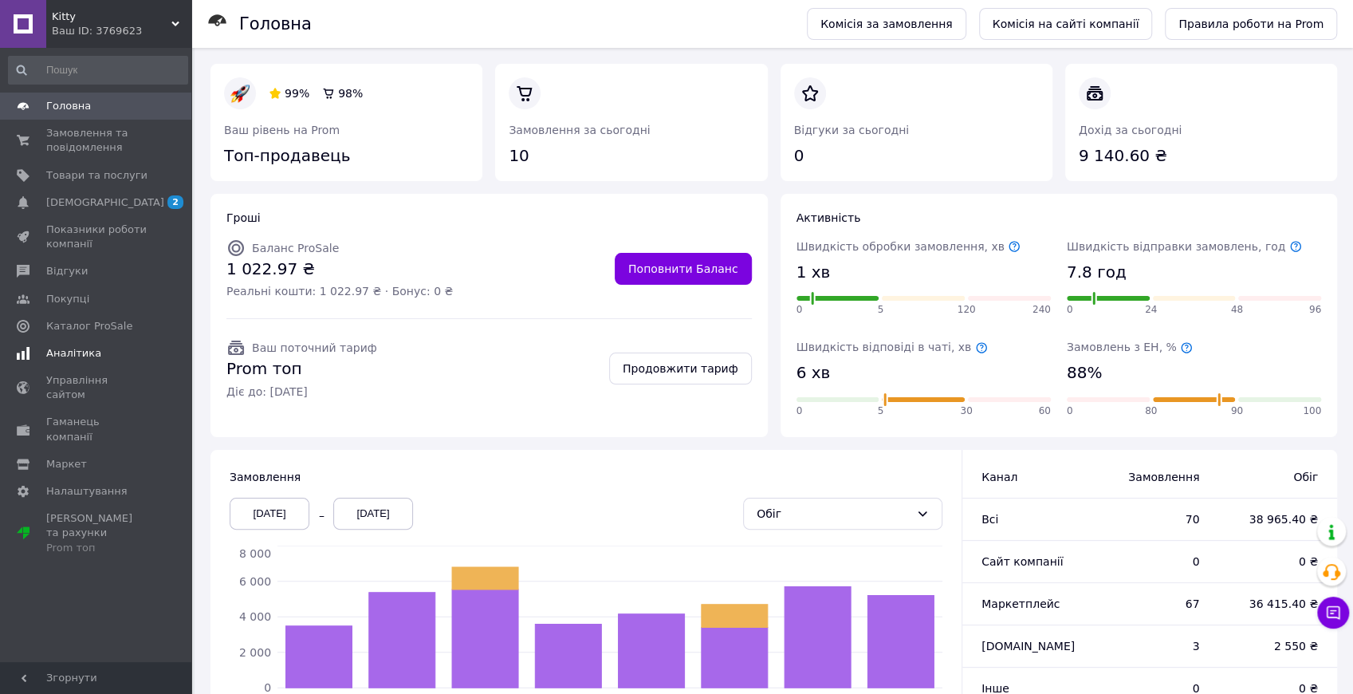
click at [46, 346] on span "Аналітика" at bounding box center [73, 353] width 55 height 14
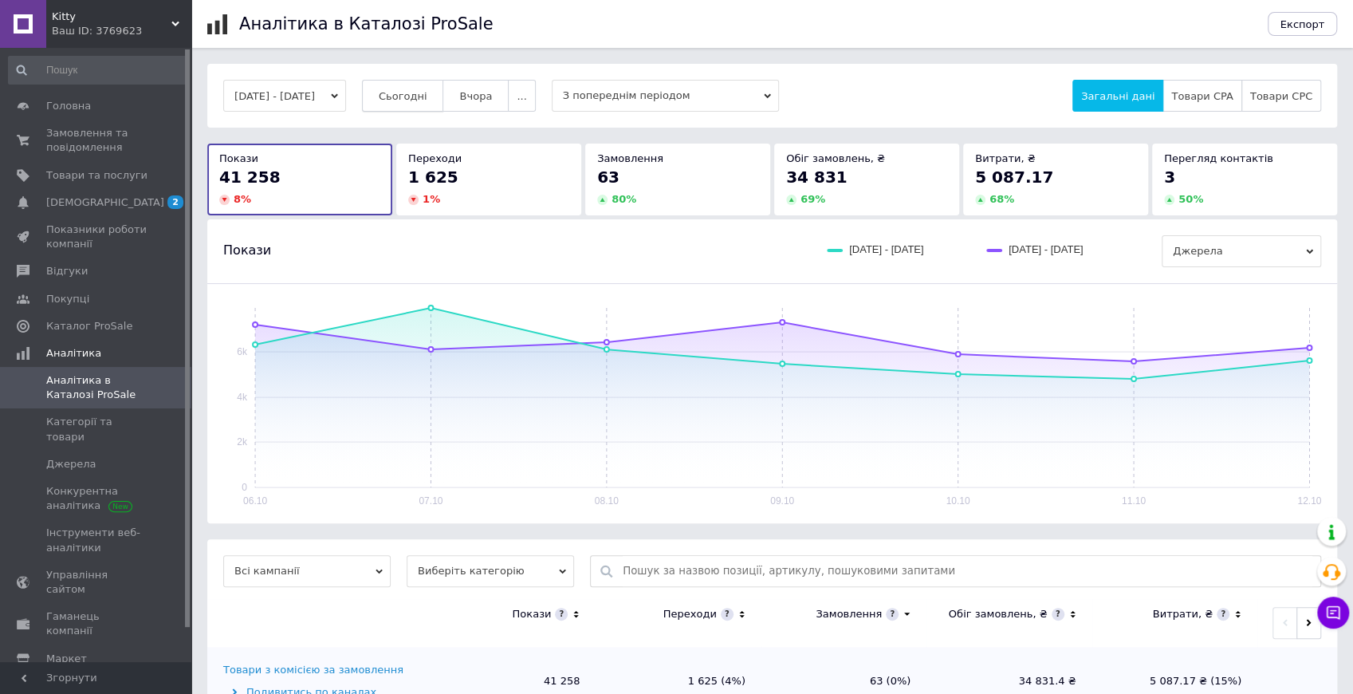
click at [412, 100] on span "Сьогодні" at bounding box center [403, 96] width 49 height 12
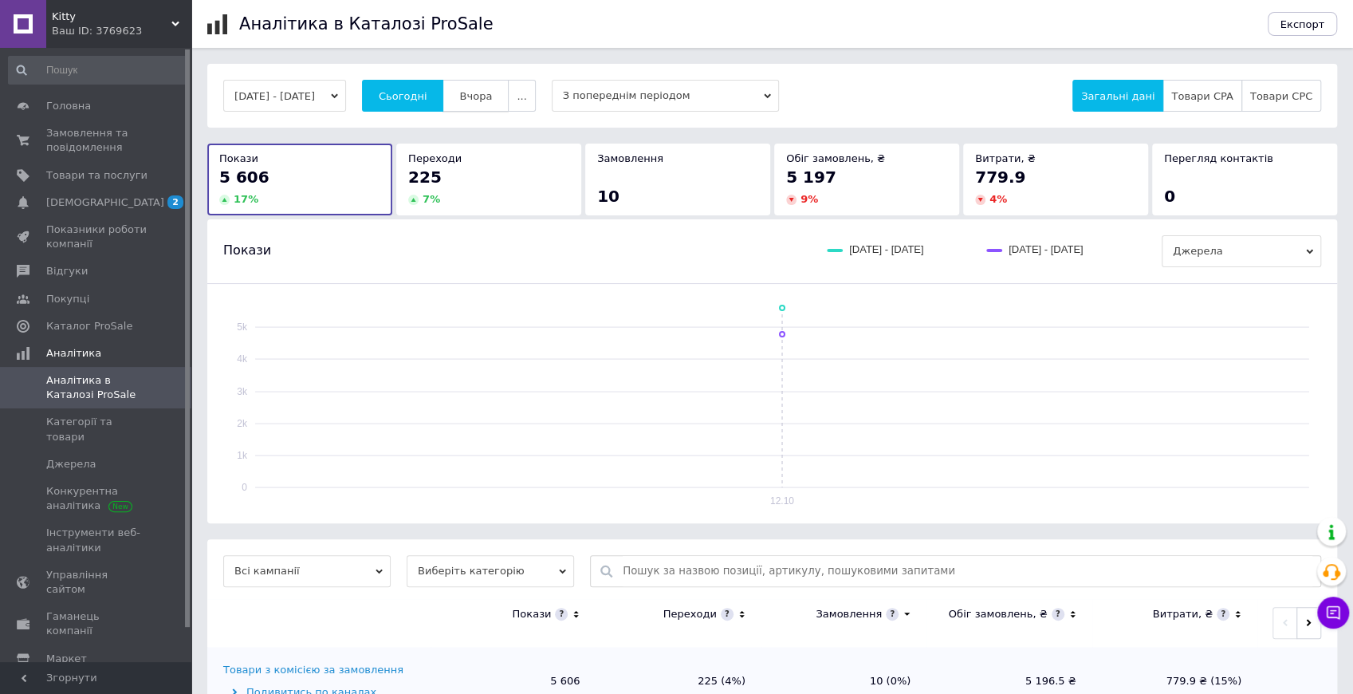
click at [509, 94] on button "Вчора" at bounding box center [476, 96] width 66 height 32
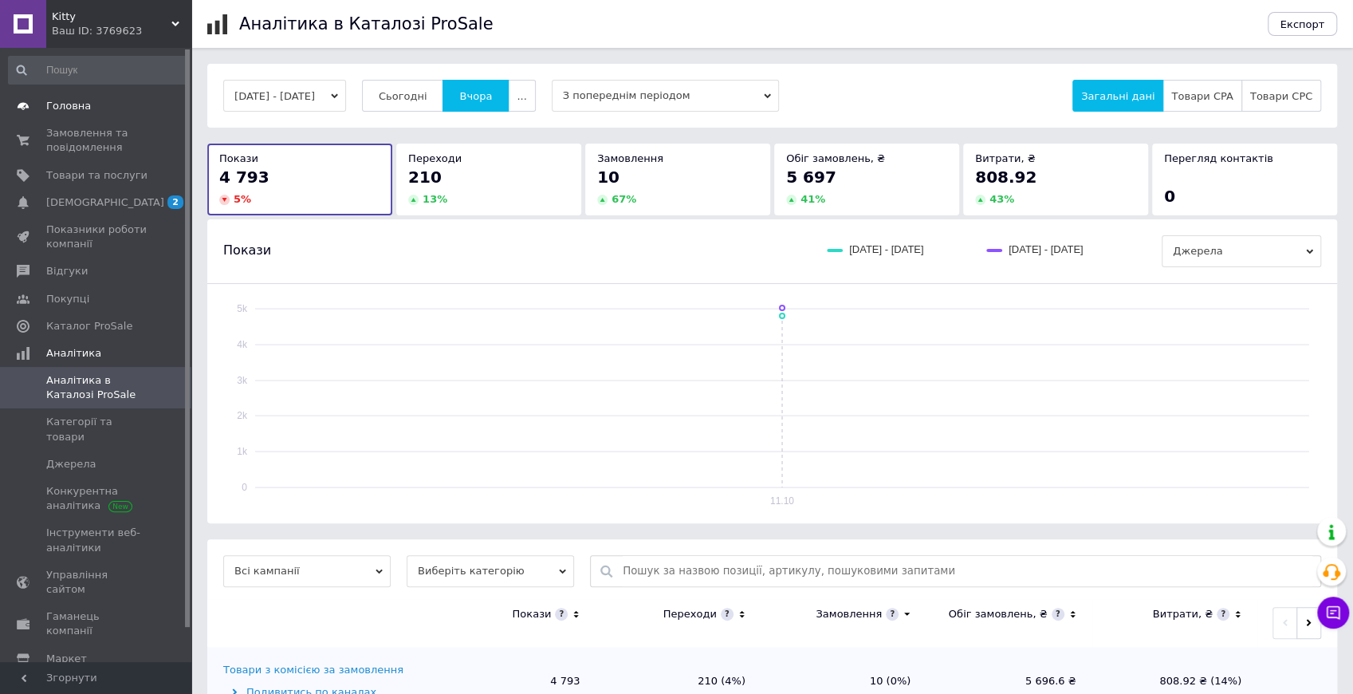
click at [56, 108] on span "Головна" at bounding box center [68, 106] width 45 height 14
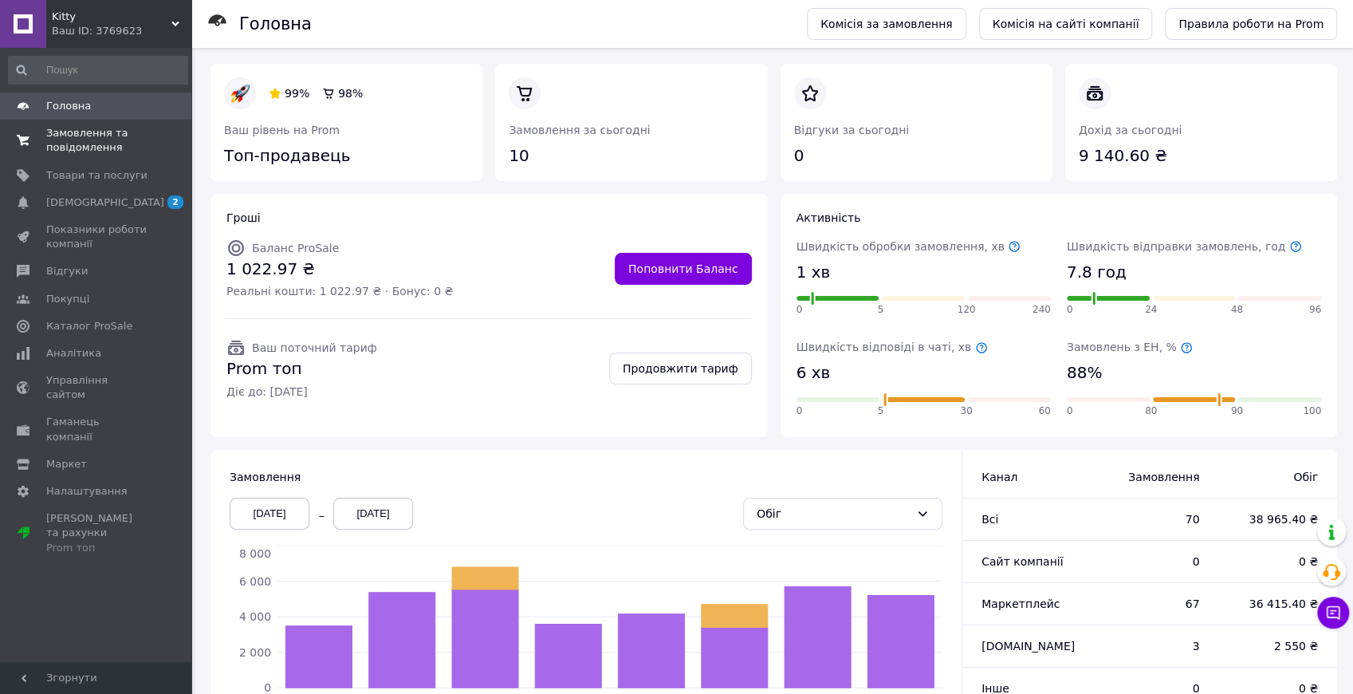
click at [91, 143] on span "Замовлення та повідомлення" at bounding box center [96, 140] width 101 height 29
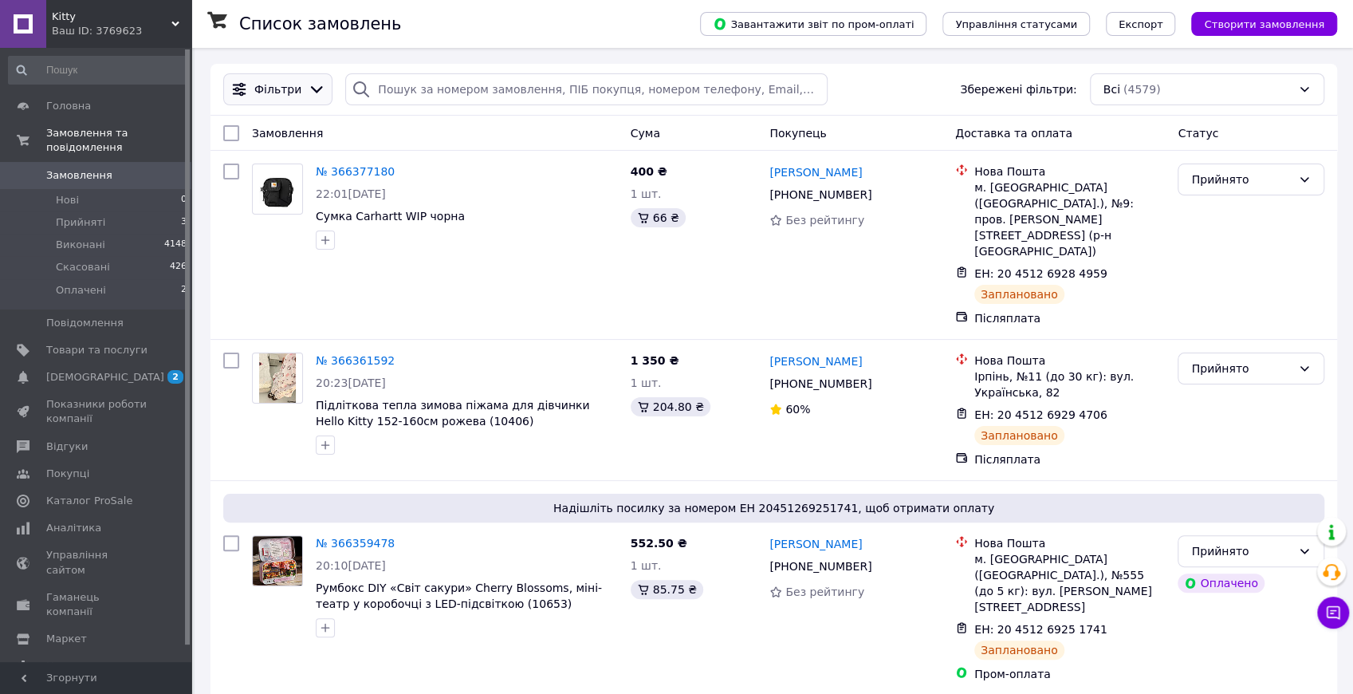
click at [308, 94] on icon at bounding box center [317, 90] width 18 height 18
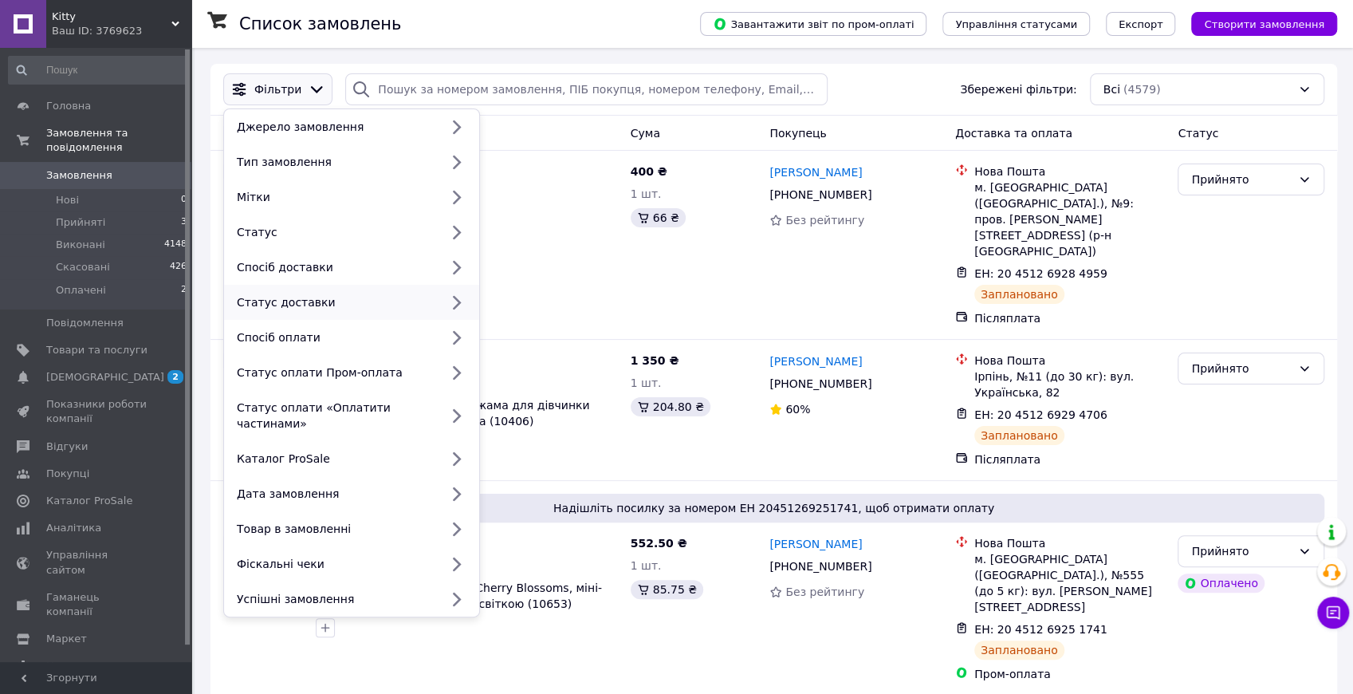
click at [321, 310] on div "Статус доставки" at bounding box center [334, 302] width 209 height 16
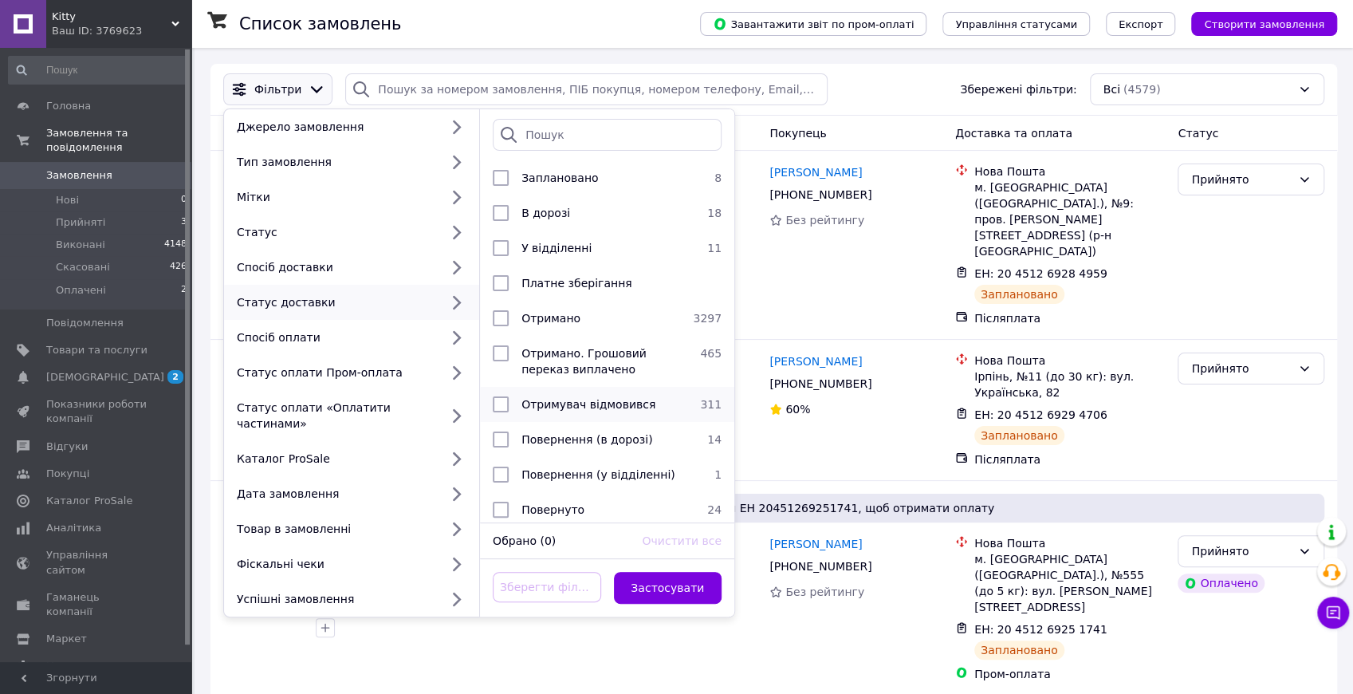
click at [543, 405] on span "Отримувач відмовився" at bounding box center [588, 404] width 134 height 13
checkbox input "true"
click at [671, 576] on button "Застосувати" at bounding box center [668, 588] width 108 height 32
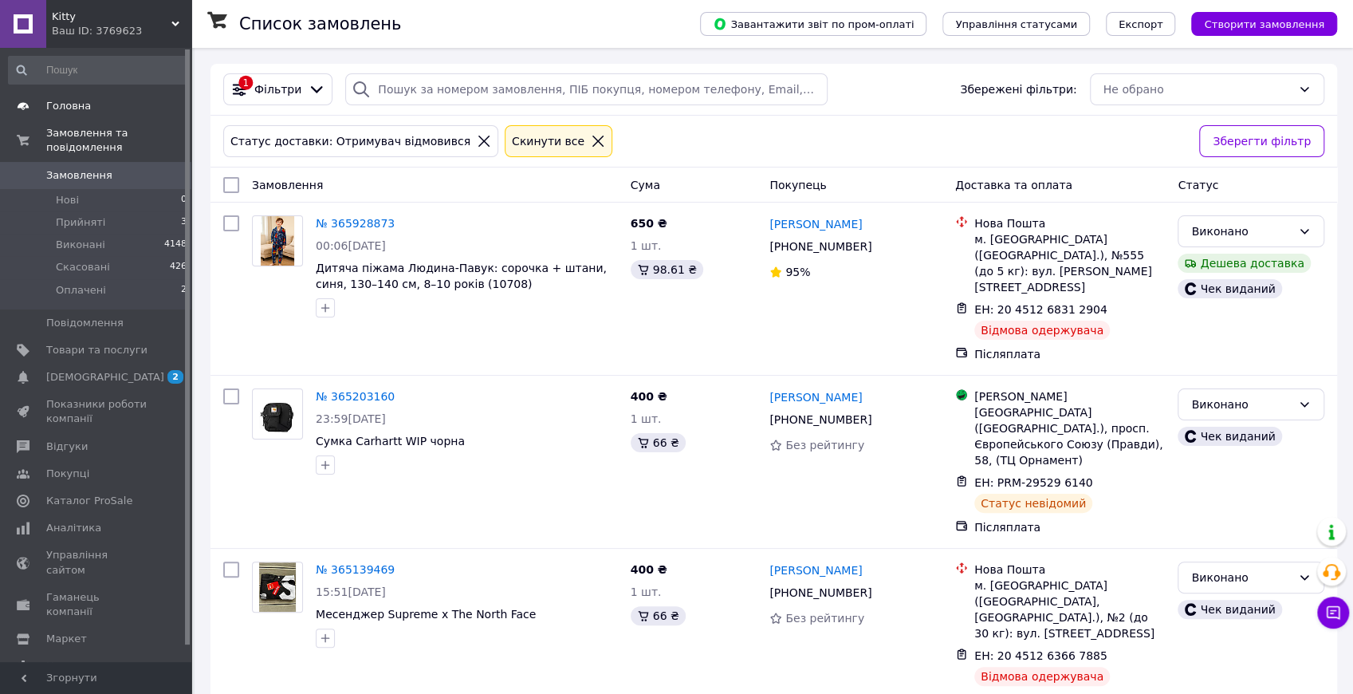
click at [59, 104] on span "Головна" at bounding box center [68, 106] width 45 height 14
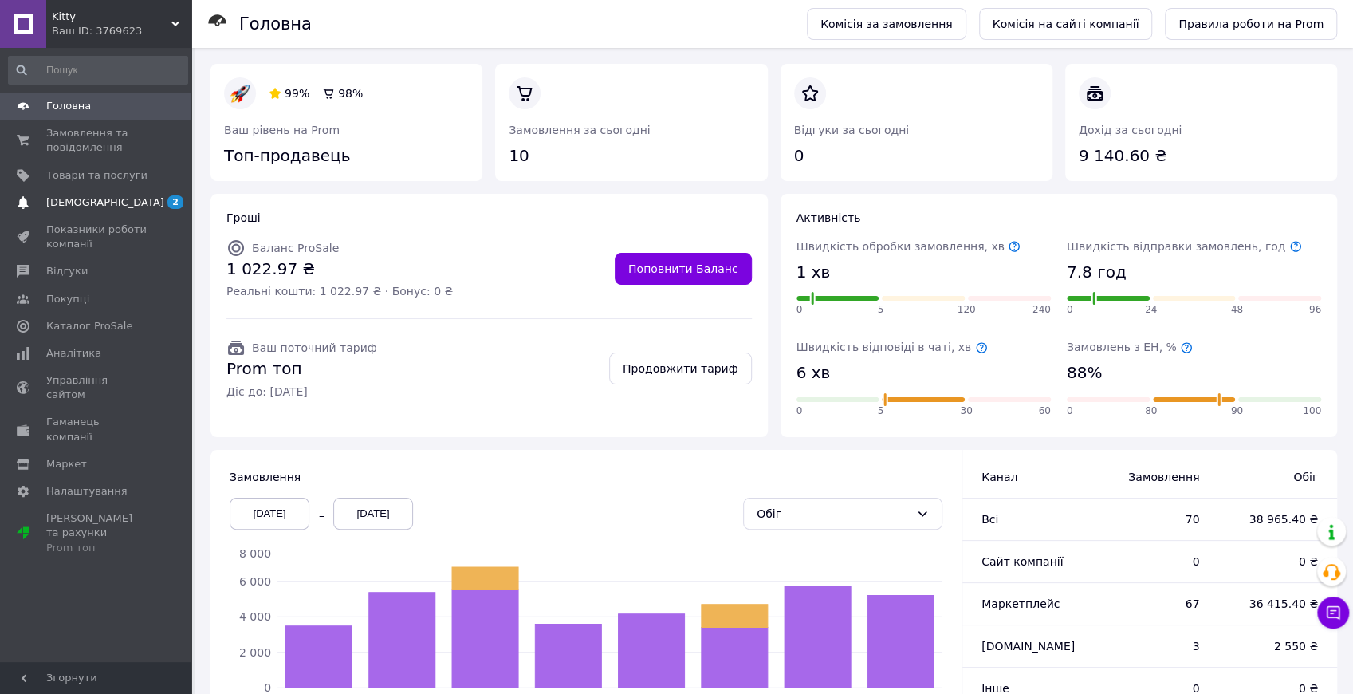
click at [110, 202] on span "[DEMOGRAPHIC_DATA]" at bounding box center [96, 202] width 101 height 14
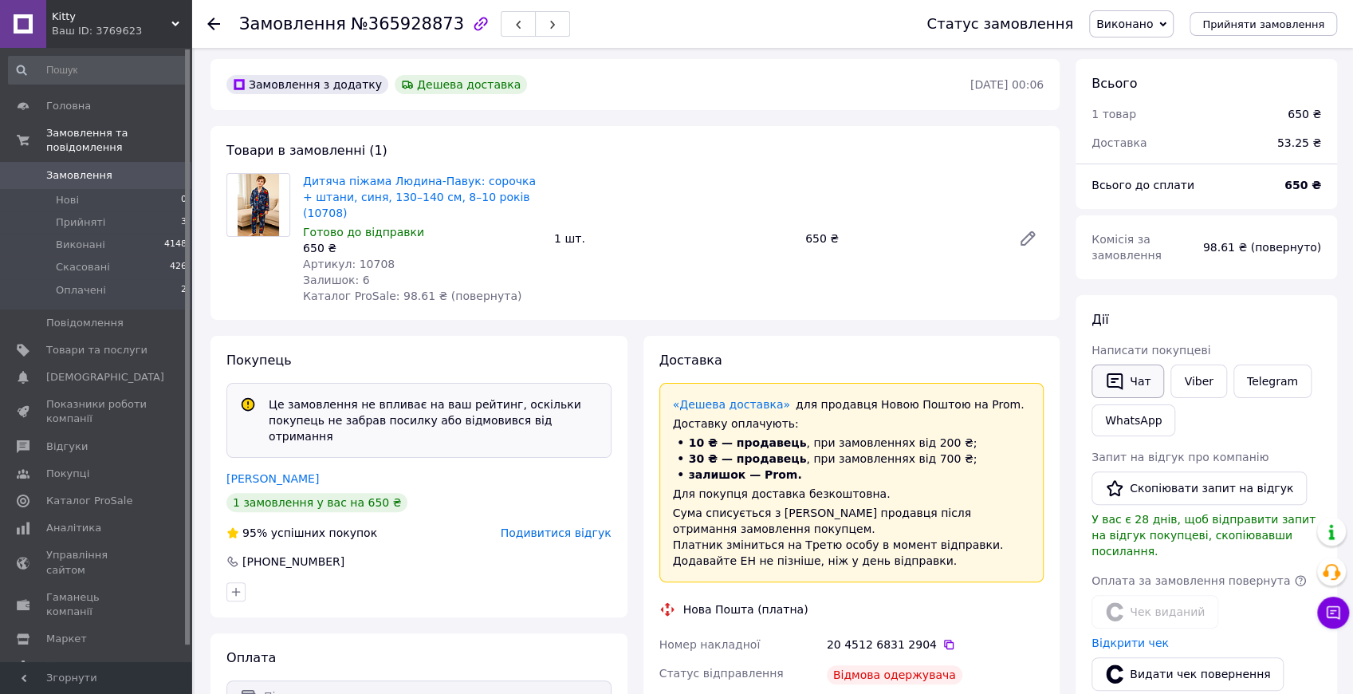
scroll to position [319, 0]
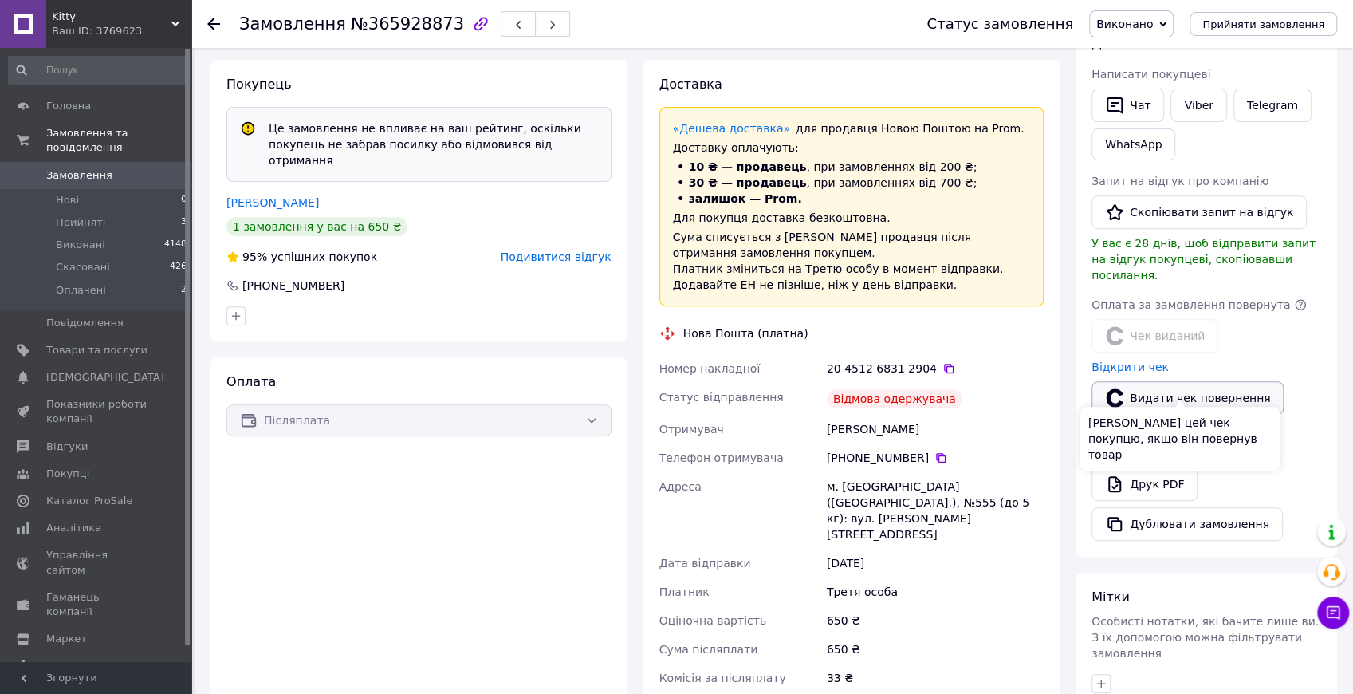
click at [1156, 382] on button "Видати чек повернення" at bounding box center [1188, 397] width 192 height 33
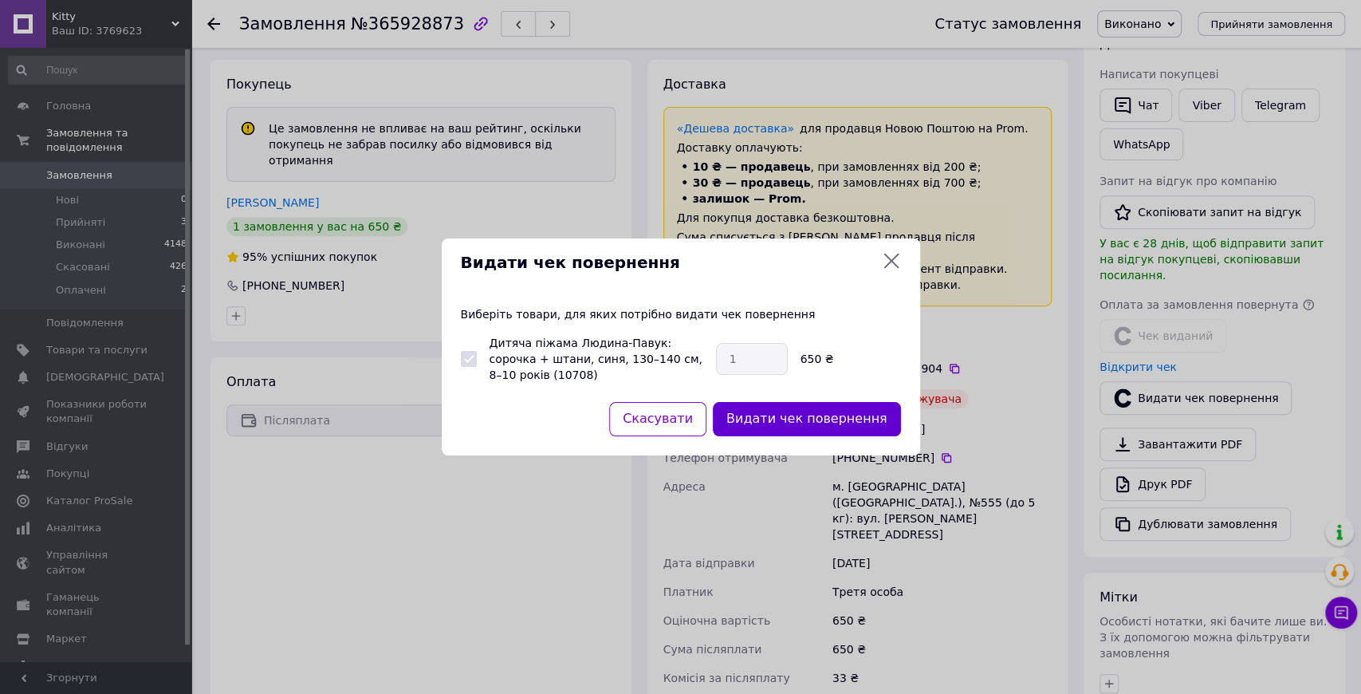
click at [781, 419] on button "Видати чек повернення" at bounding box center [807, 419] width 188 height 34
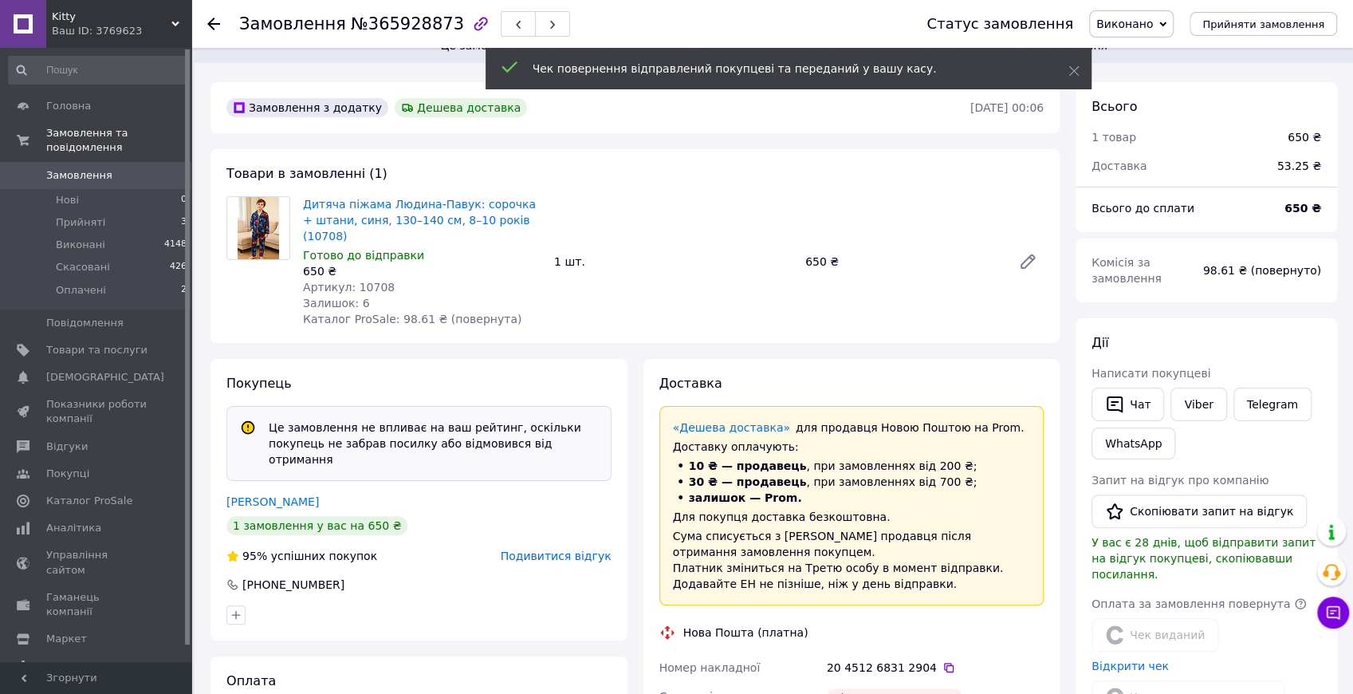
scroll to position [0, 0]
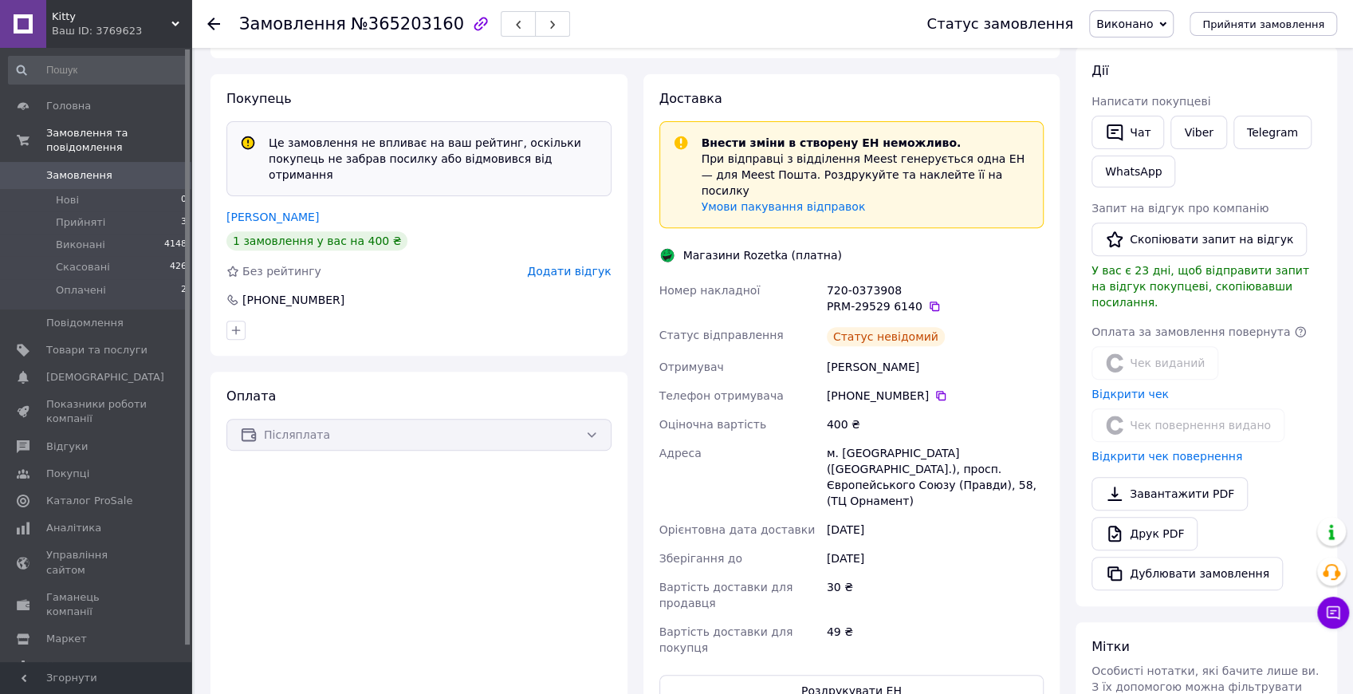
scroll to position [266, 0]
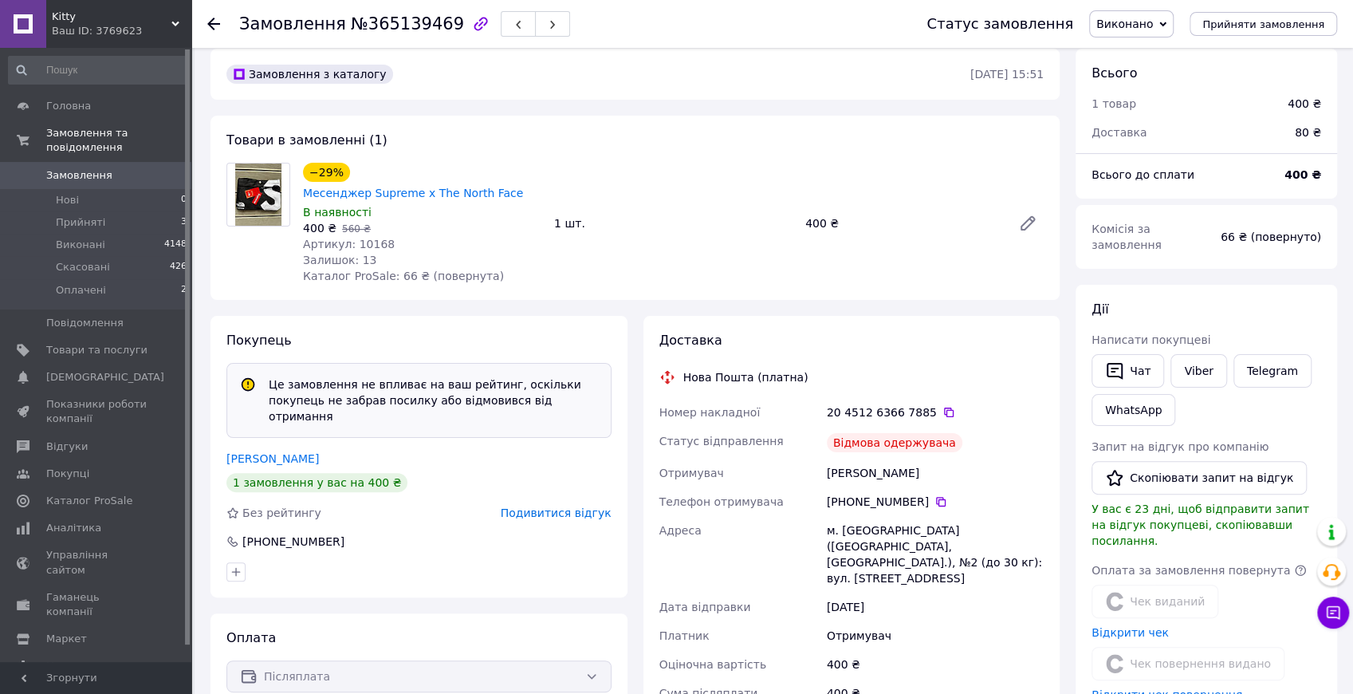
scroll to position [53, 0]
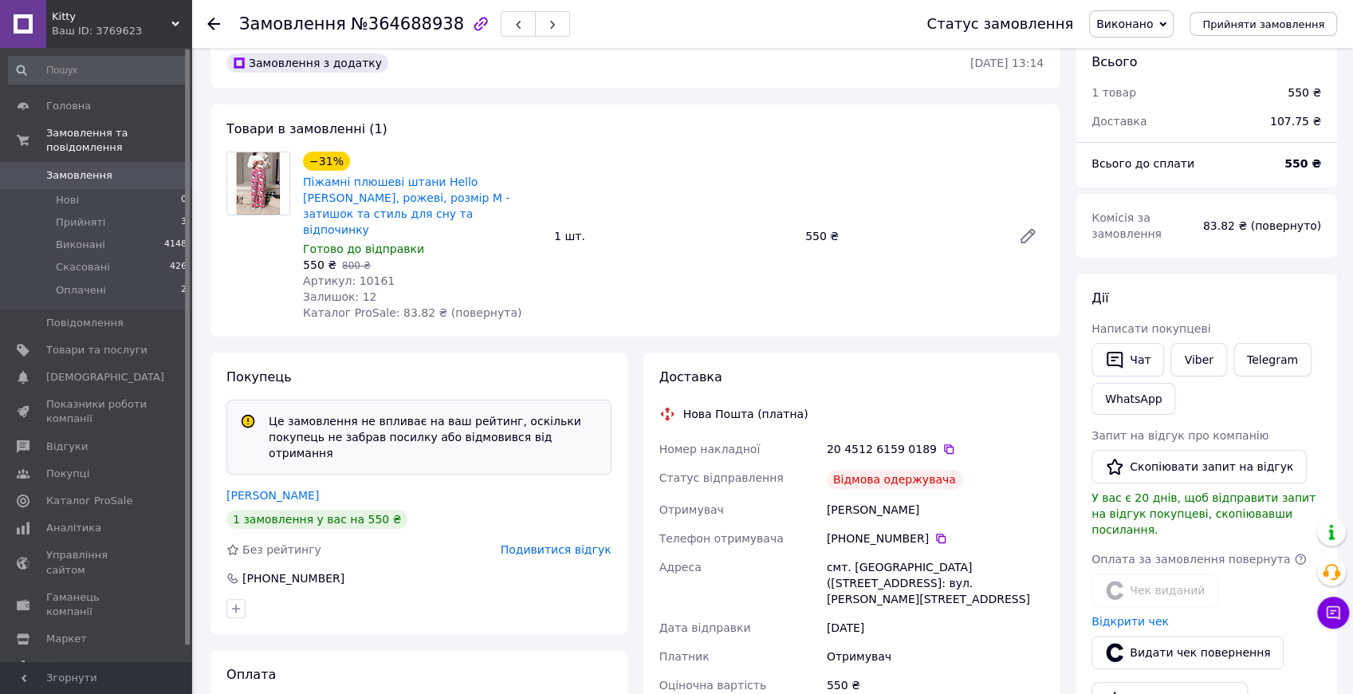
scroll to position [372, 0]
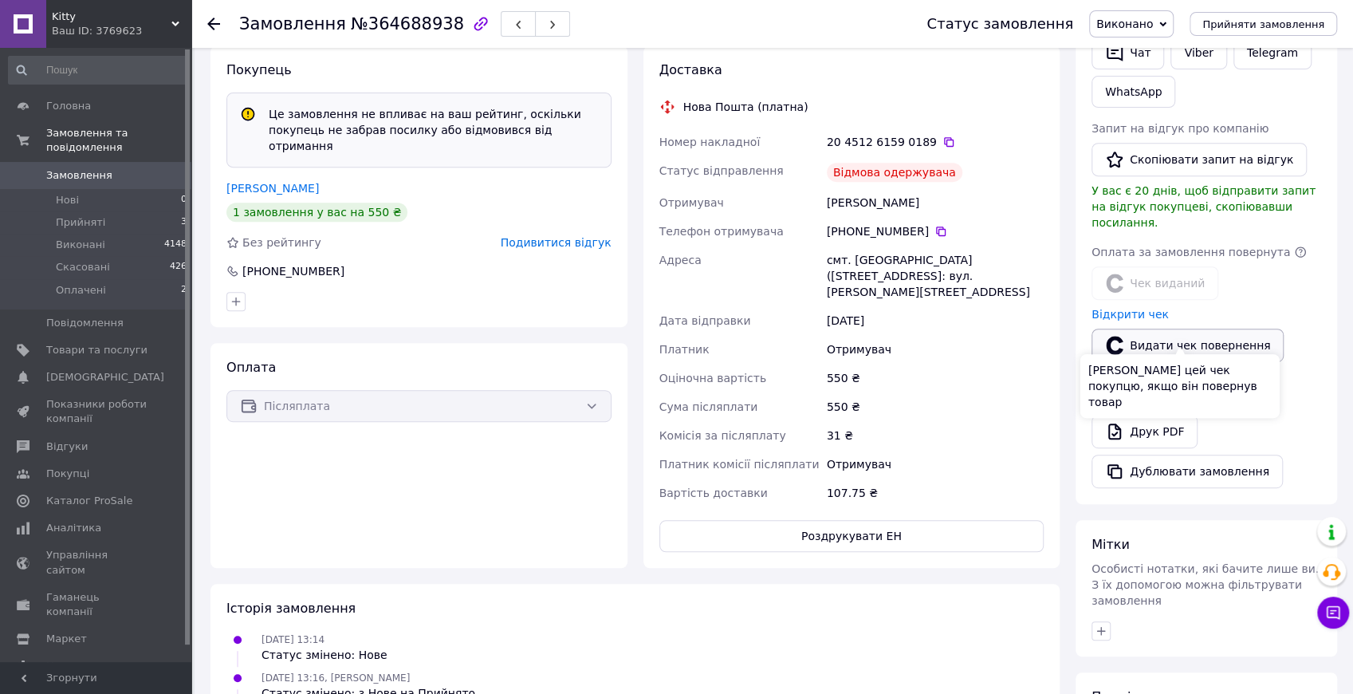
click at [1154, 329] on button "Видати чек повернення" at bounding box center [1188, 345] width 192 height 33
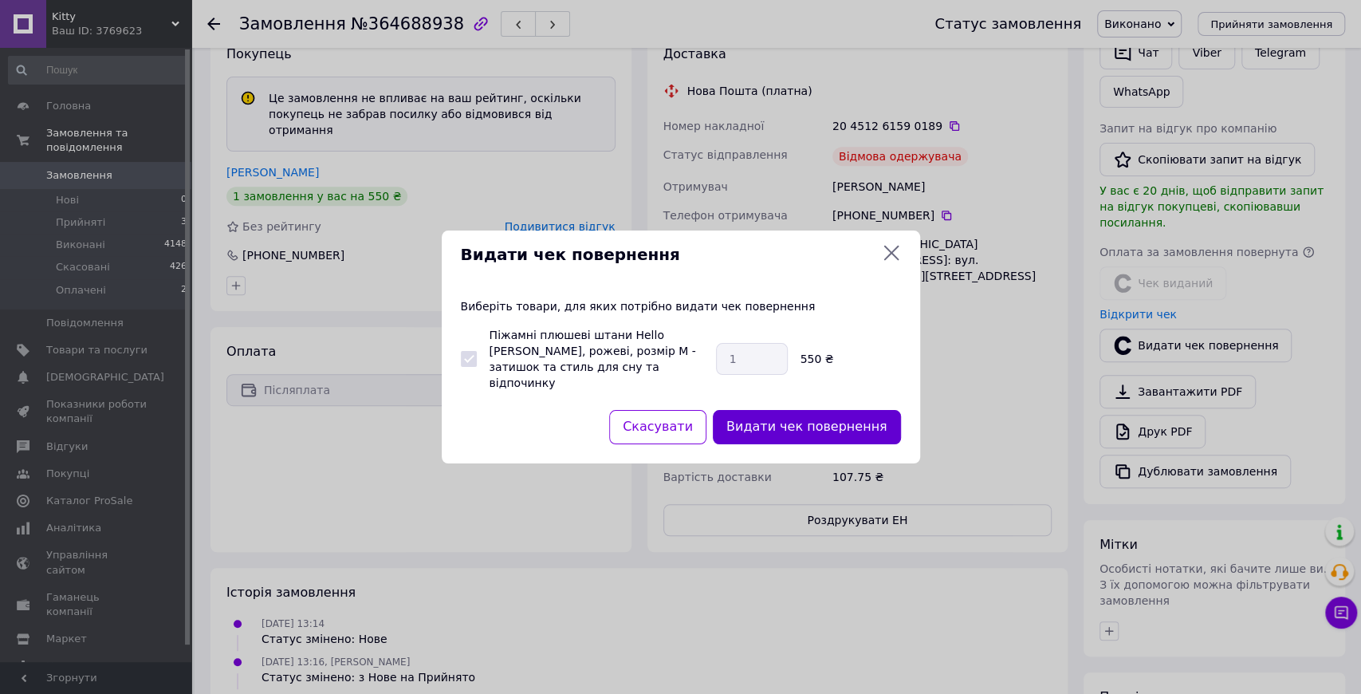
click at [777, 410] on button "Видати чек повернення" at bounding box center [807, 427] width 188 height 34
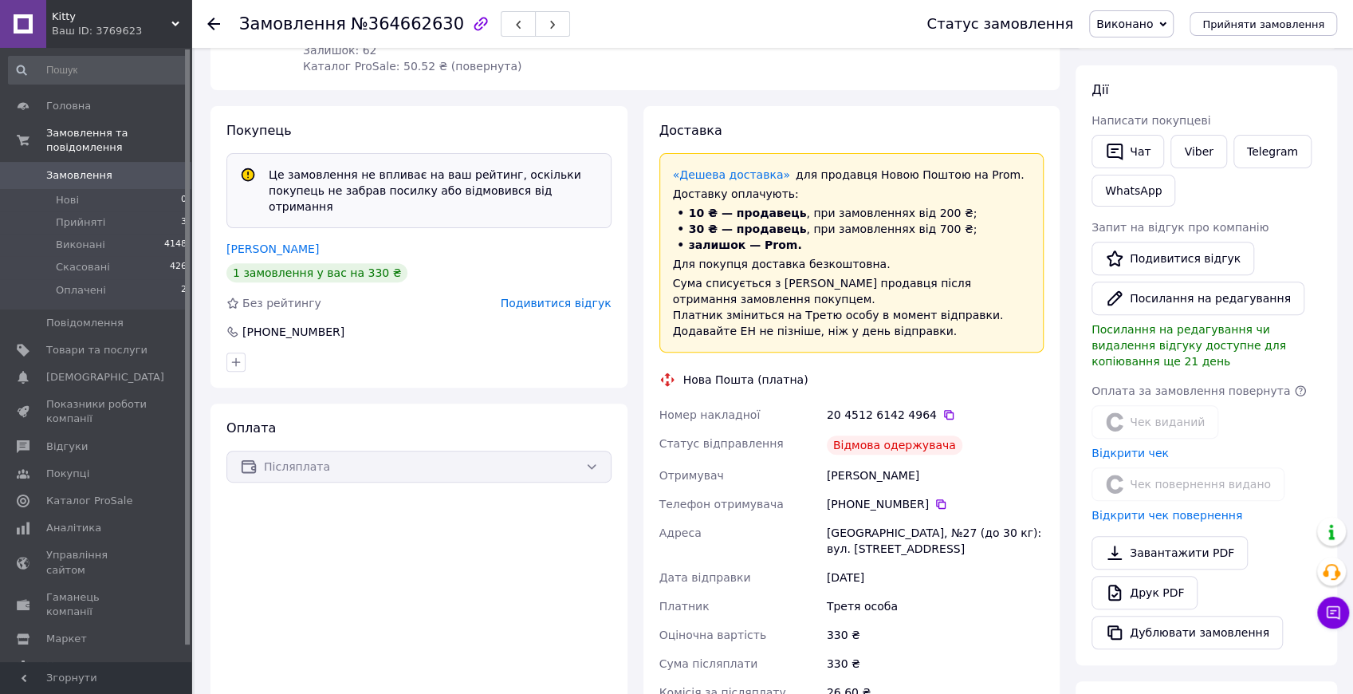
scroll to position [266, 0]
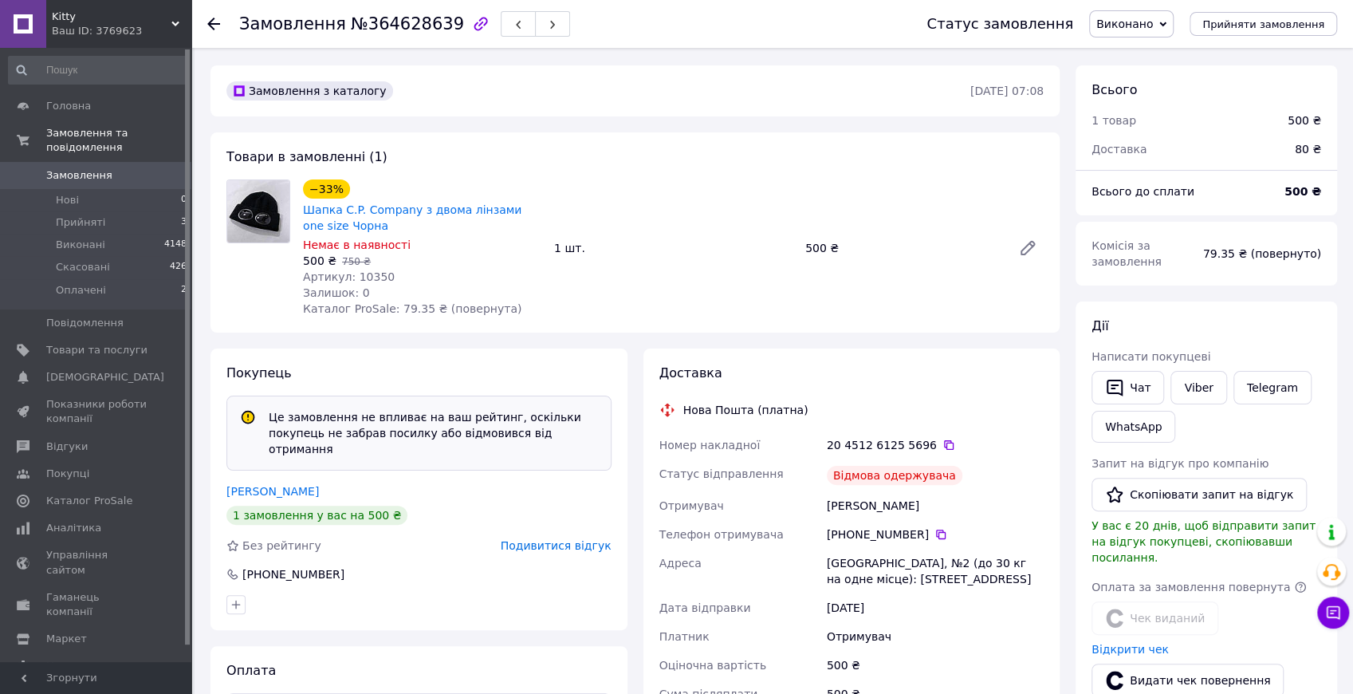
scroll to position [212, 0]
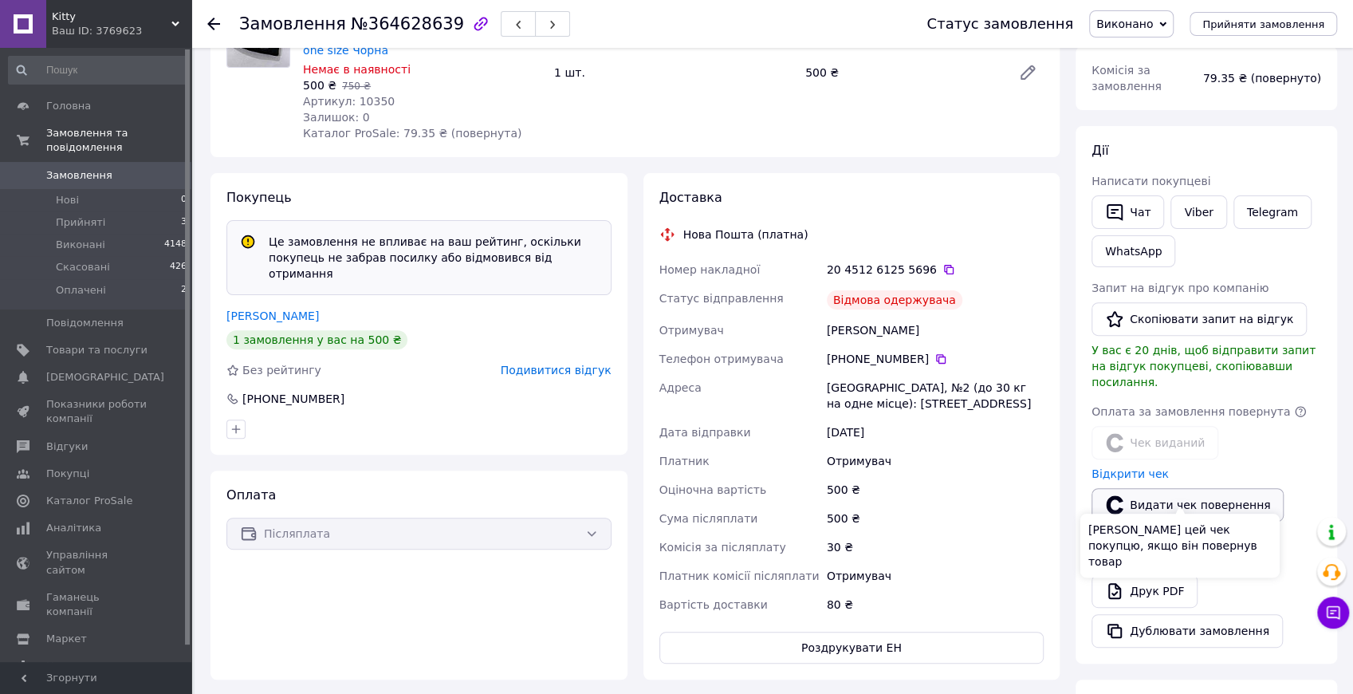
click at [1193, 498] on button "Видати чек повернення" at bounding box center [1188, 504] width 192 height 33
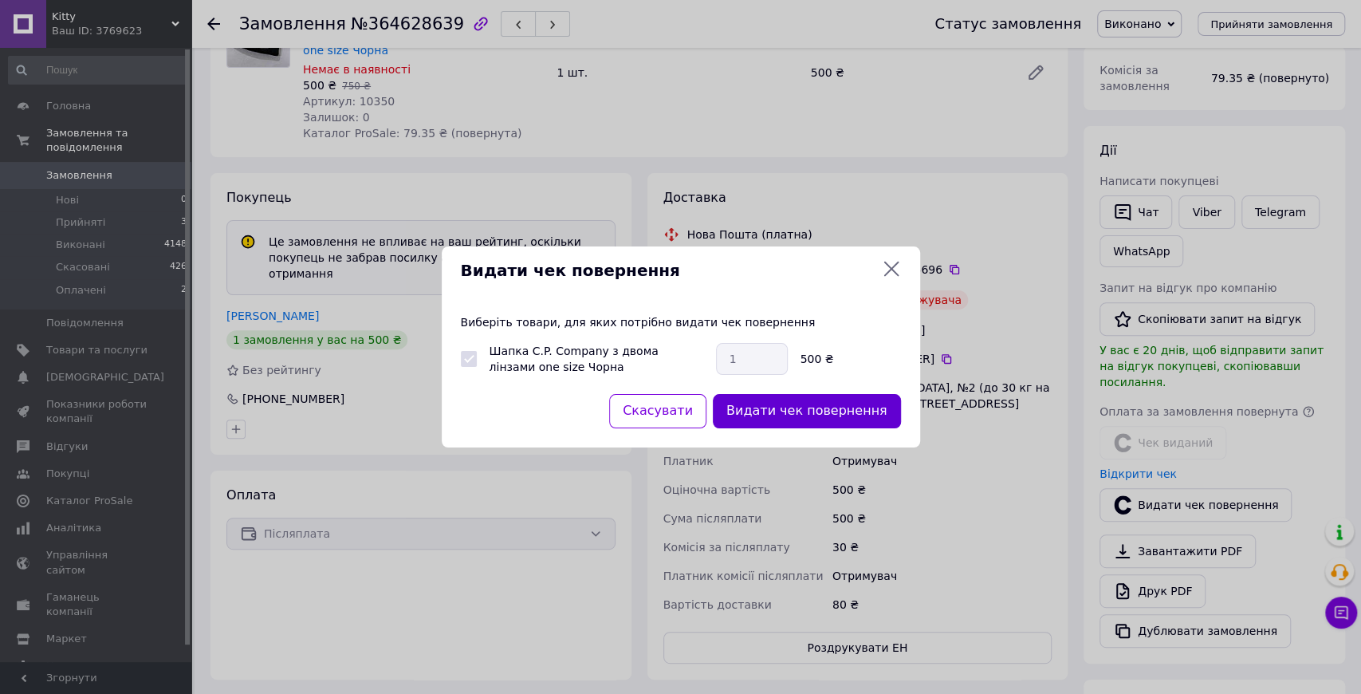
click at [765, 417] on button "Видати чек повернення" at bounding box center [807, 411] width 188 height 34
